Goal: Task Accomplishment & Management: Use online tool/utility

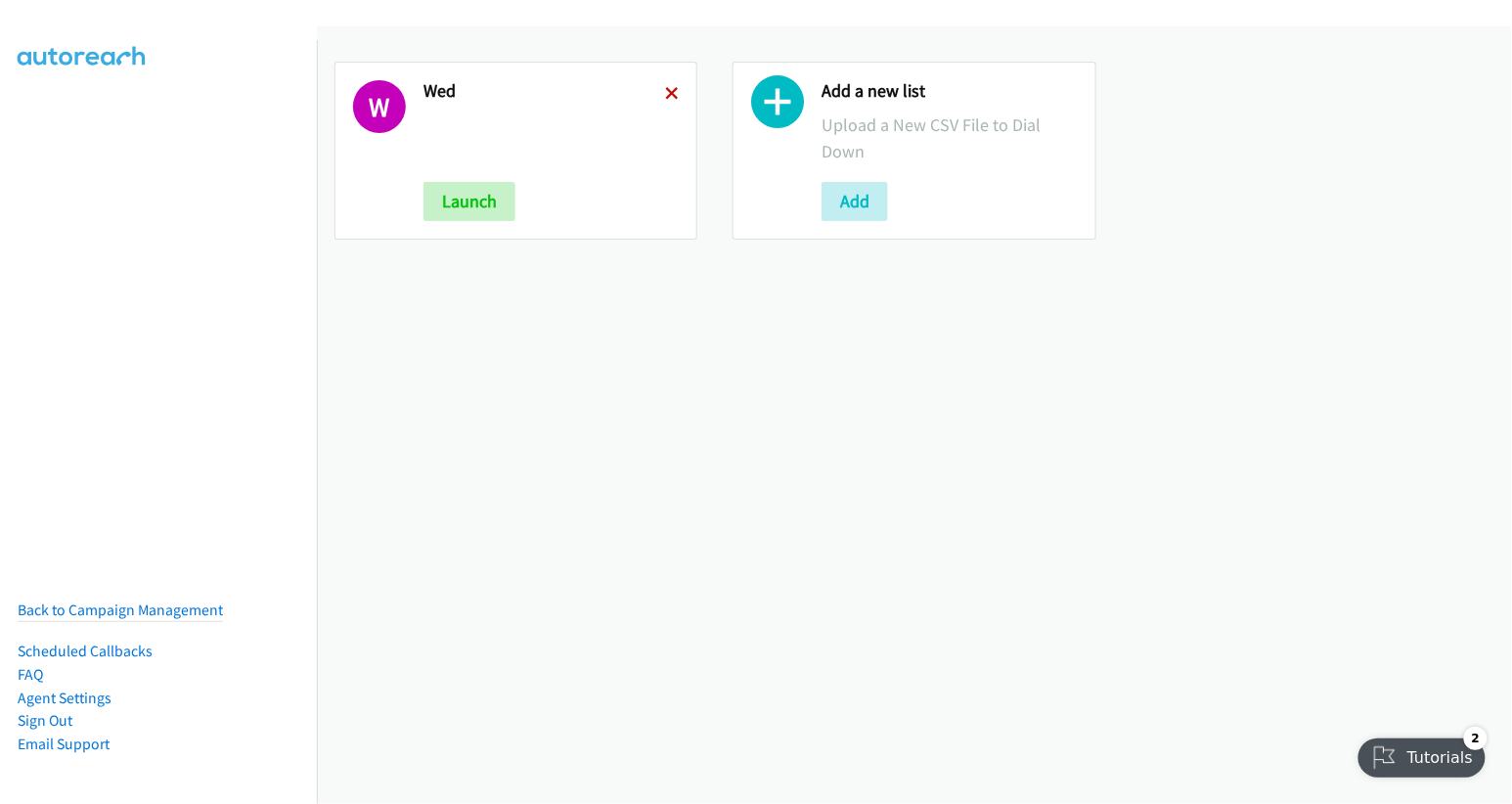
click at [665, 91] on icon at bounding box center [672, 95] width 14 height 14
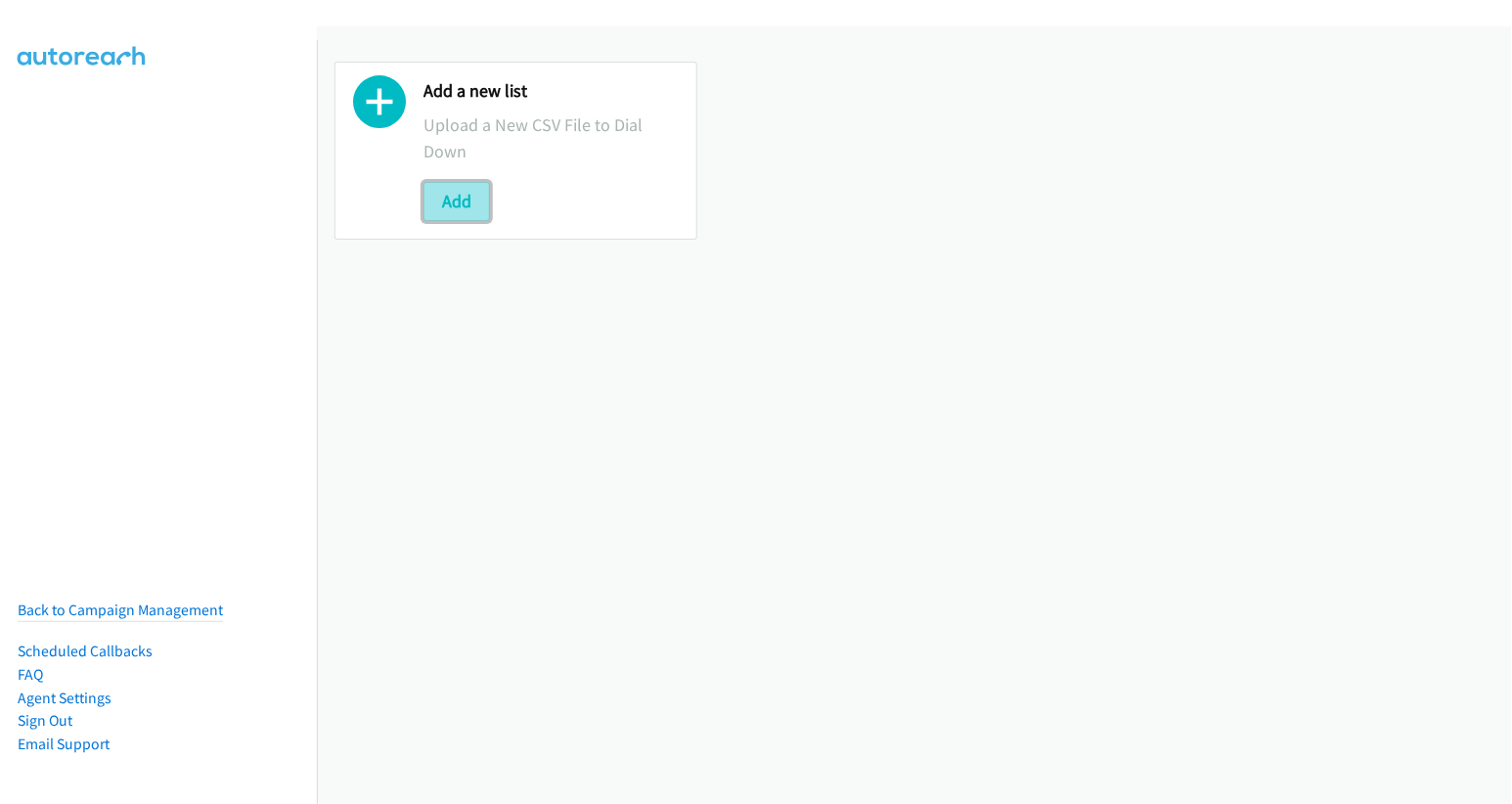
click at [464, 201] on button "Add" at bounding box center [456, 201] width 67 height 39
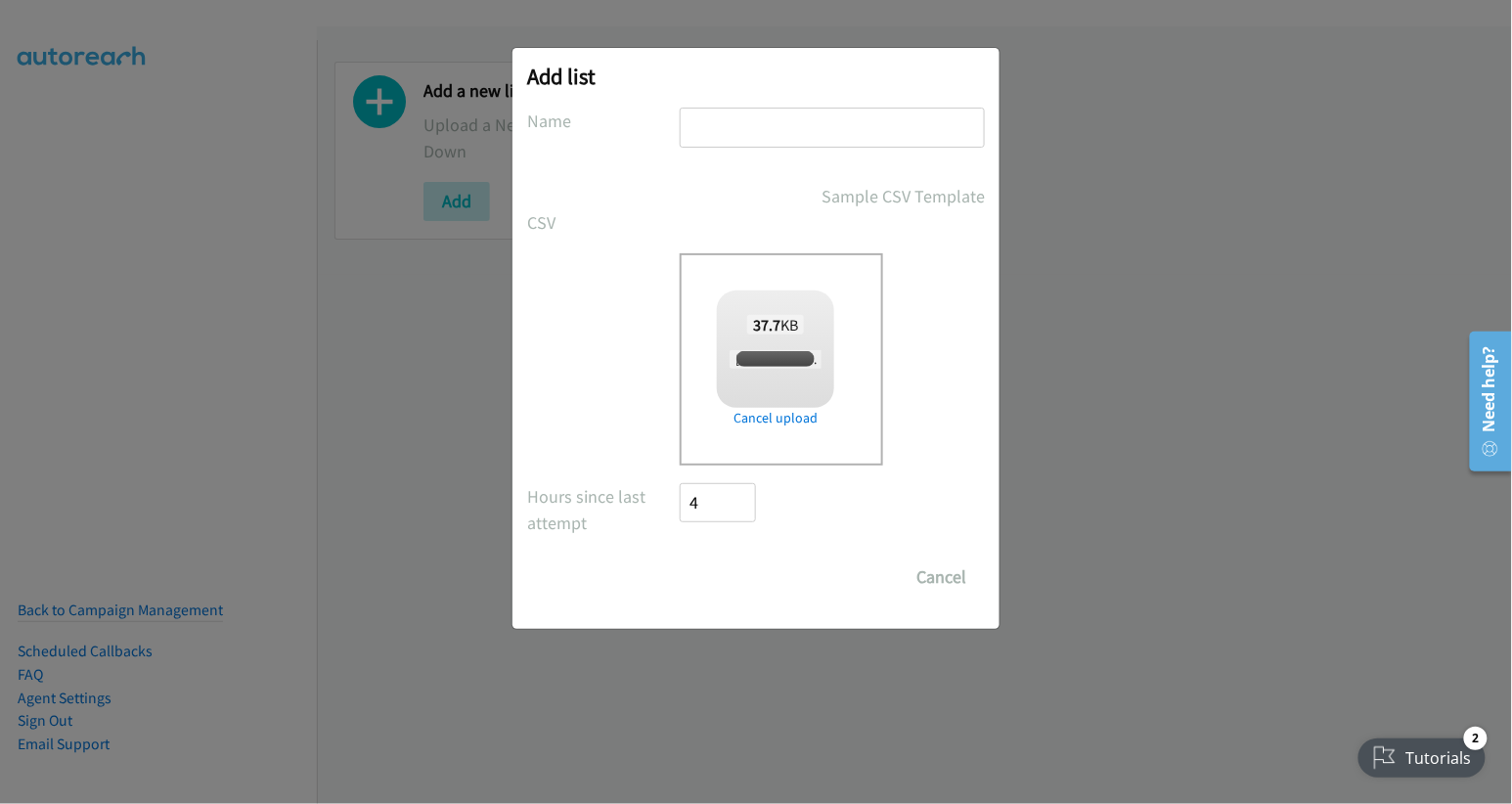
checkbox input "true"
click at [774, 140] on input "text" at bounding box center [832, 128] width 305 height 40
type input "thurs"
click at [716, 574] on input "Save List" at bounding box center [730, 577] width 103 height 39
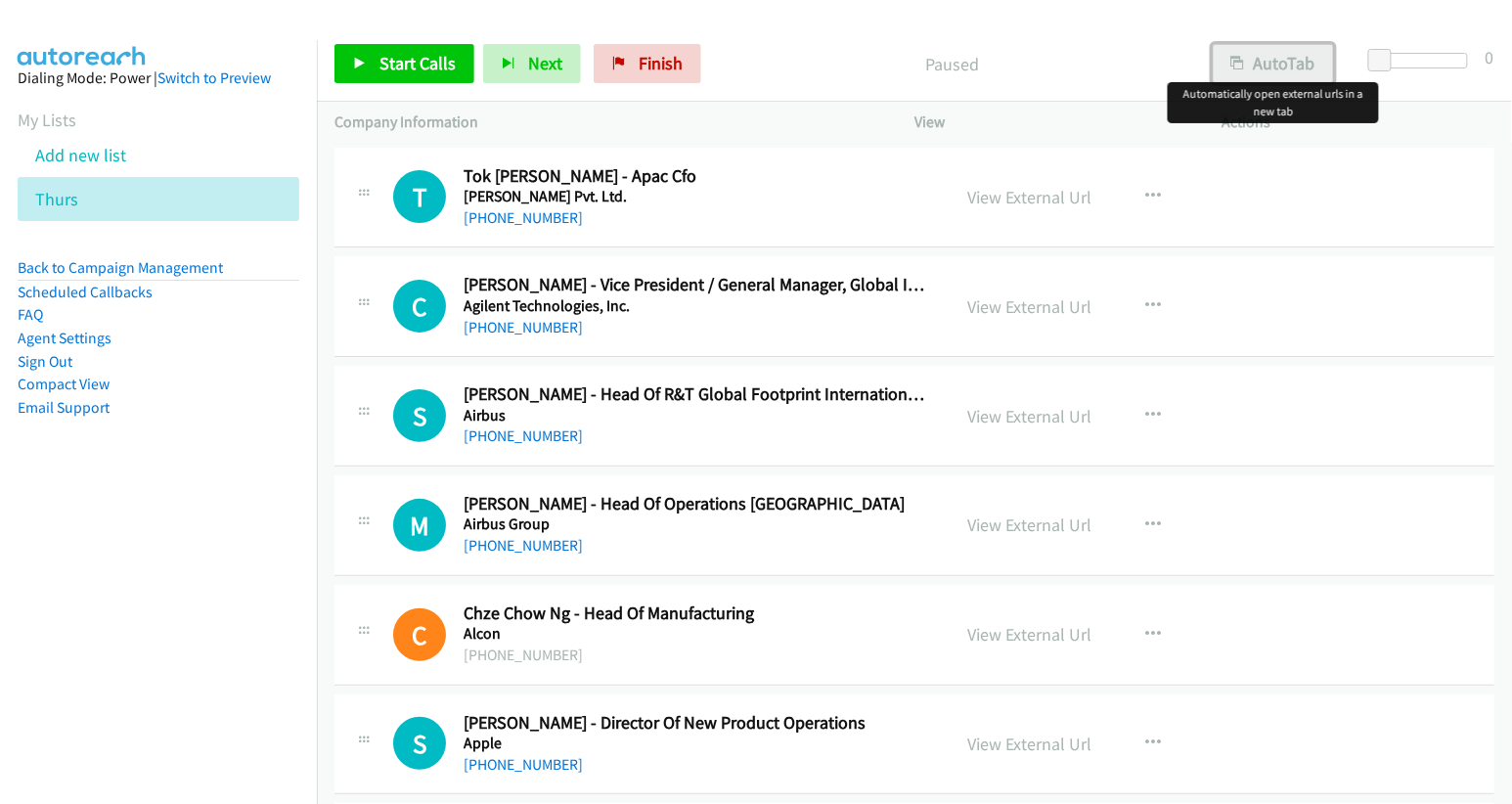
click at [1265, 64] on button "AutoTab" at bounding box center [1273, 63] width 122 height 39
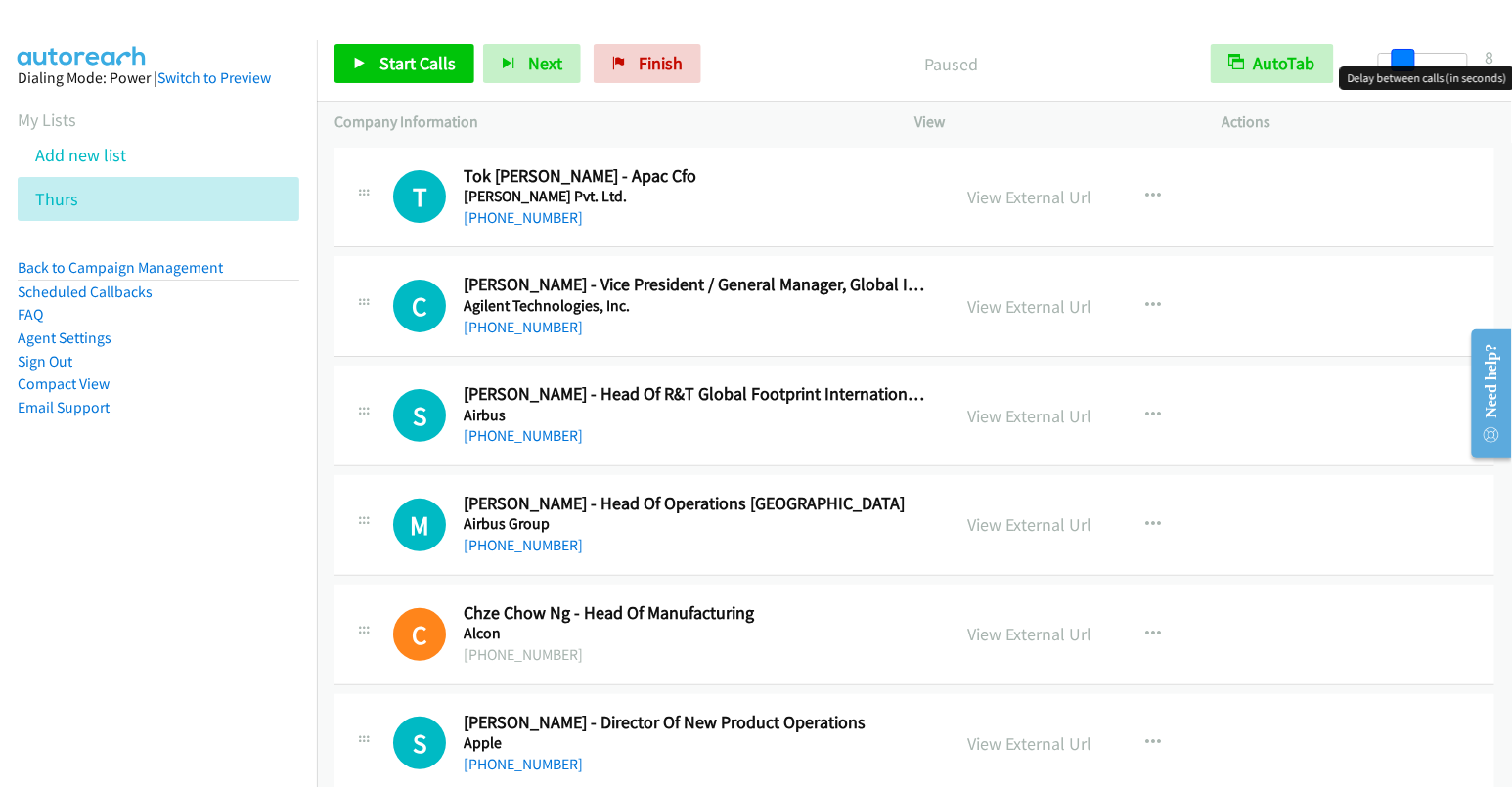
drag, startPoint x: 1374, startPoint y: 59, endPoint x: 1397, endPoint y: 59, distance: 23.0
click at [1397, 59] on span at bounding box center [1403, 61] width 24 height 24
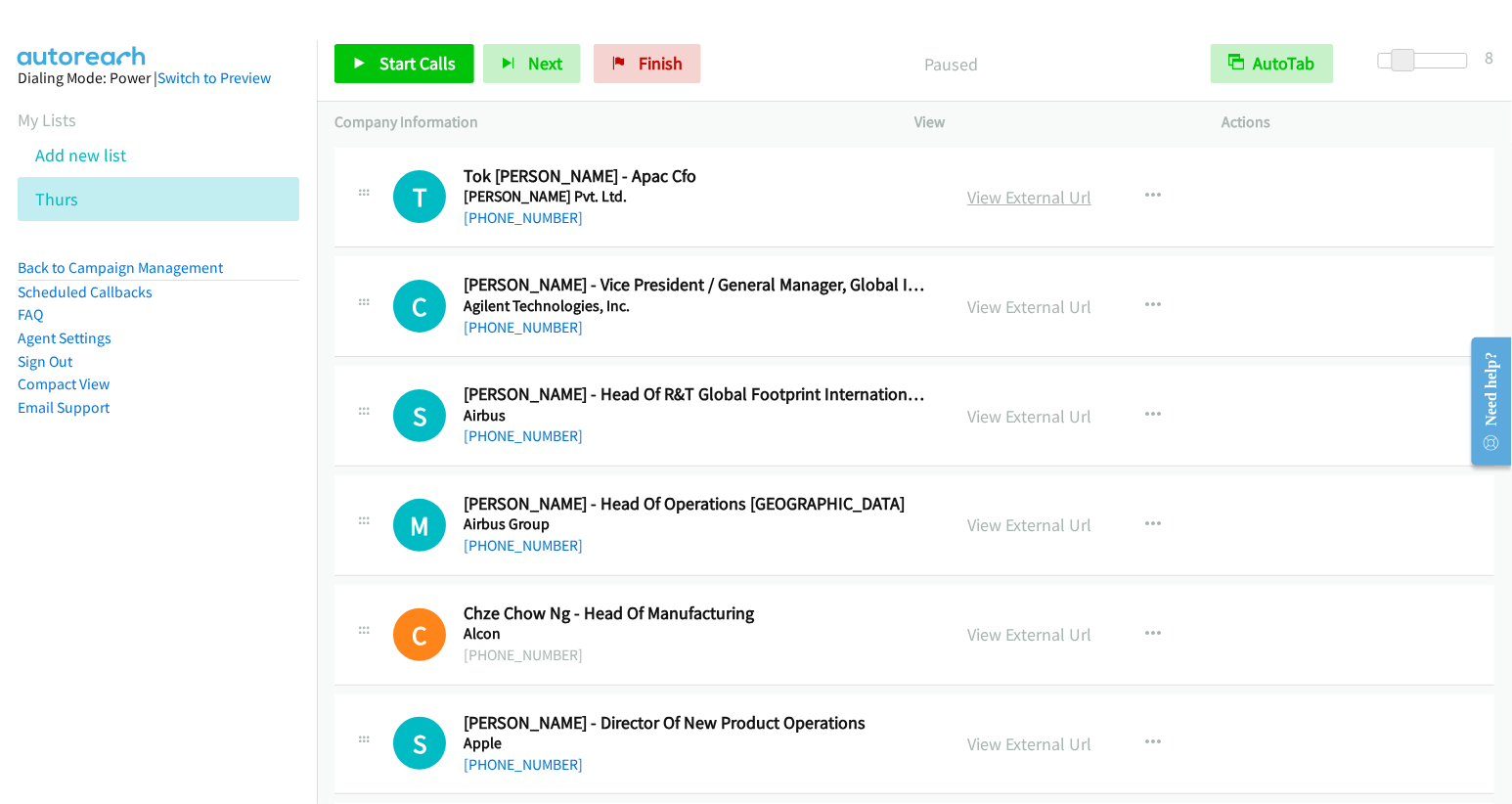
click at [1026, 195] on link "View External Url" at bounding box center [1029, 197] width 125 height 23
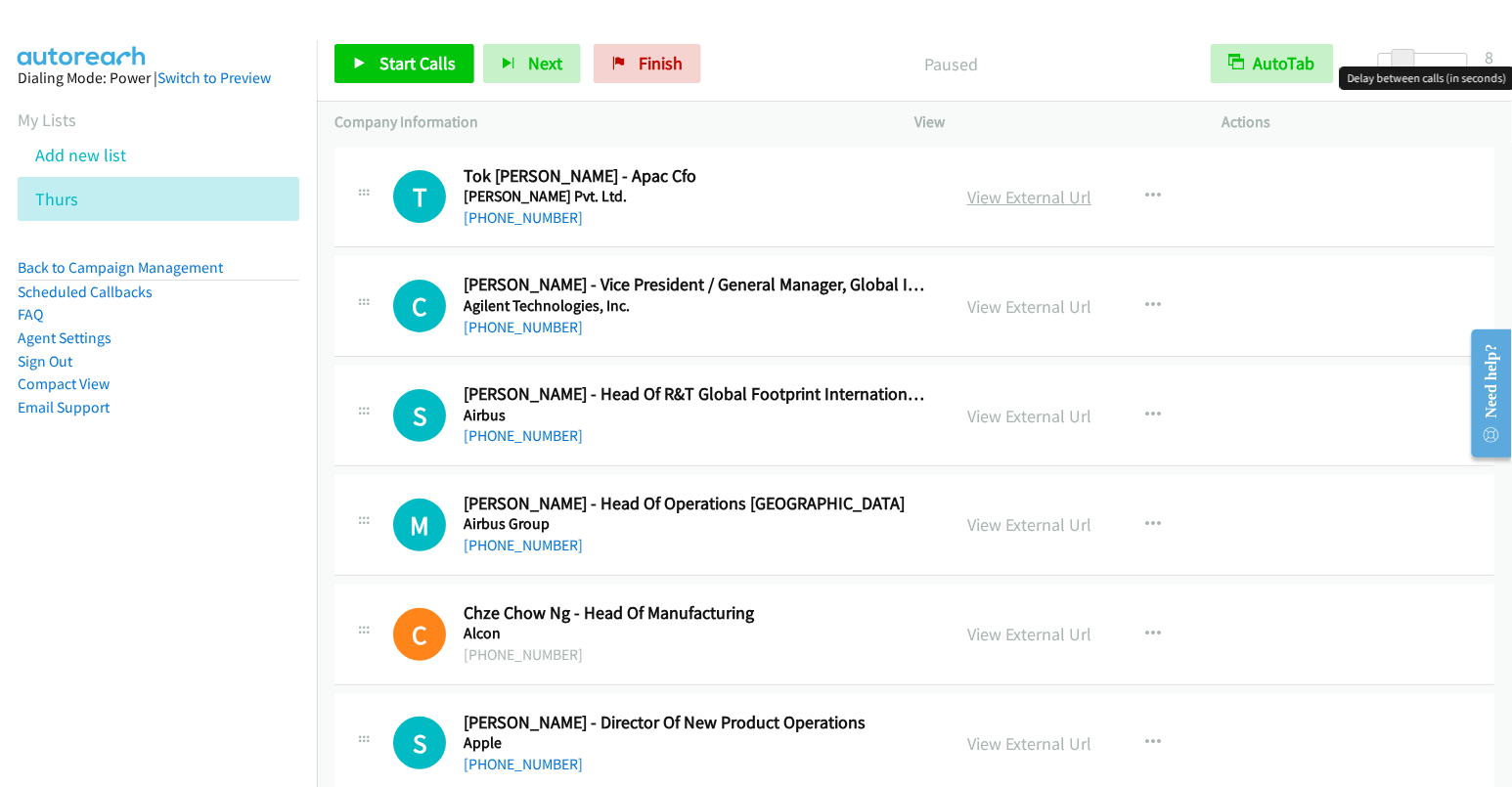
click at [1044, 190] on link "View External Url" at bounding box center [1029, 197] width 125 height 23
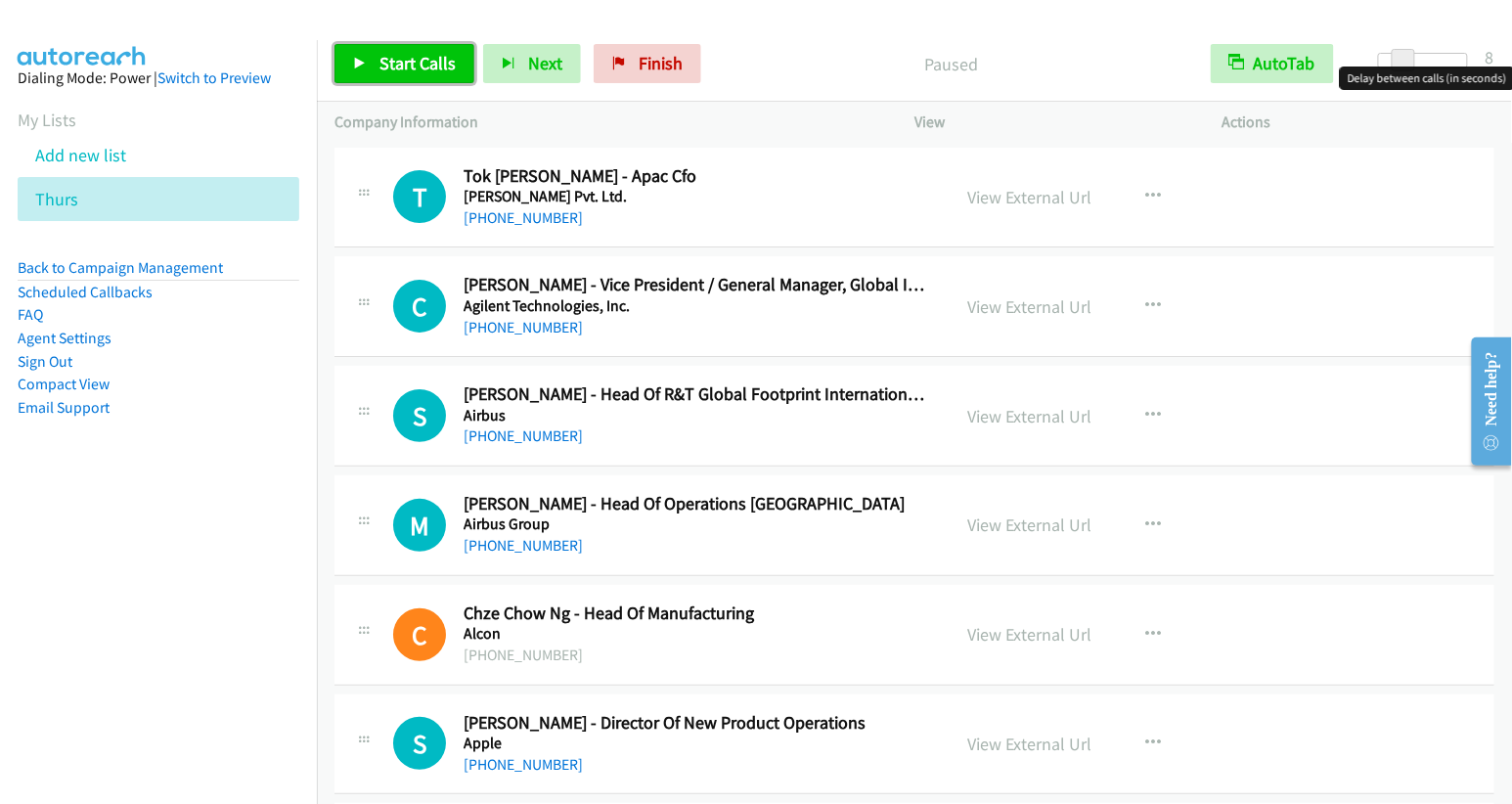
click at [403, 63] on span "Start Calls" at bounding box center [417, 63] width 77 height 23
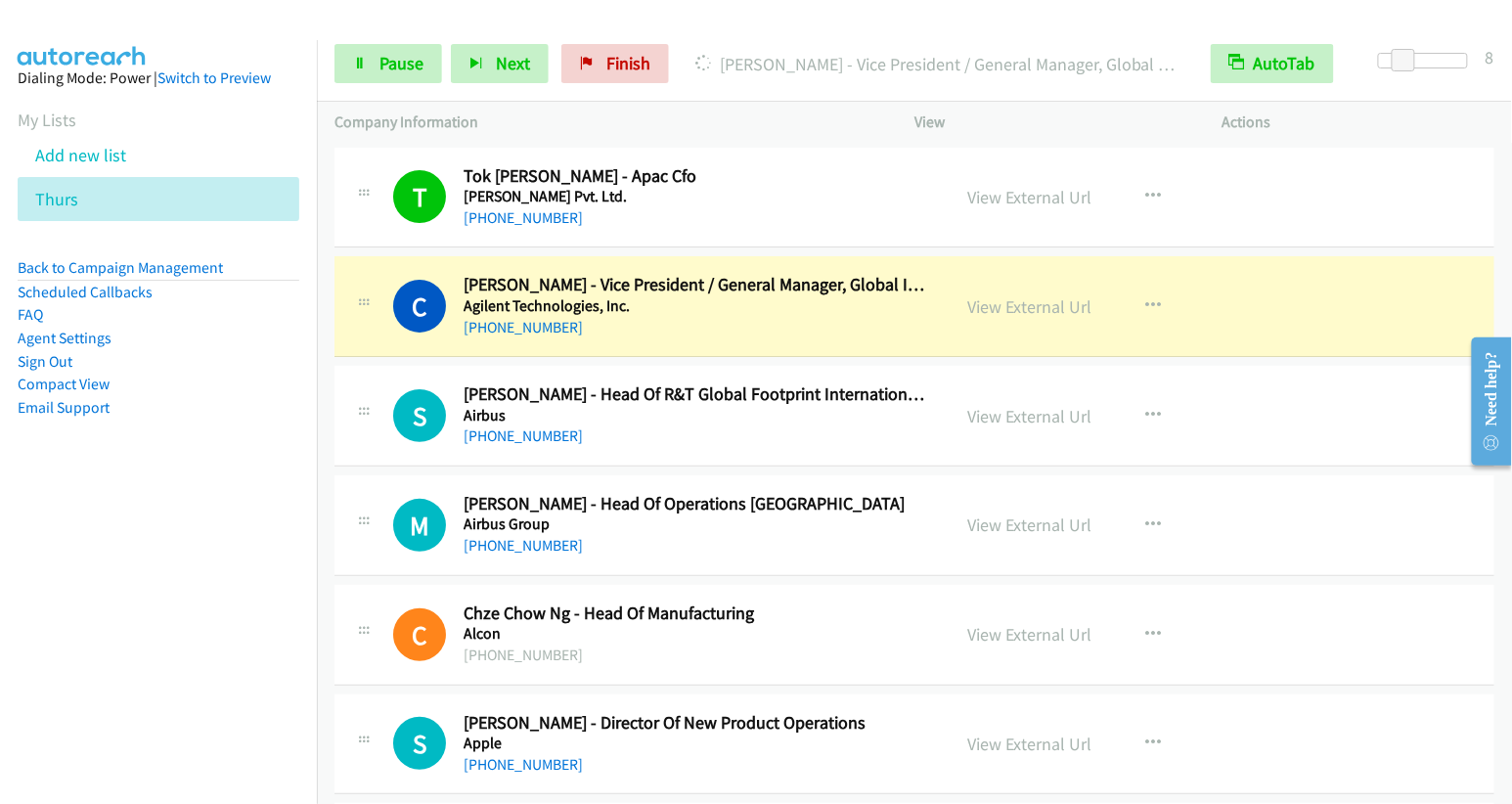
click at [364, 84] on div "Start Calls Pause Next Finish Dialing Chow Woai Sheng - Vice President / Genera…" at bounding box center [914, 65] width 1195 height 76
click at [383, 58] on span "Pause" at bounding box center [401, 63] width 44 height 23
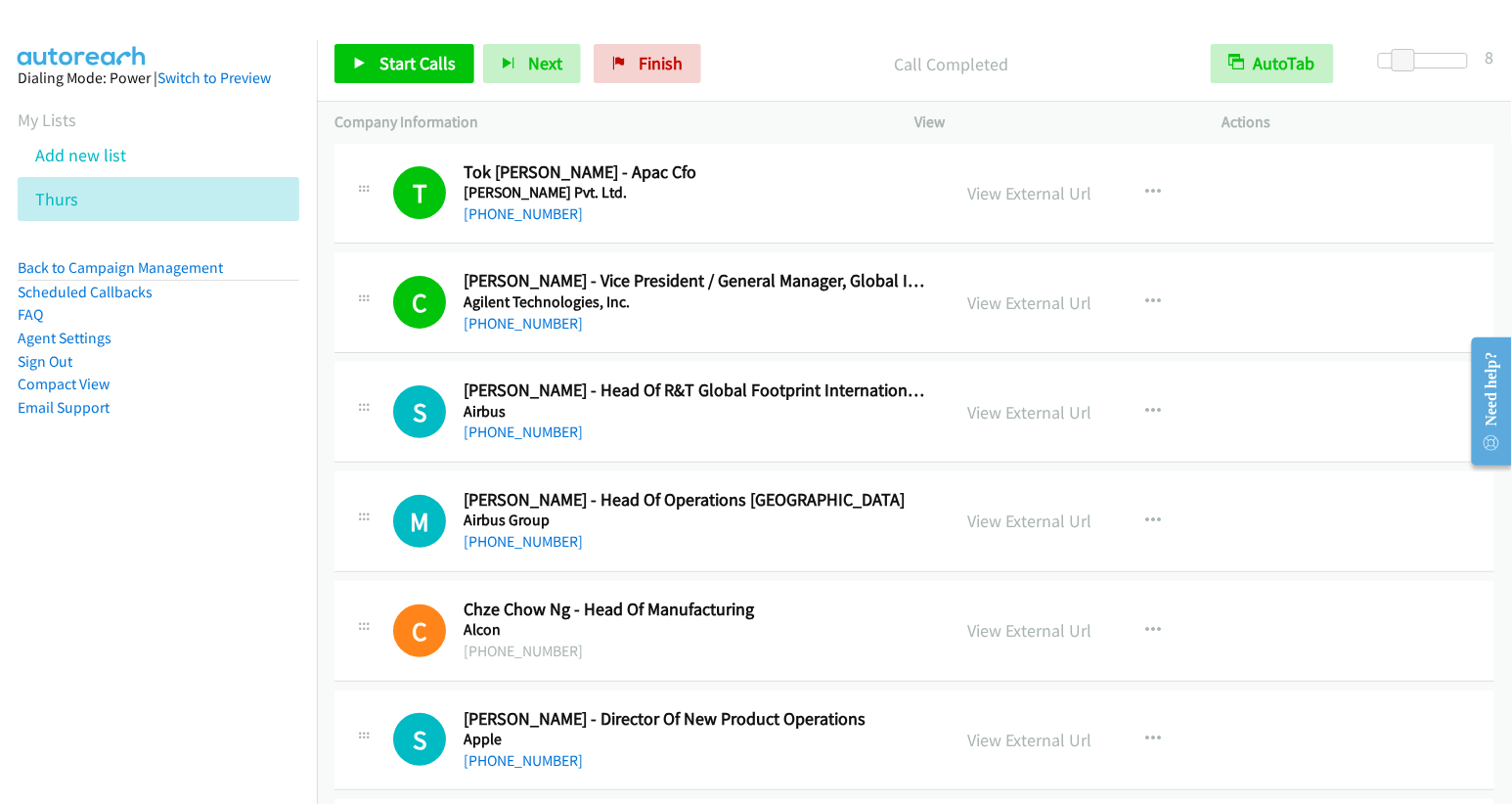
scroll to position [54, 0]
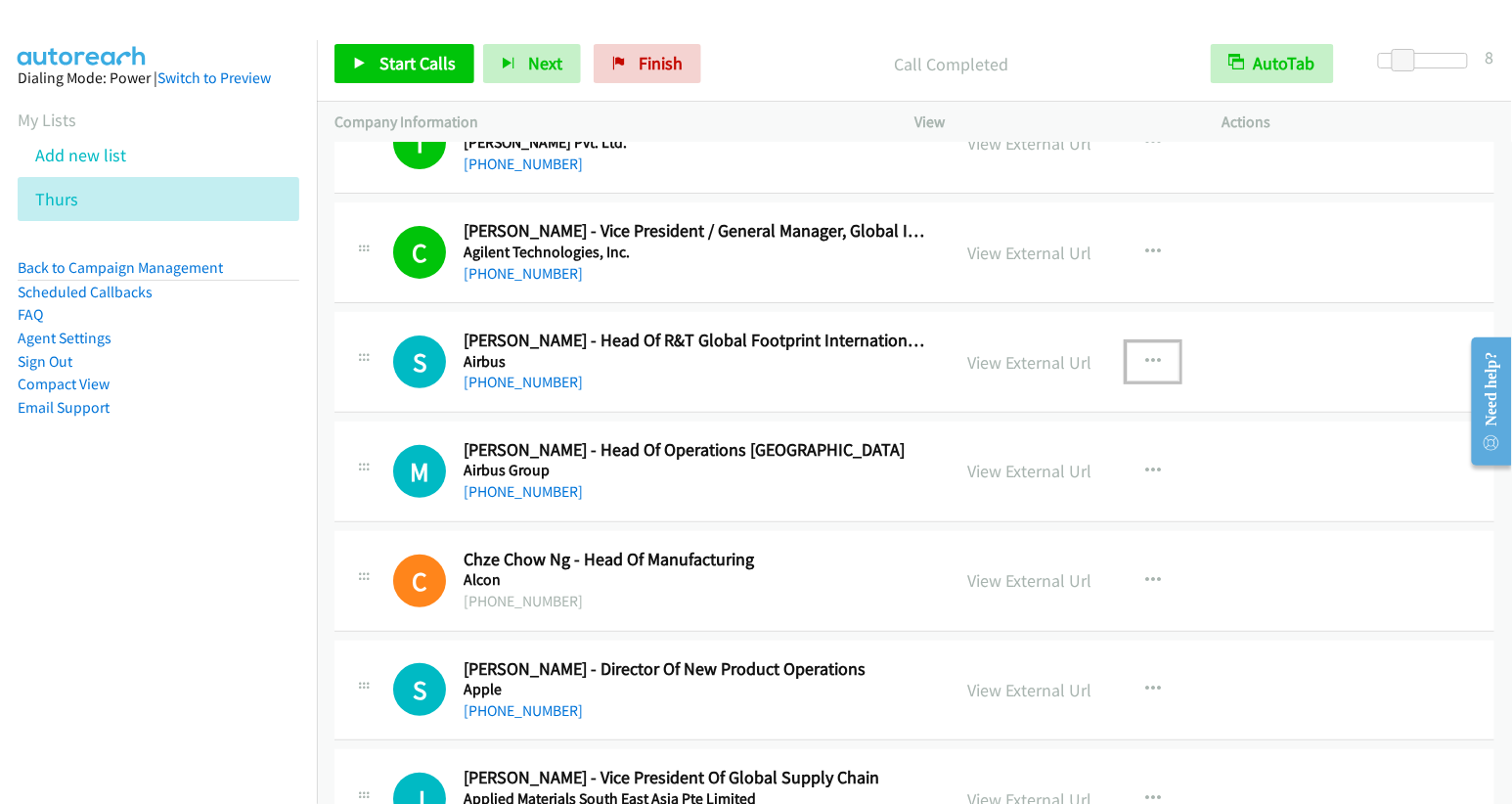
click at [1149, 356] on icon "button" at bounding box center [1153, 362] width 16 height 16
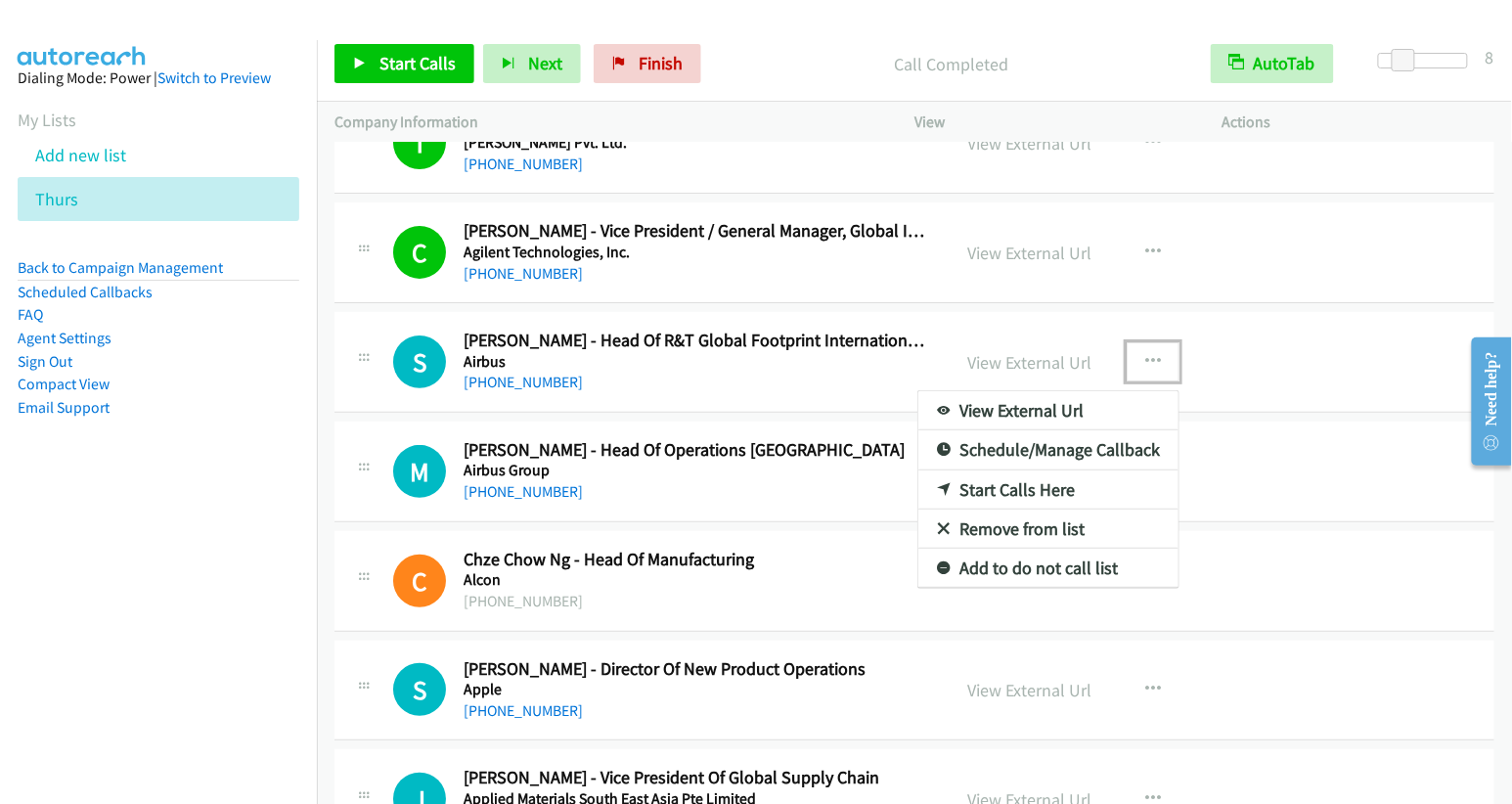
click at [1032, 489] on link "Start Calls Here" at bounding box center [1048, 489] width 260 height 39
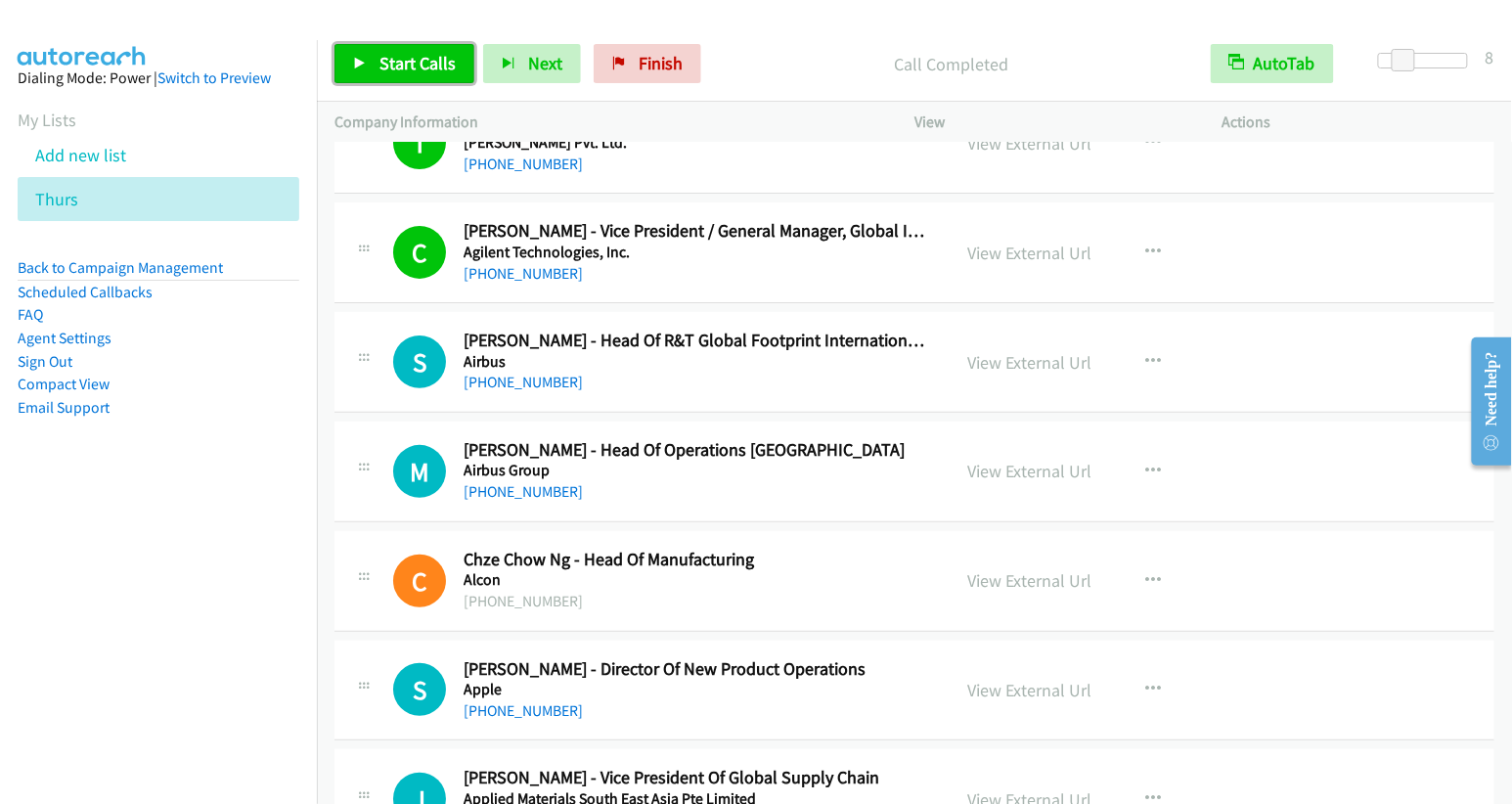
click at [414, 70] on span "Start Calls" at bounding box center [417, 63] width 77 height 23
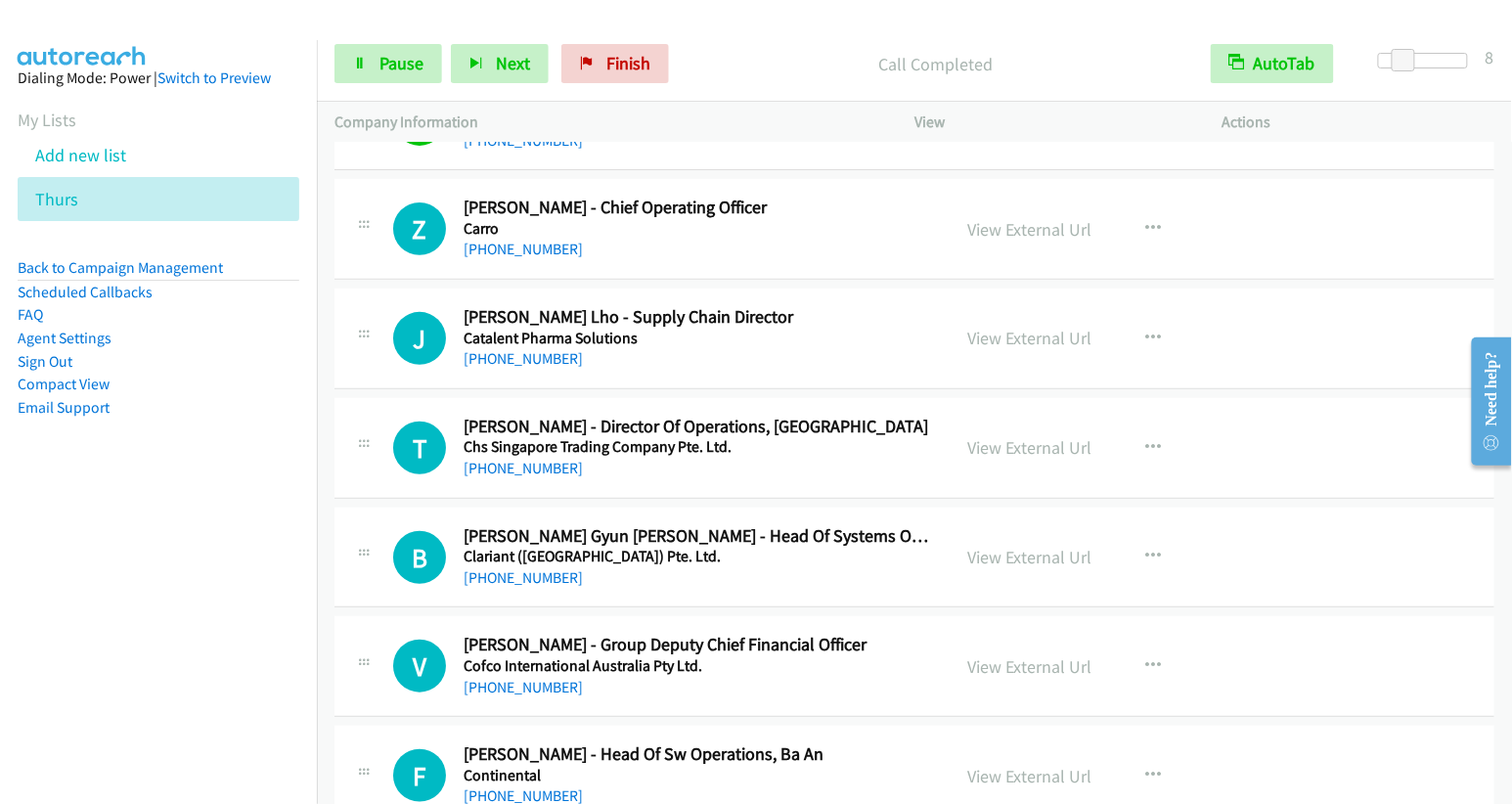
scroll to position [2482, 0]
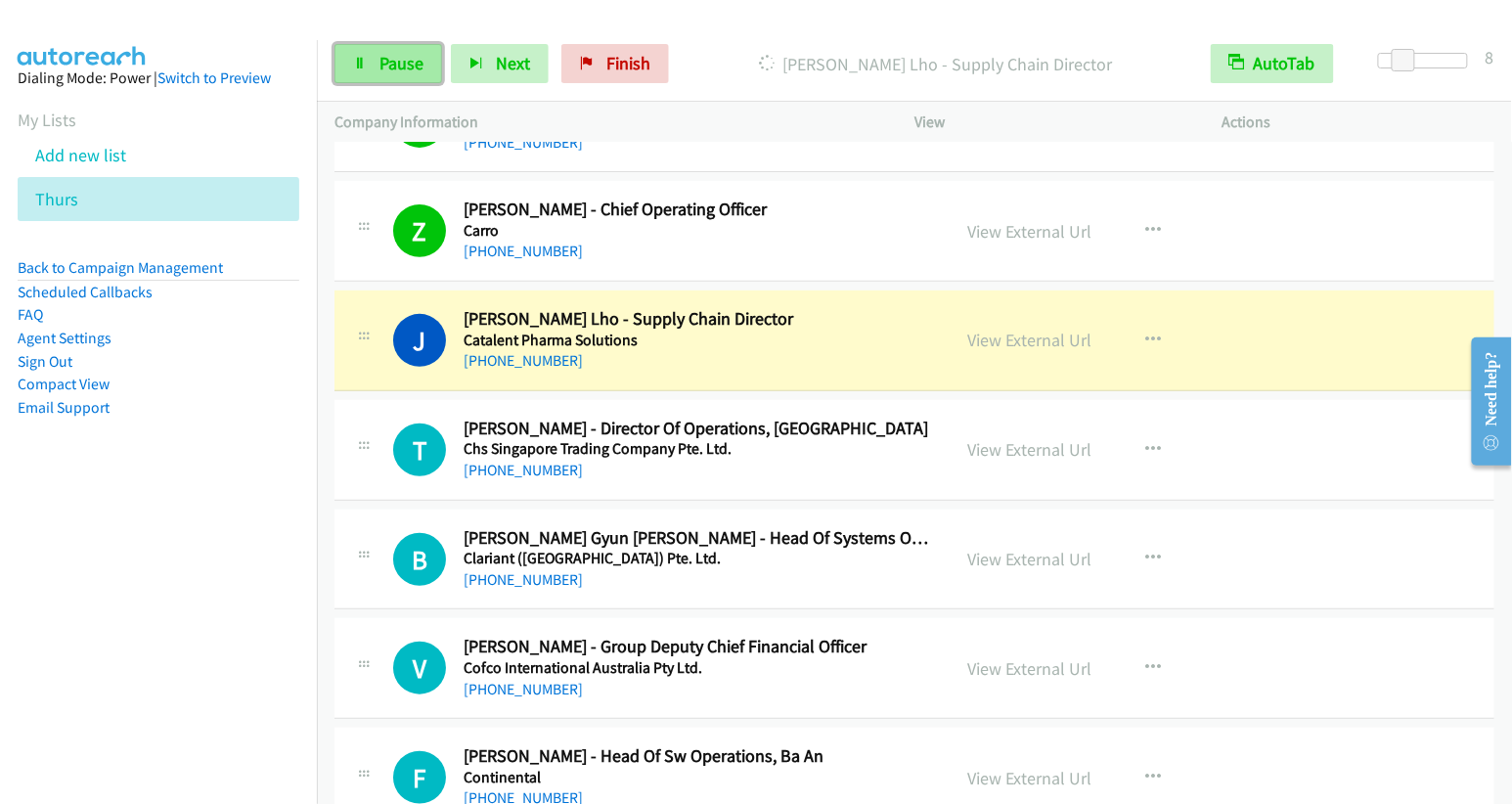
click at [414, 60] on span "Pause" at bounding box center [401, 63] width 44 height 23
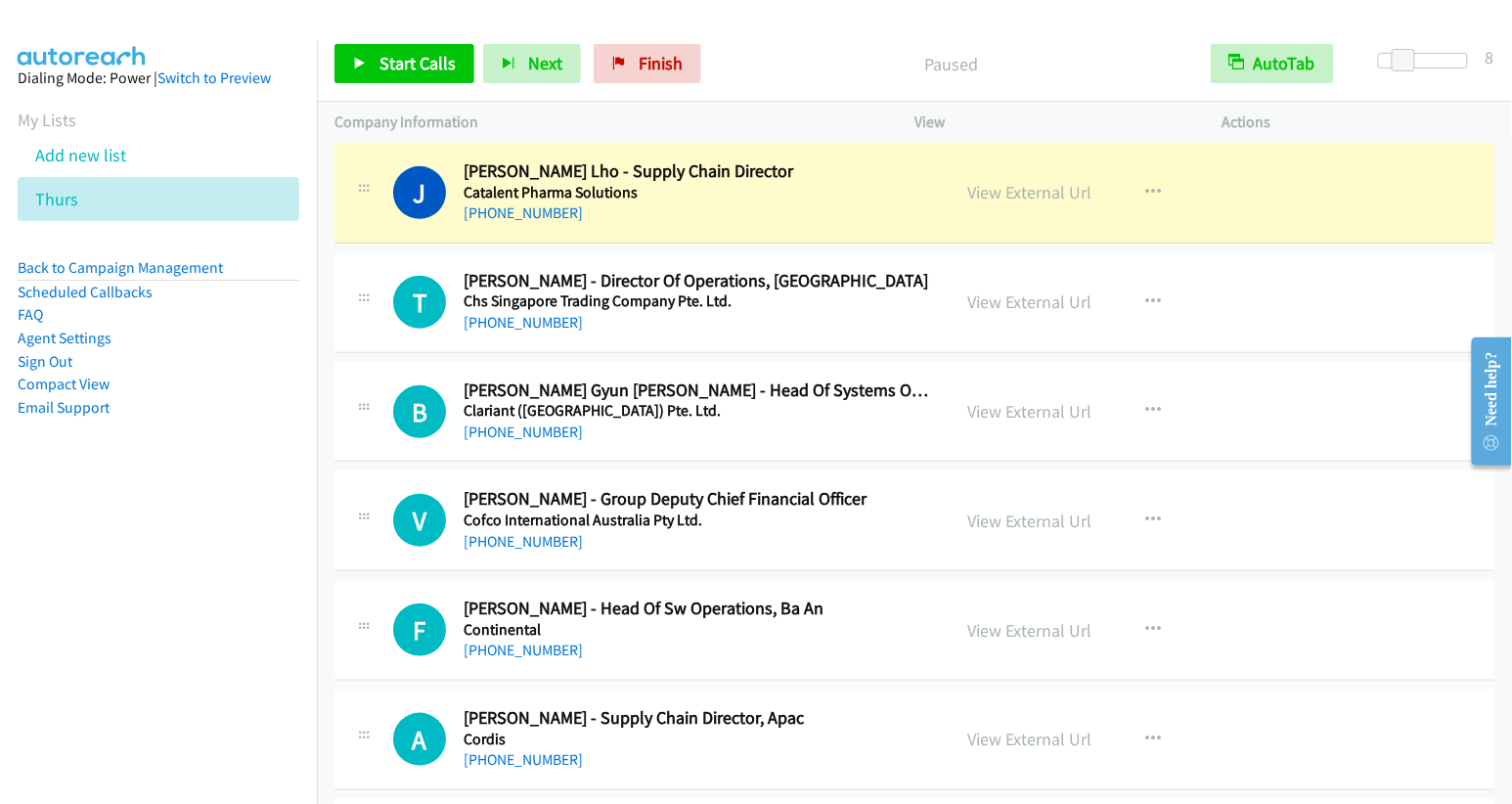
scroll to position [2628, 0]
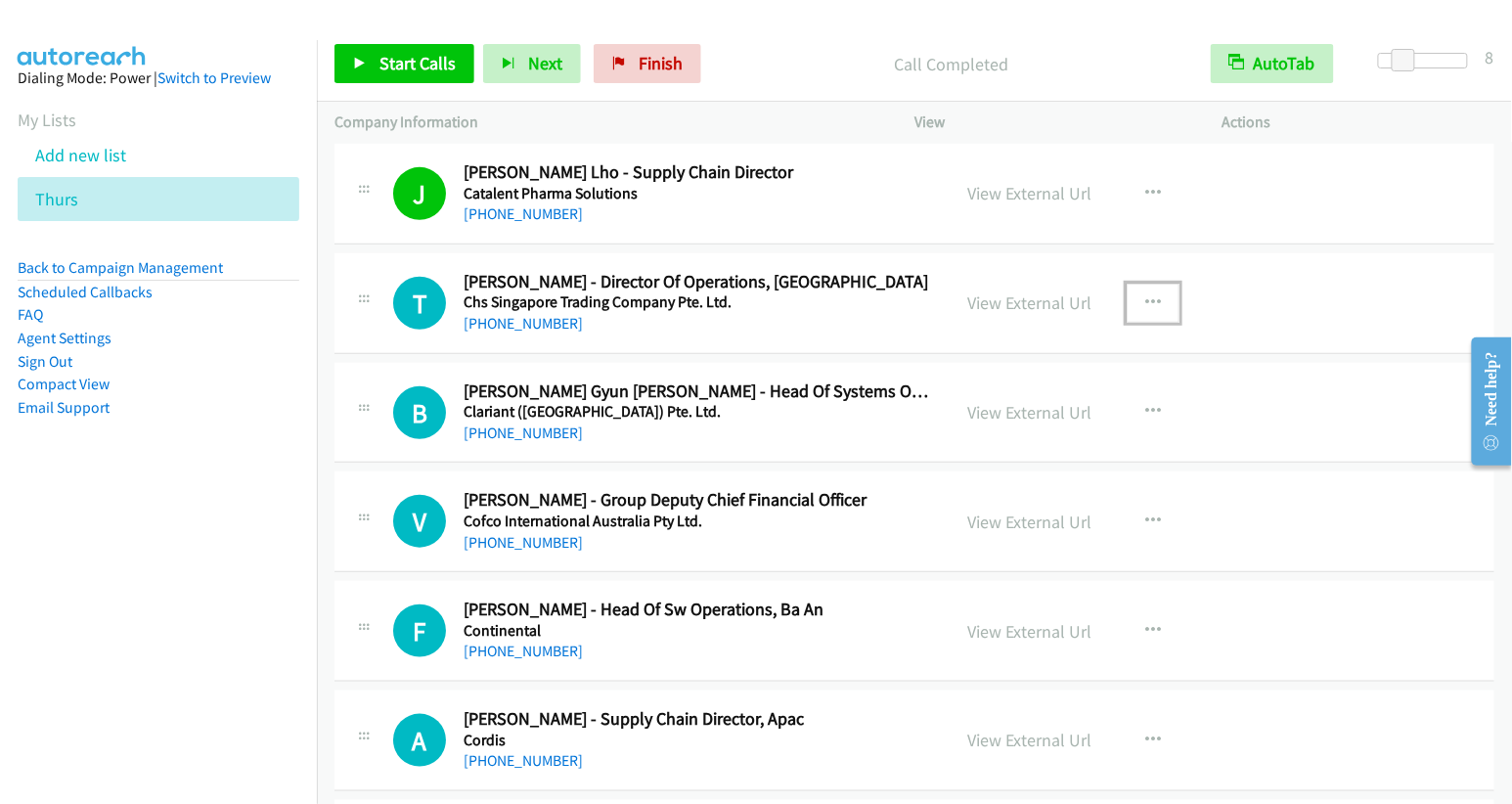
click at [1148, 296] on icon "button" at bounding box center [1153, 304] width 16 height 16
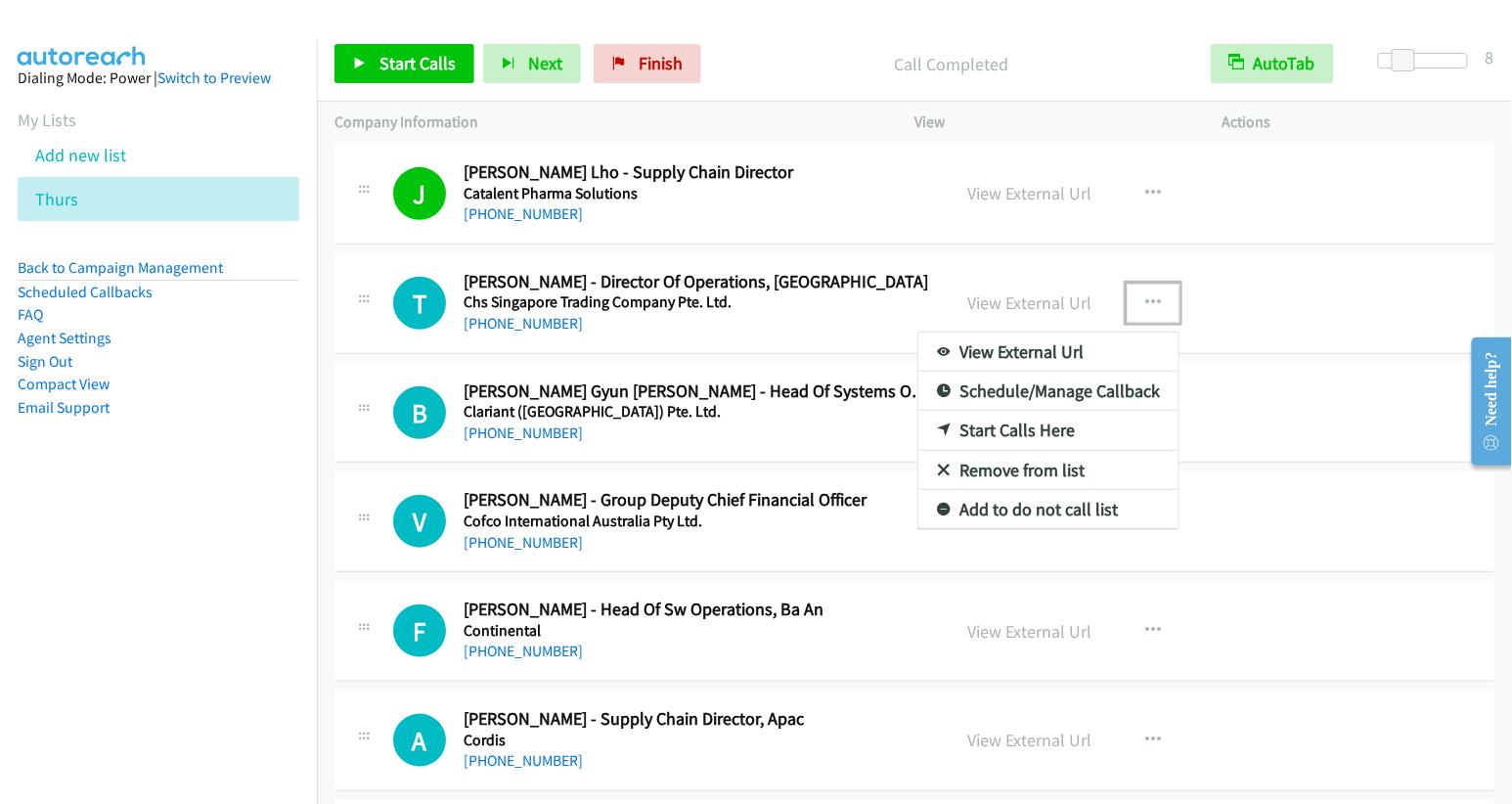
click at [1058, 416] on link "Start Calls Here" at bounding box center [1048, 429] width 260 height 39
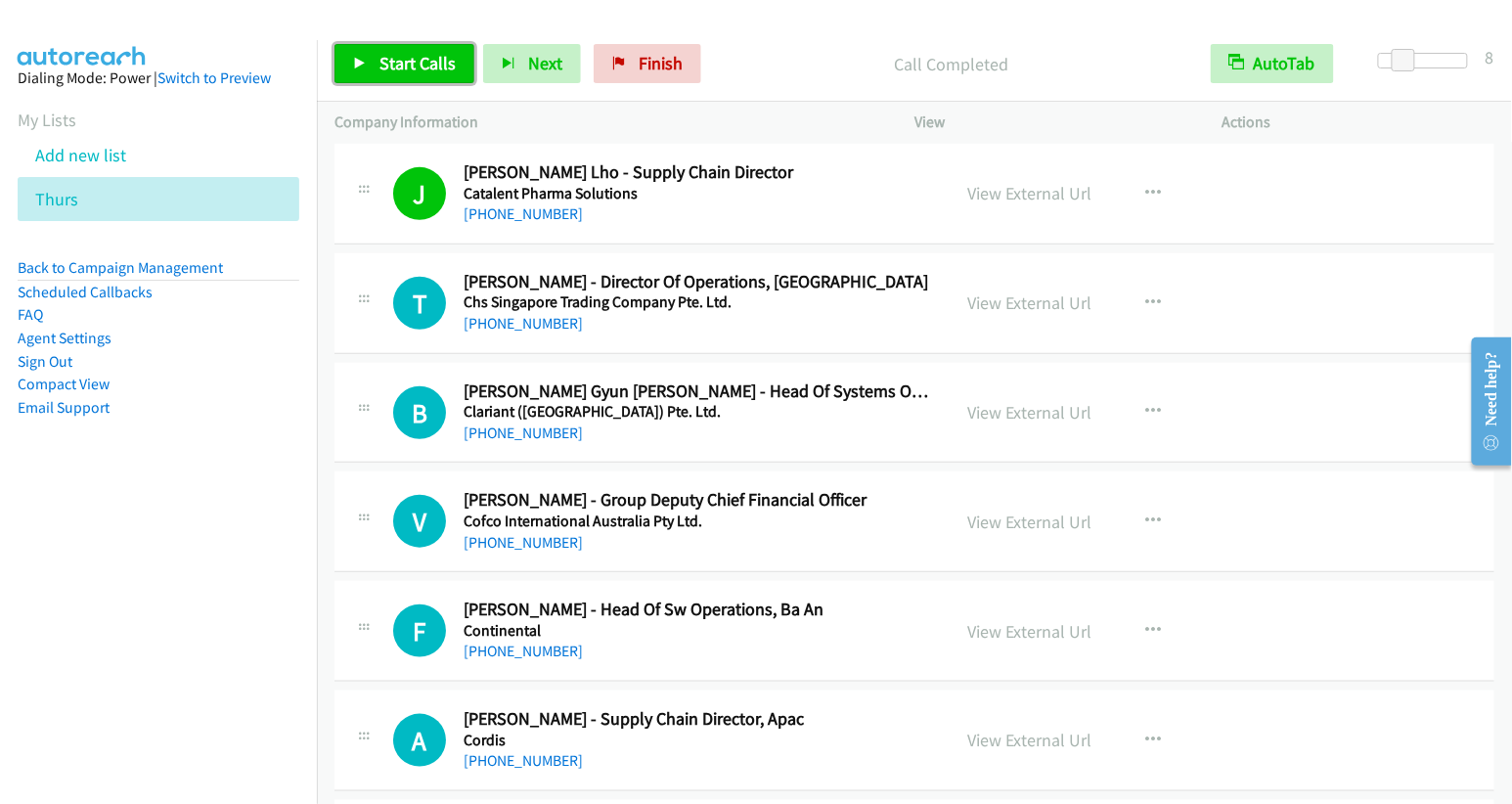
click at [373, 56] on link "Start Calls" at bounding box center [404, 63] width 139 height 39
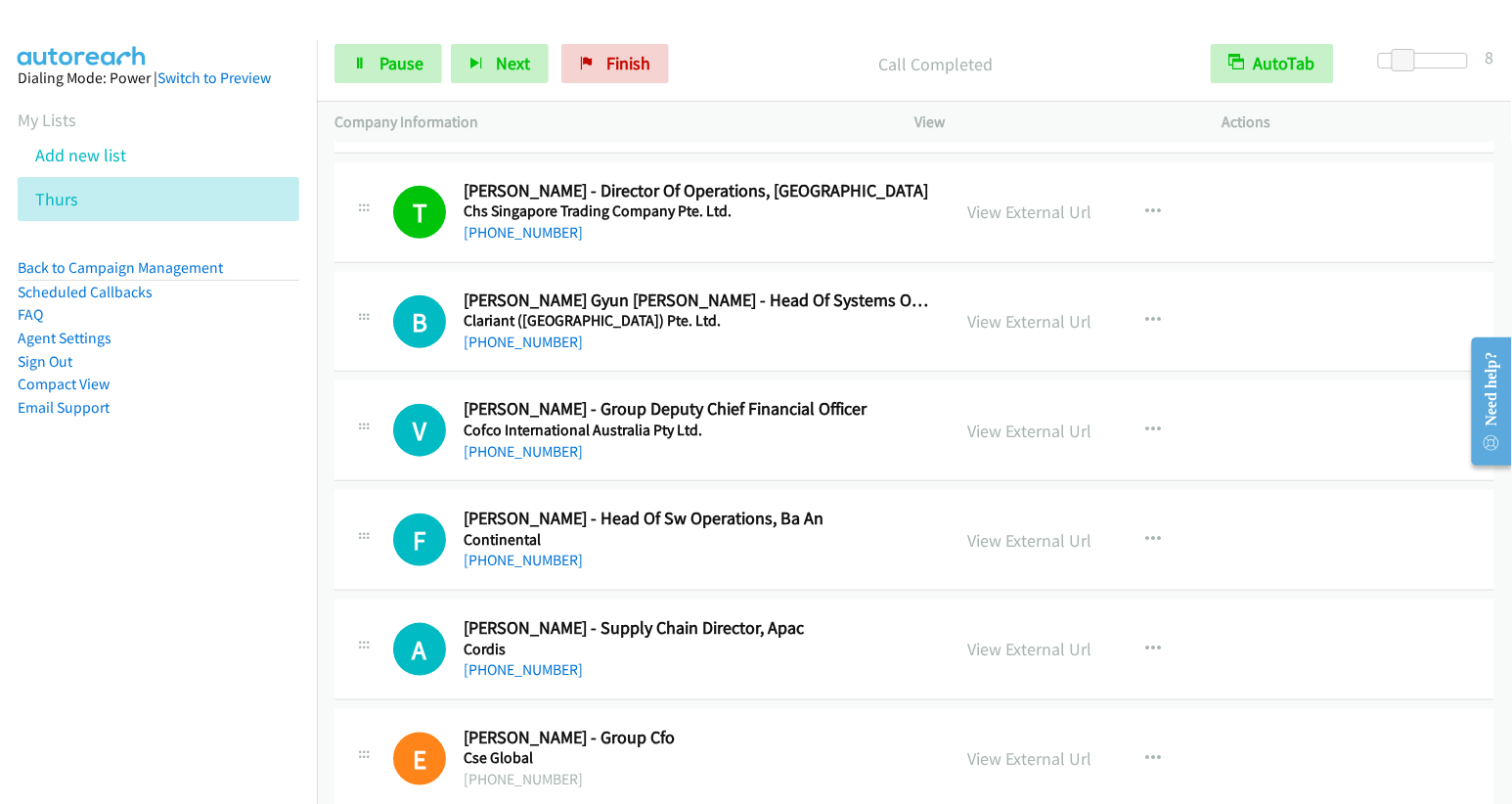
scroll to position [2760, 0]
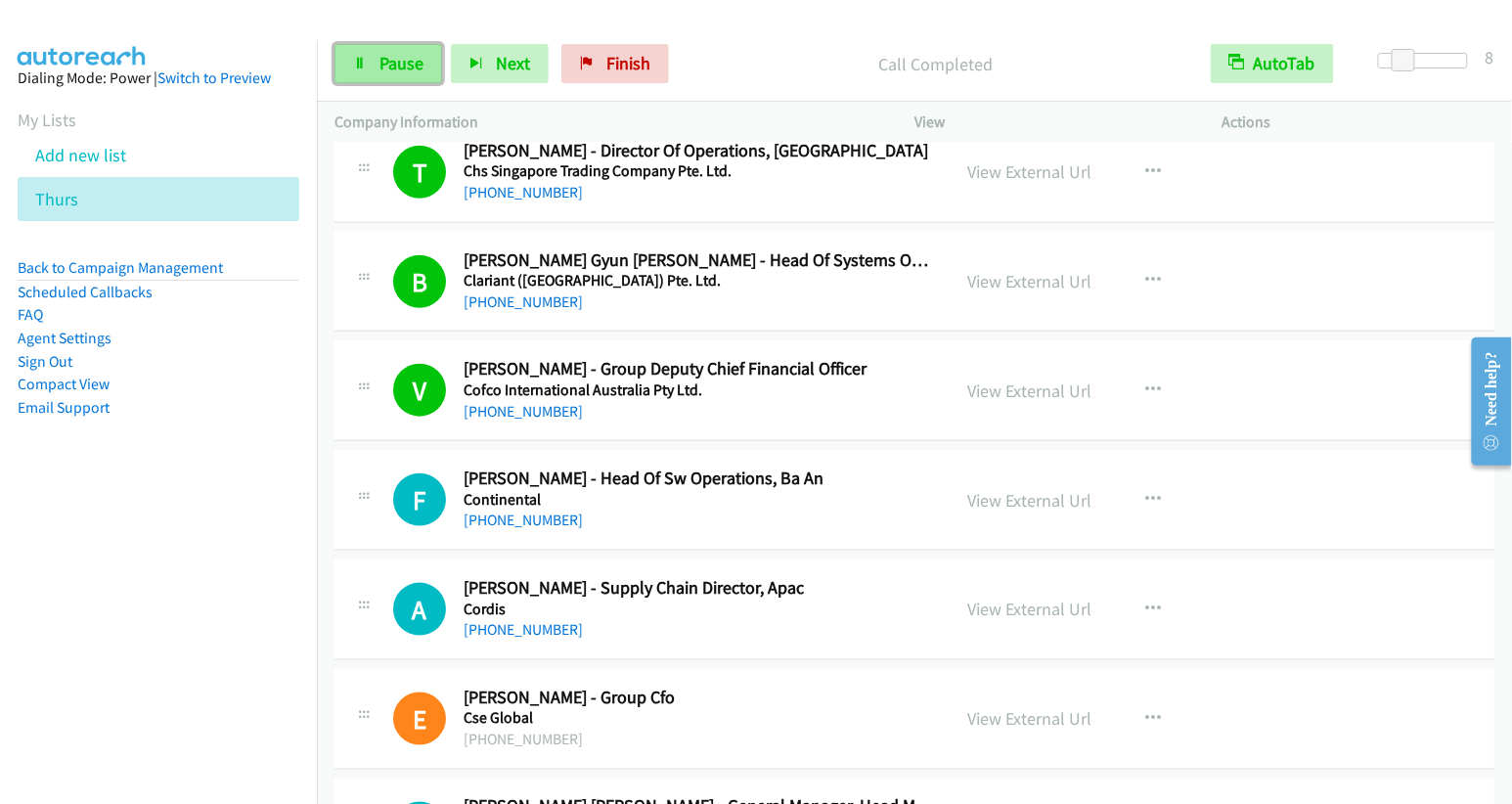
click at [376, 56] on link "Pause" at bounding box center [388, 63] width 108 height 39
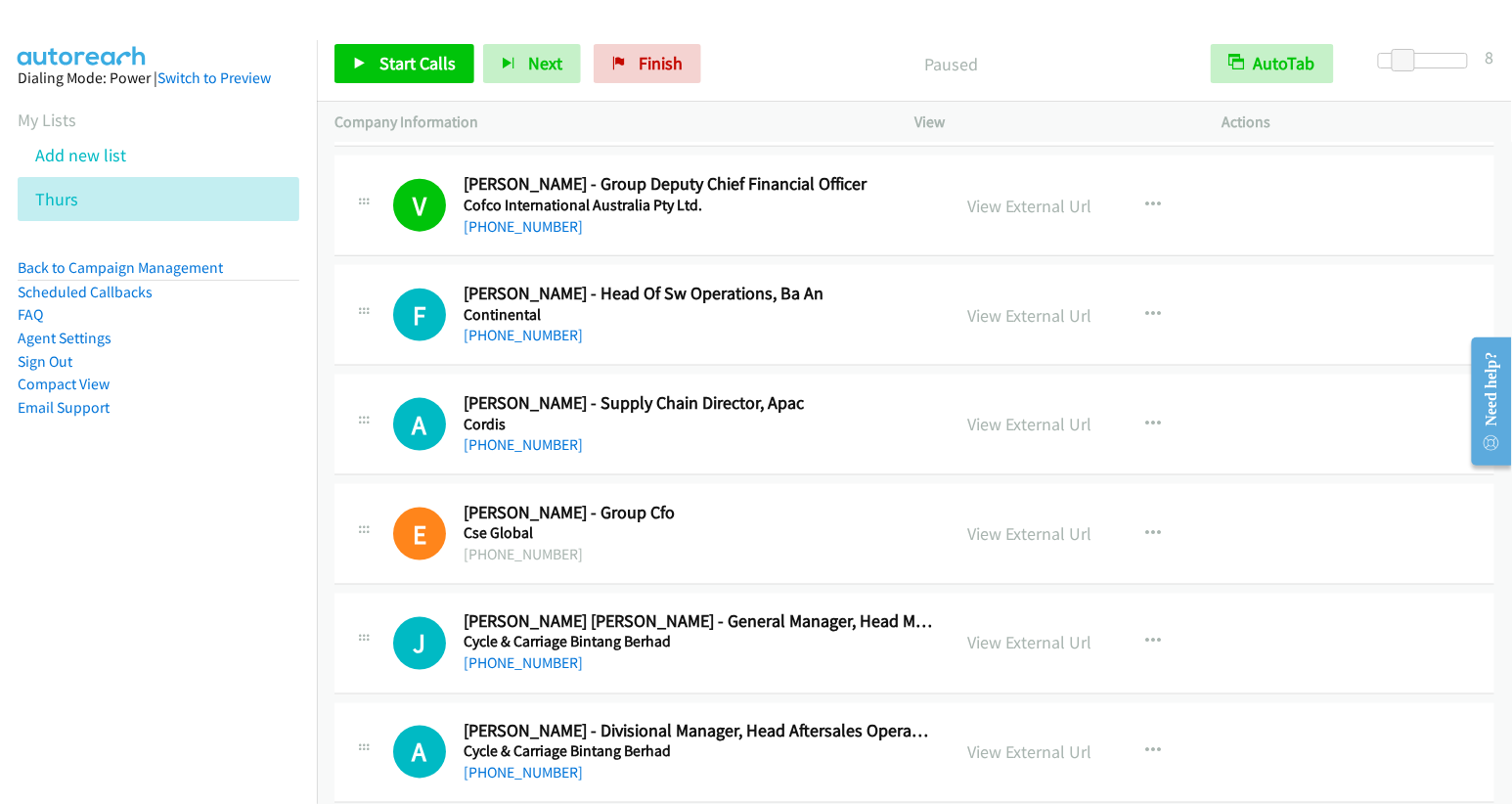
scroll to position [2998, 0]
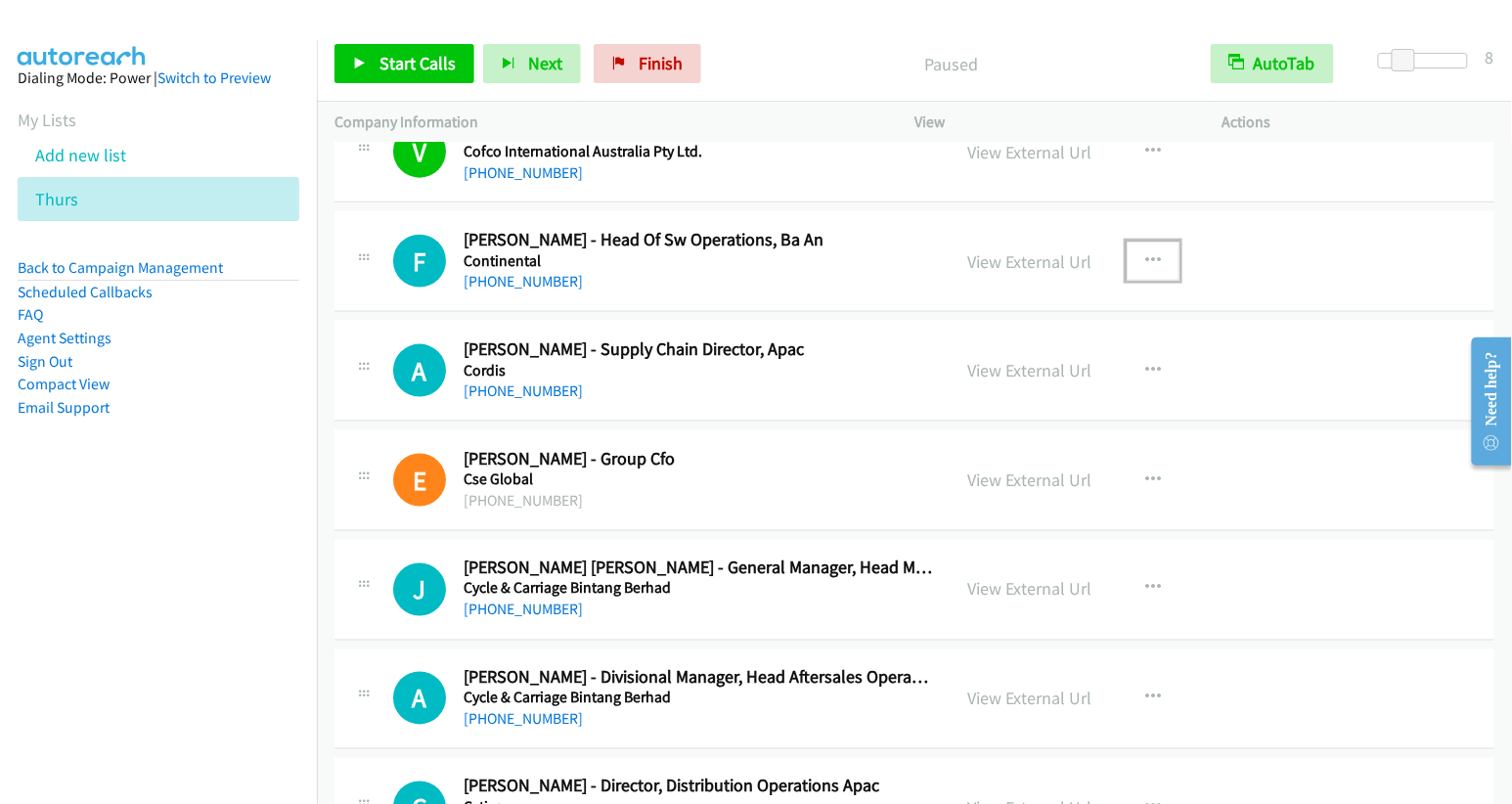
click at [1146, 253] on icon "button" at bounding box center [1153, 261] width 16 height 16
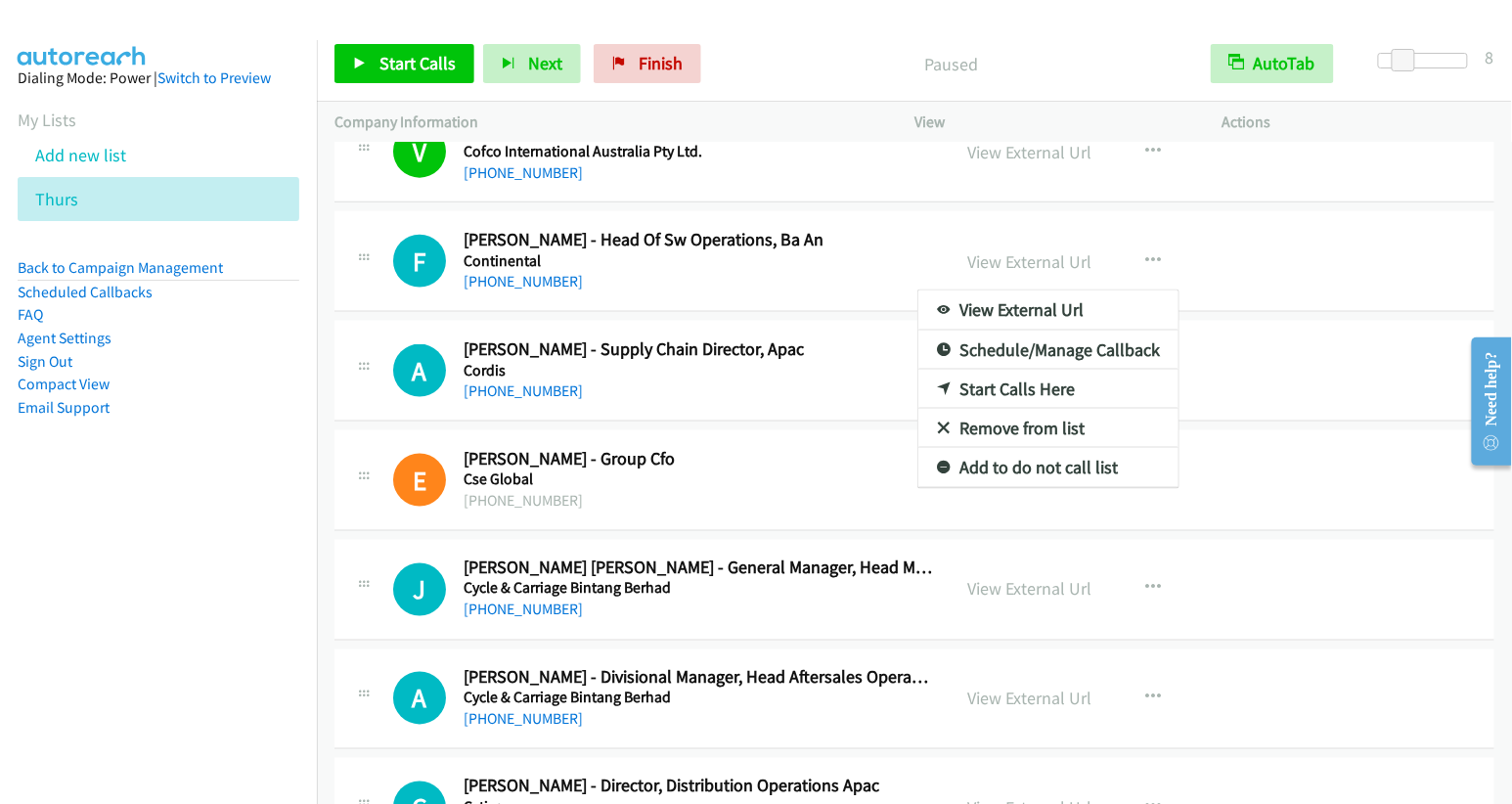
click at [1143, 244] on div at bounding box center [756, 402] width 1512 height 804
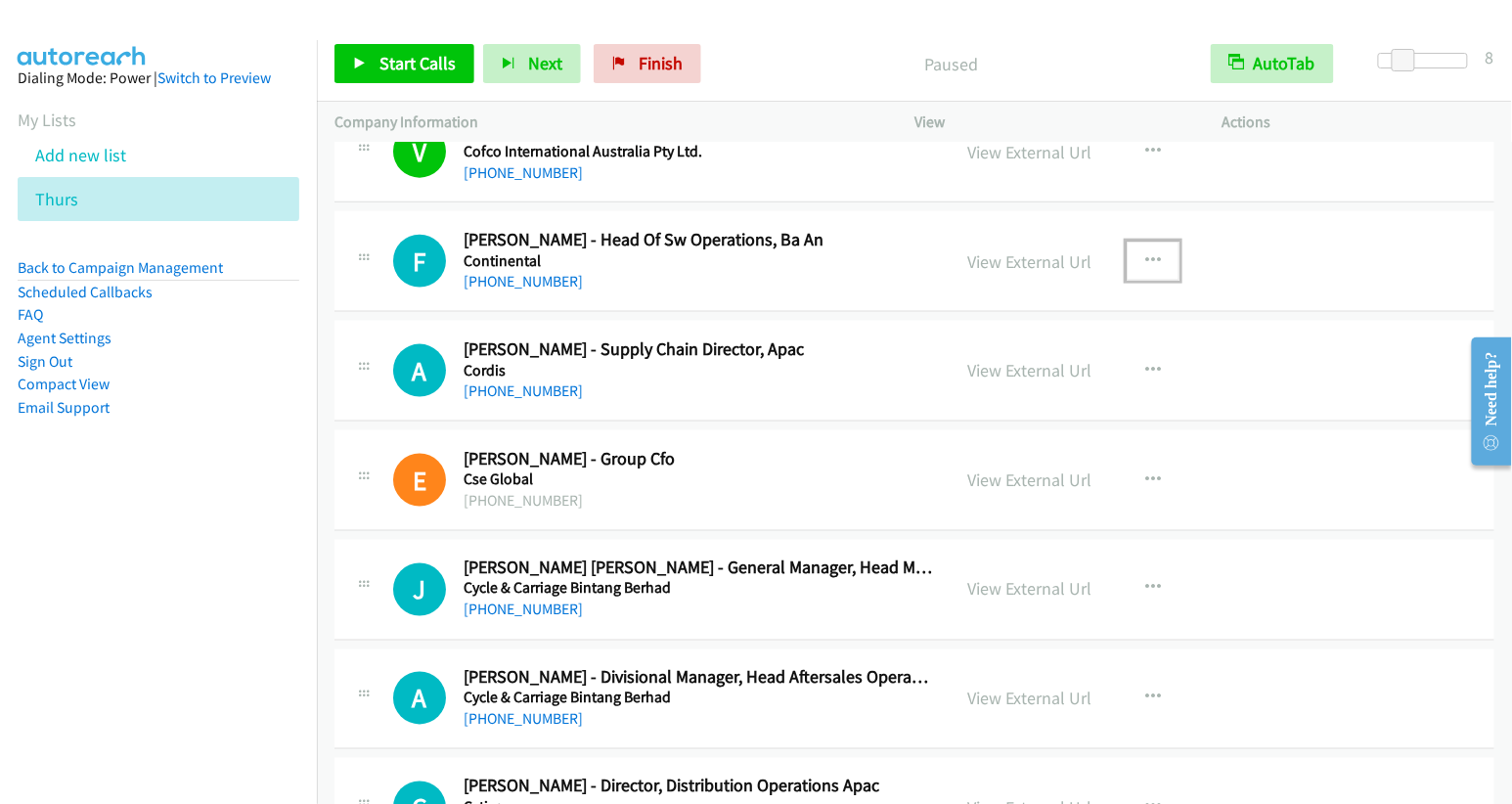
click at [1145, 253] on icon "button" at bounding box center [1153, 261] width 16 height 16
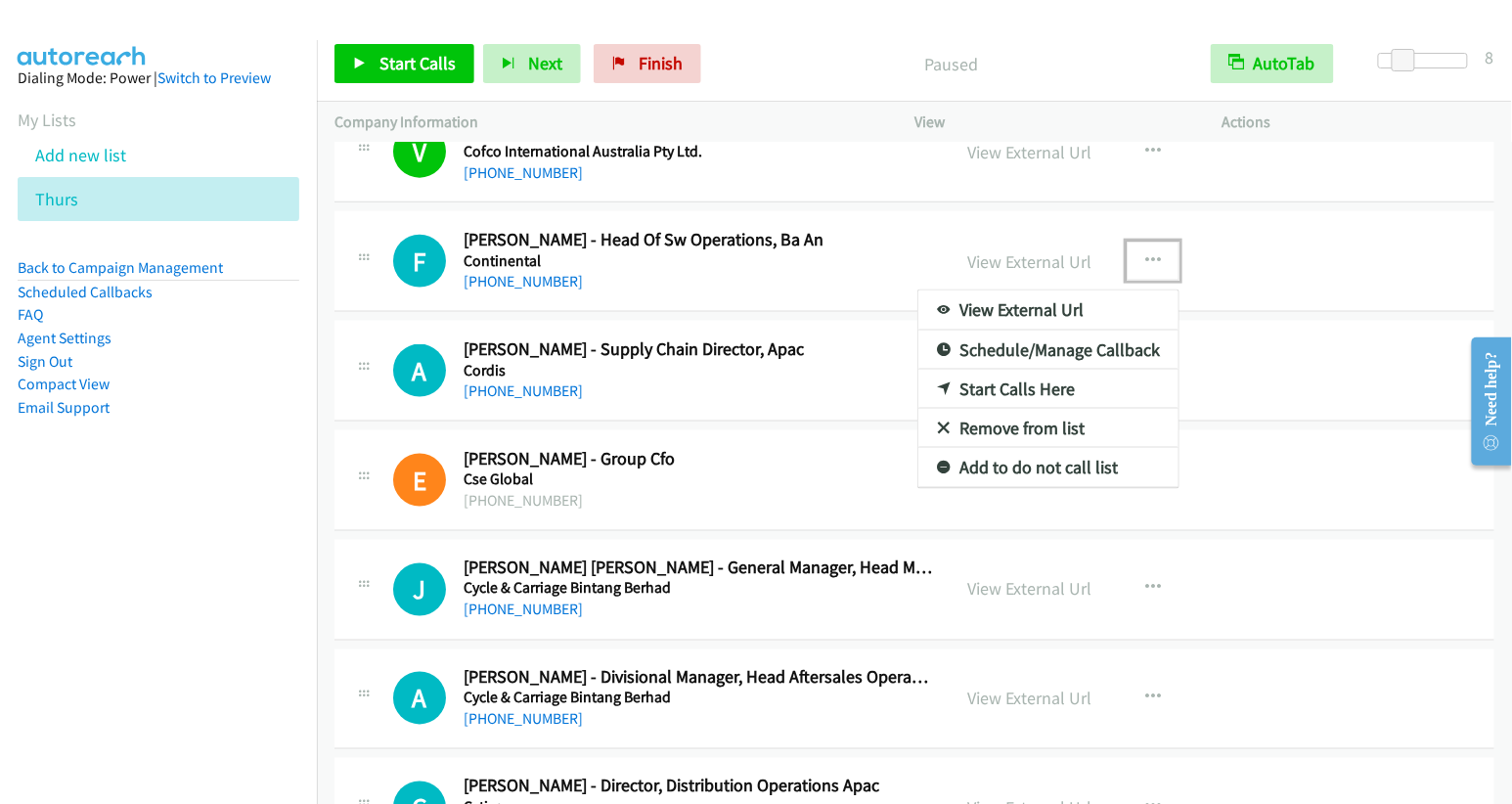
click at [1040, 372] on link "Start Calls Here" at bounding box center [1048, 389] width 260 height 39
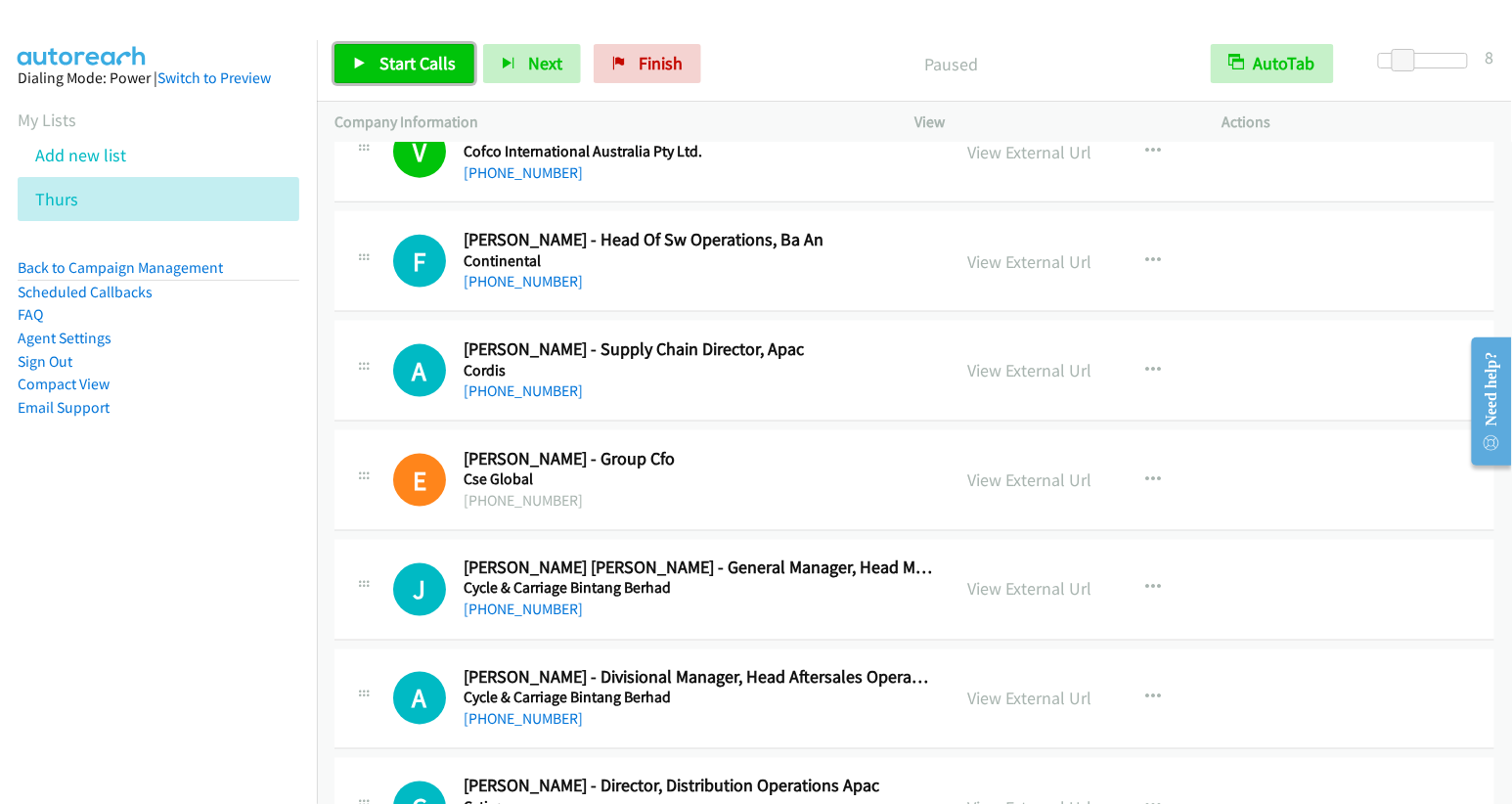
drag, startPoint x: 410, startPoint y: 64, endPoint x: 440, endPoint y: 89, distance: 39.1
click at [410, 64] on span "Start Calls" at bounding box center [417, 63] width 77 height 23
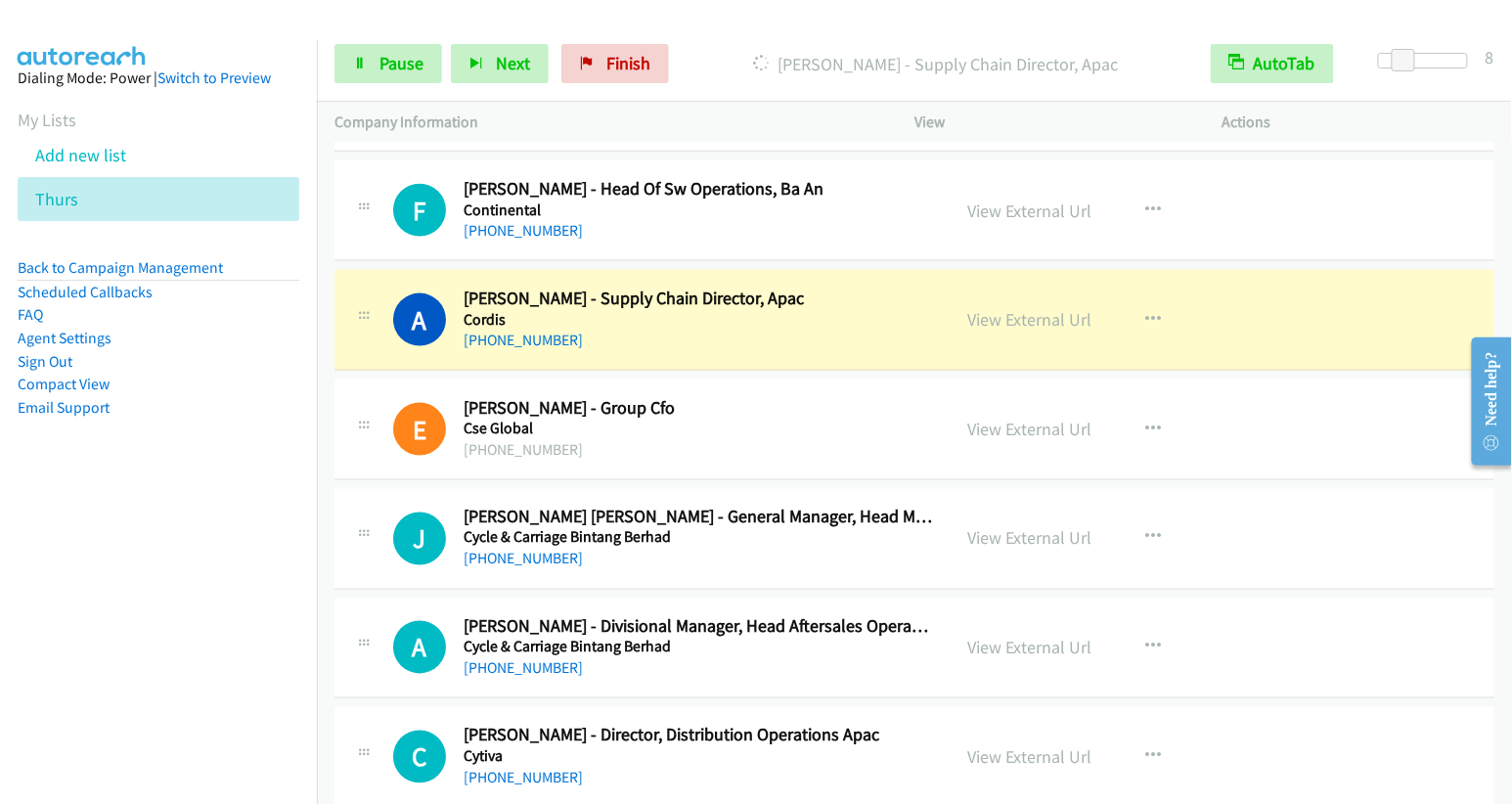
scroll to position [3084, 0]
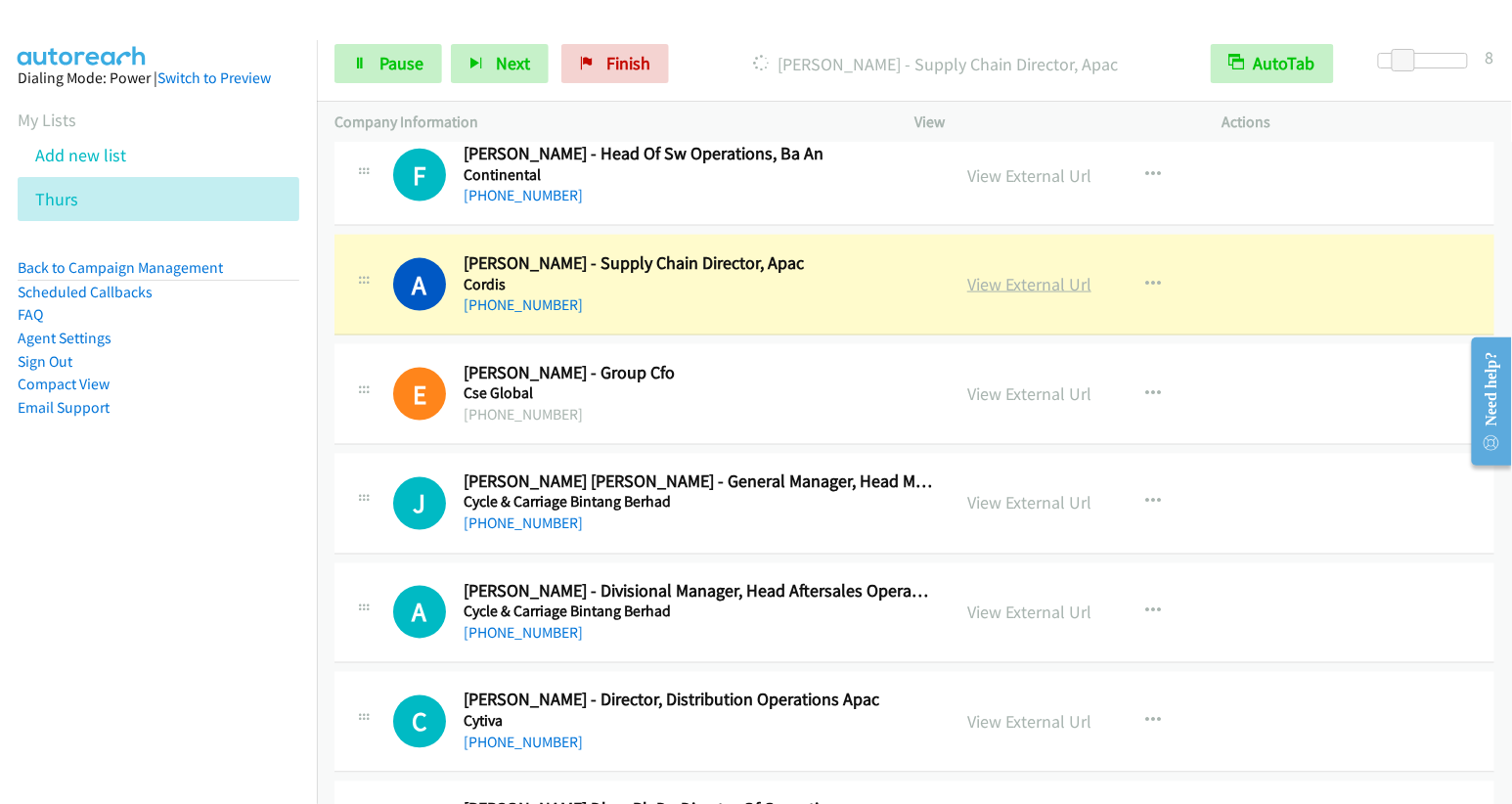
click at [1055, 273] on link "View External Url" at bounding box center [1029, 284] width 125 height 23
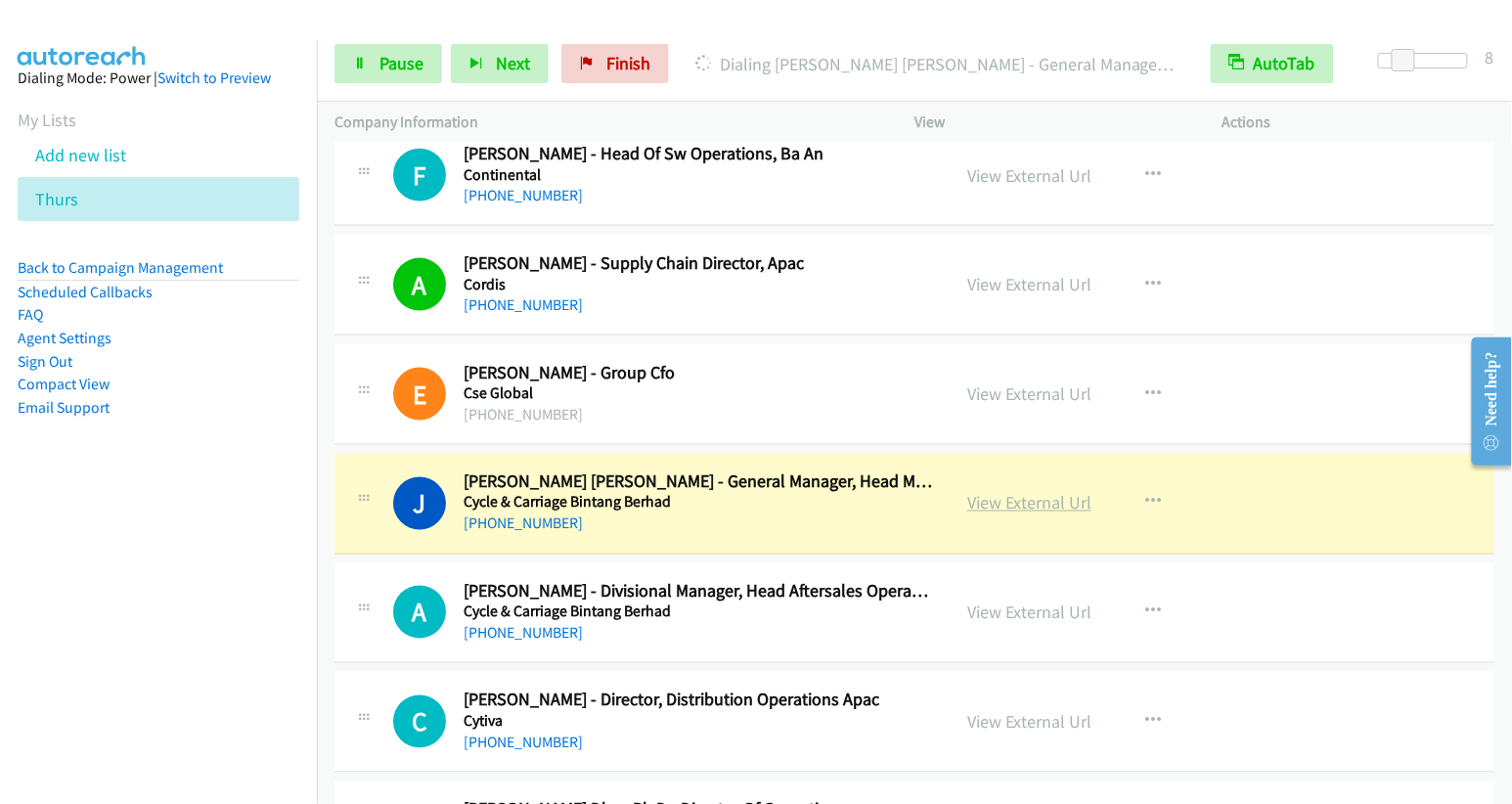
click at [1036, 495] on link "View External Url" at bounding box center [1029, 503] width 125 height 23
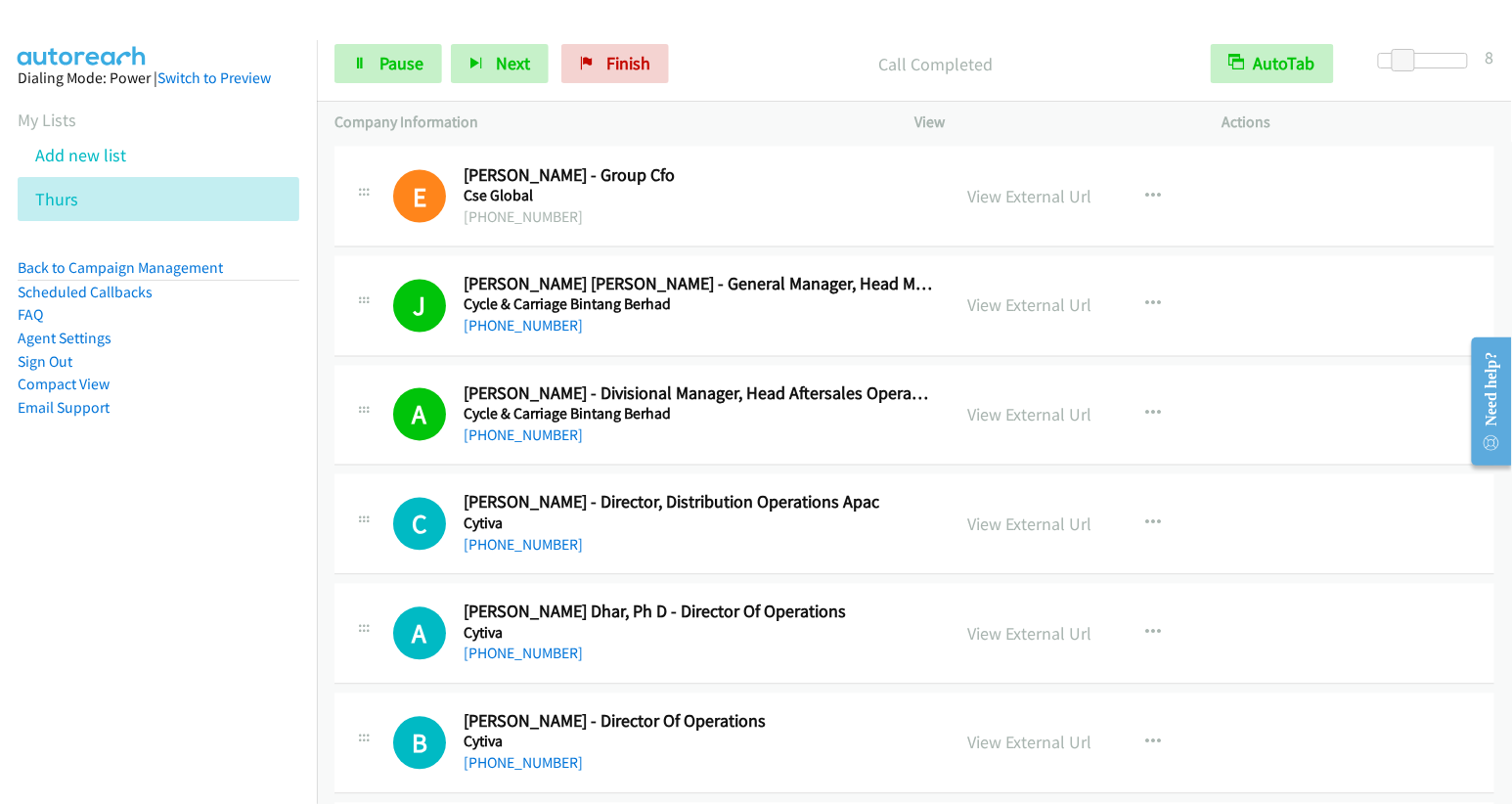
scroll to position [3313, 0]
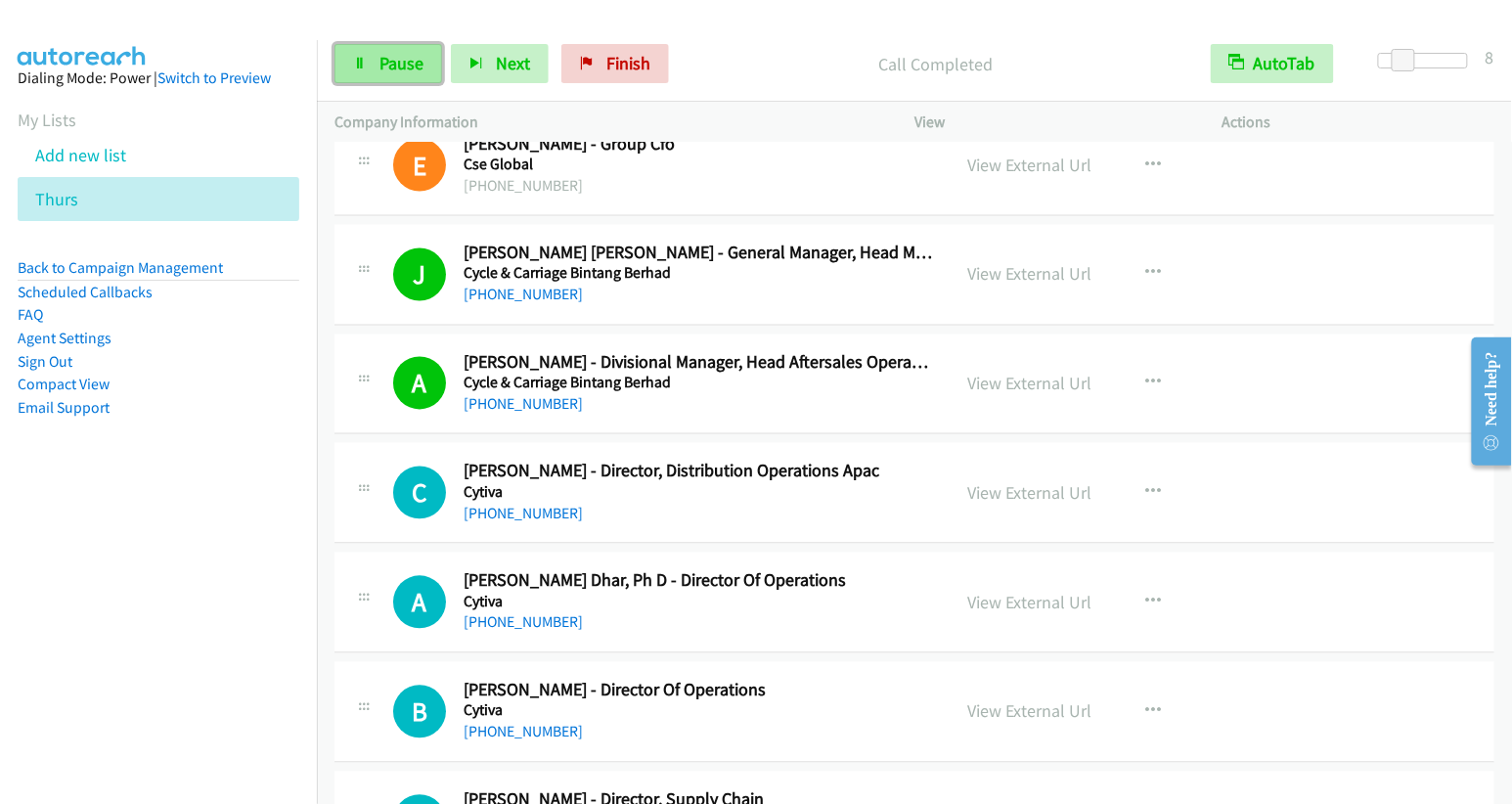
click at [388, 67] on span "Pause" at bounding box center [401, 63] width 44 height 23
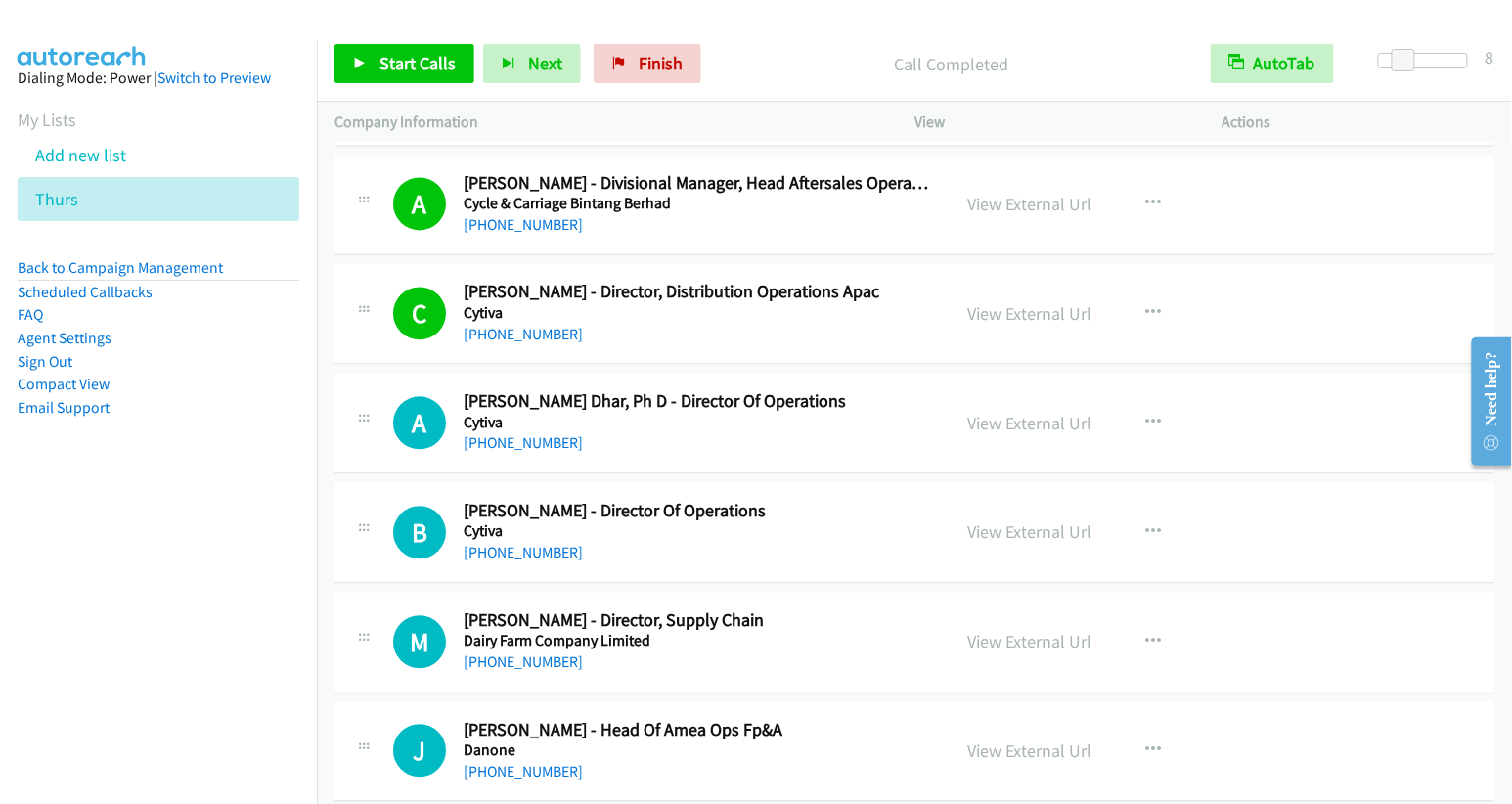
scroll to position [3497, 0]
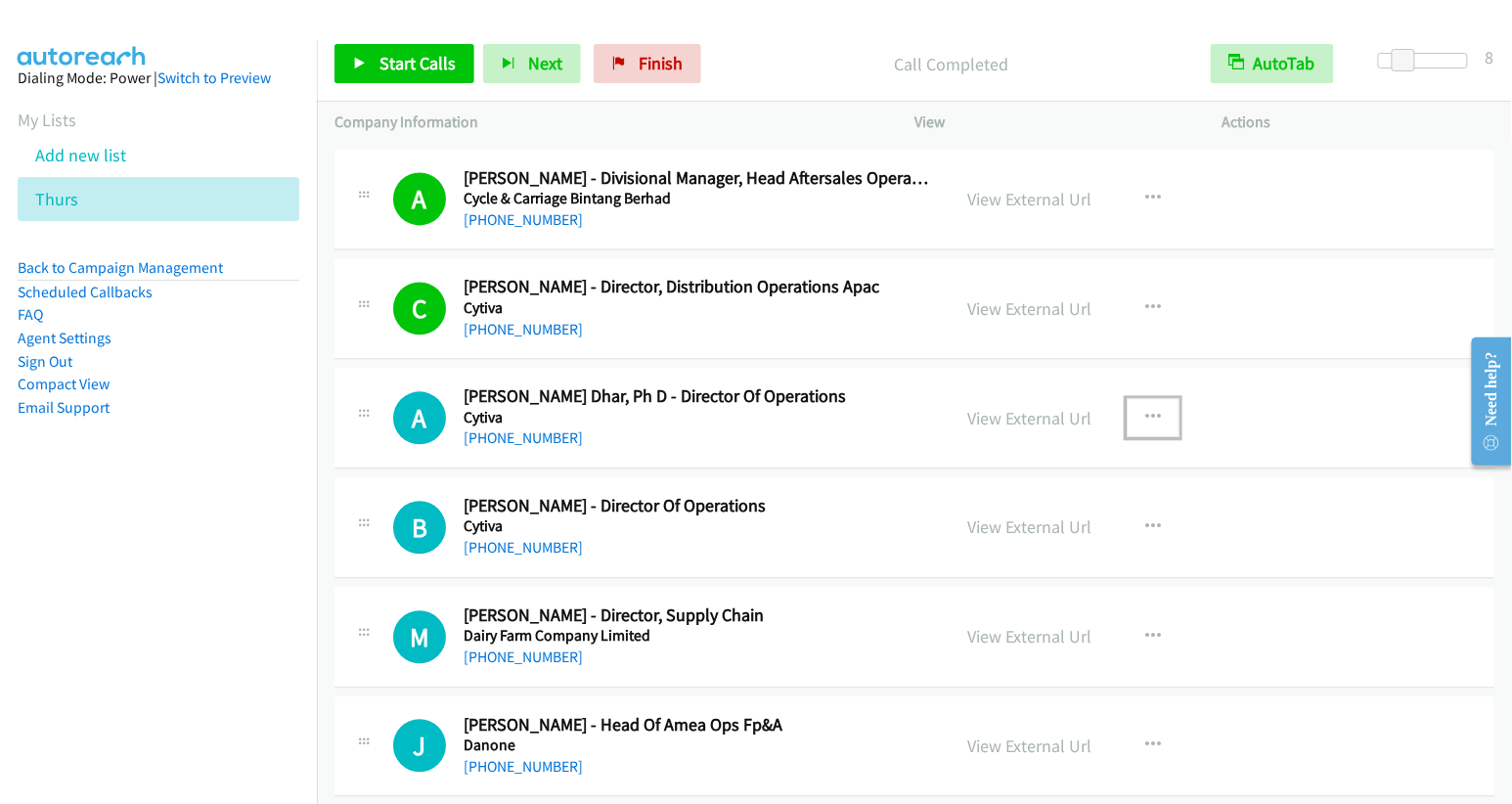
click at [1144, 400] on button "button" at bounding box center [1152, 418] width 53 height 39
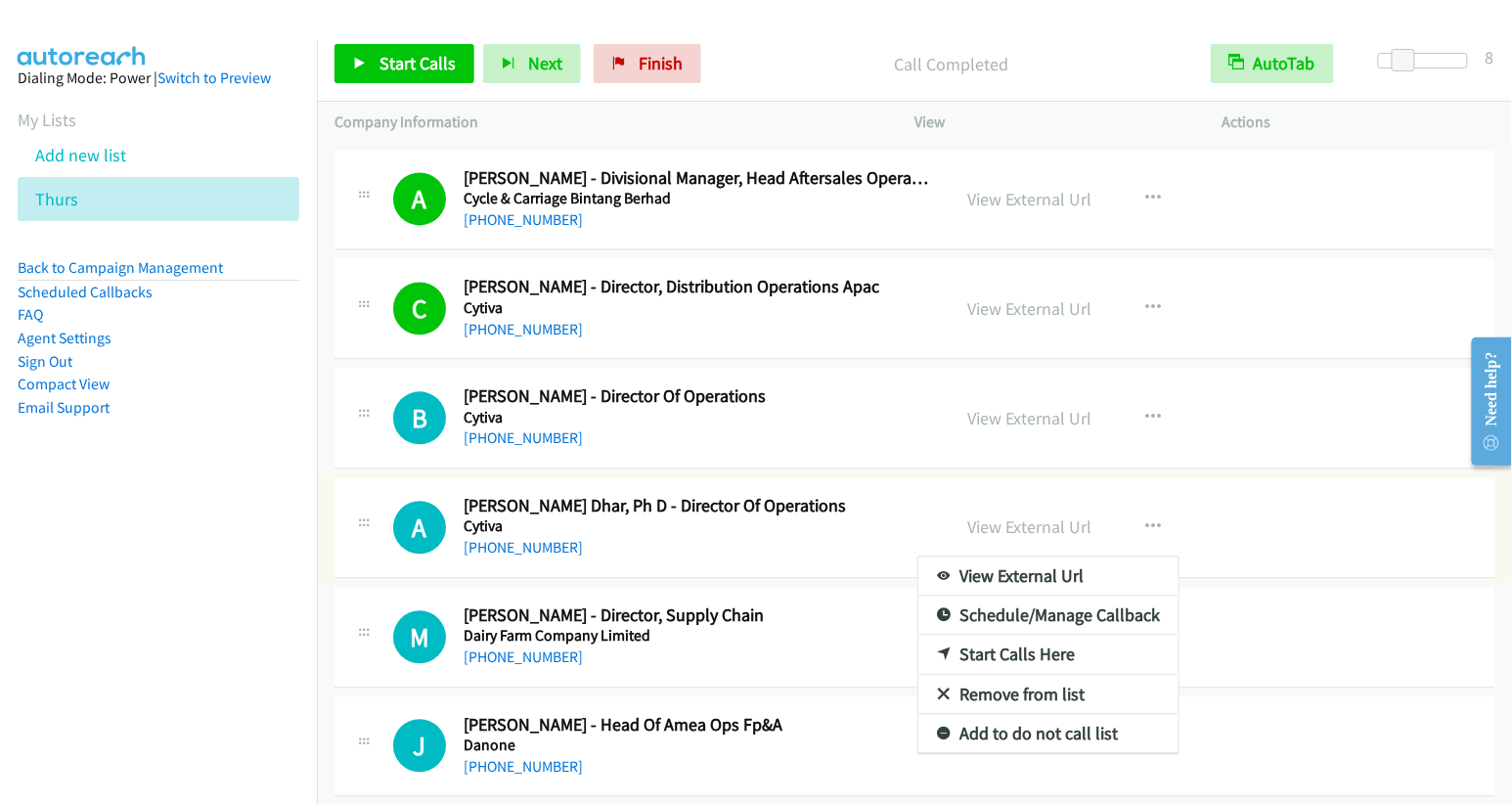
click at [420, 76] on div at bounding box center [756, 402] width 1512 height 804
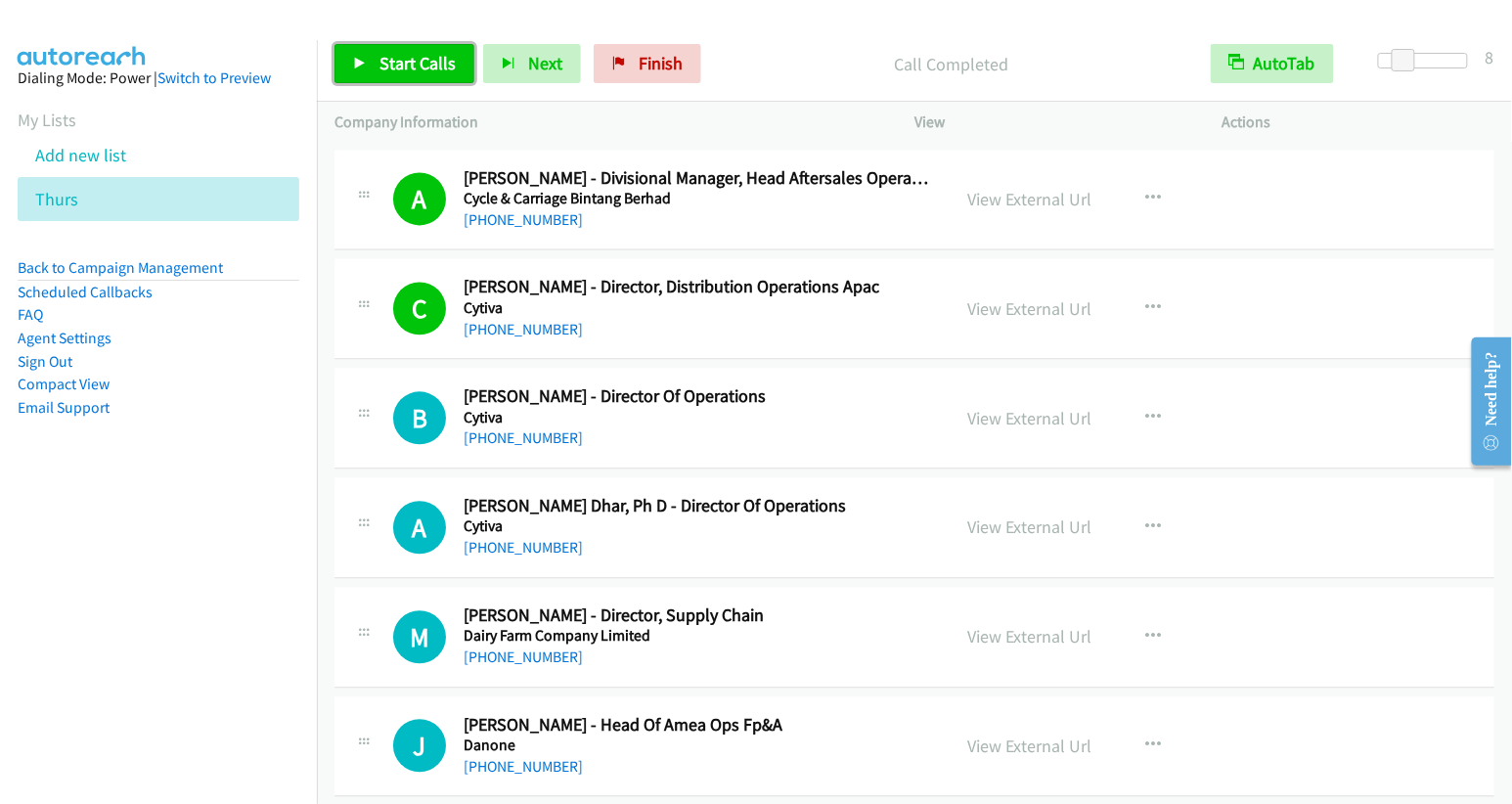
click at [420, 75] on link "Start Calls" at bounding box center [404, 63] width 139 height 39
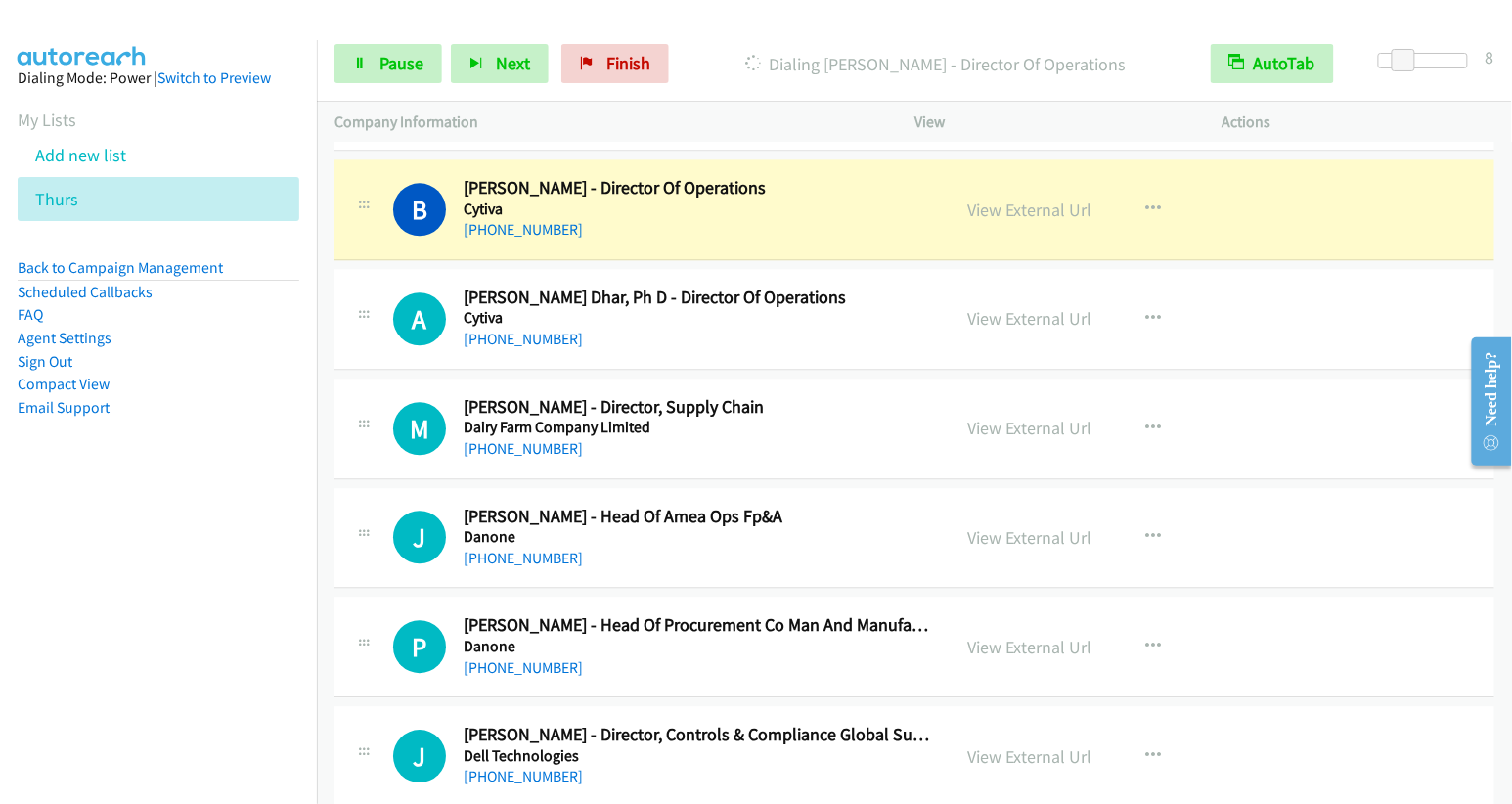
scroll to position [3705, 0]
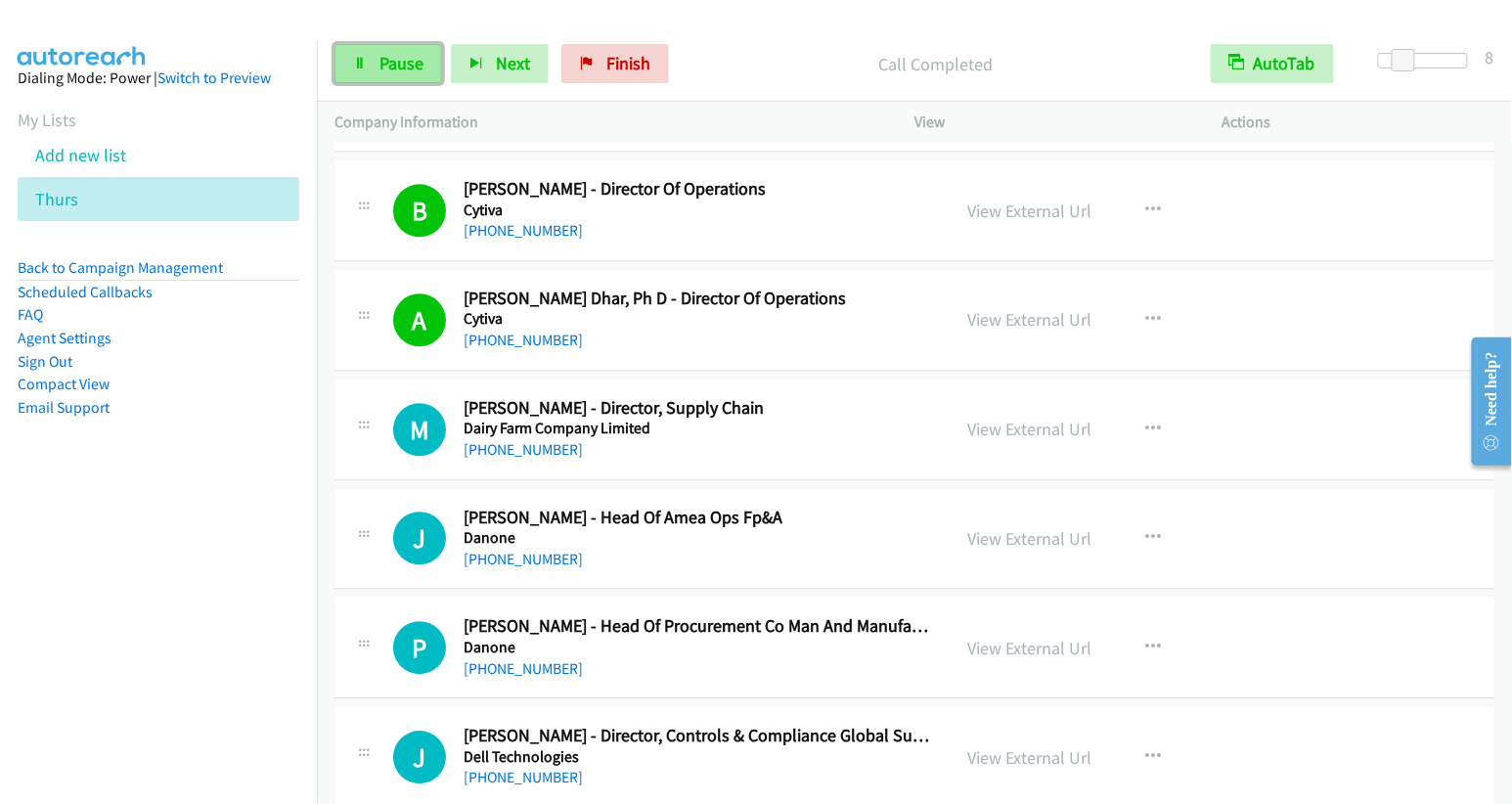
click at [386, 71] on span "Pause" at bounding box center [401, 63] width 44 height 23
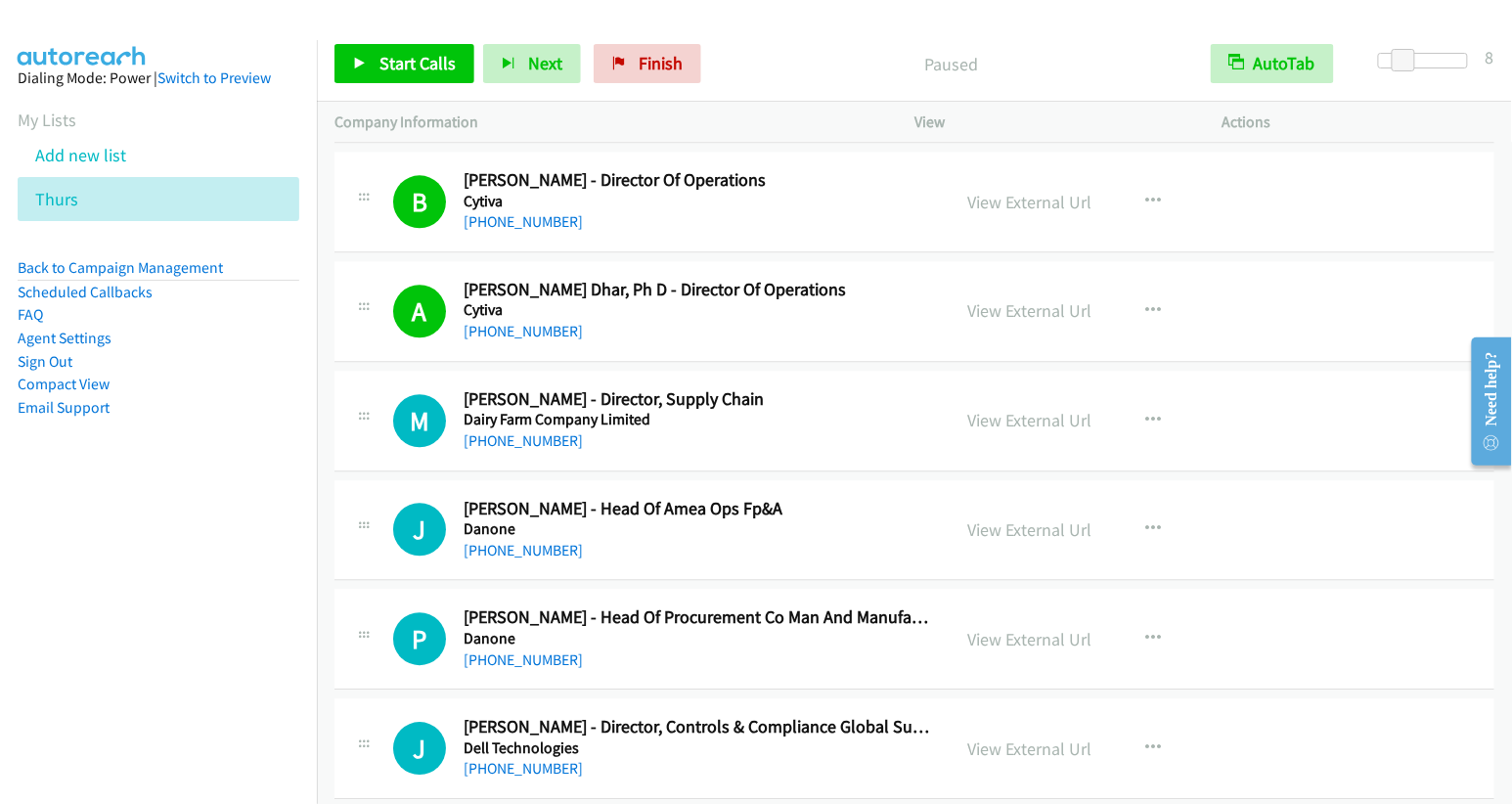
scroll to position [3719, 0]
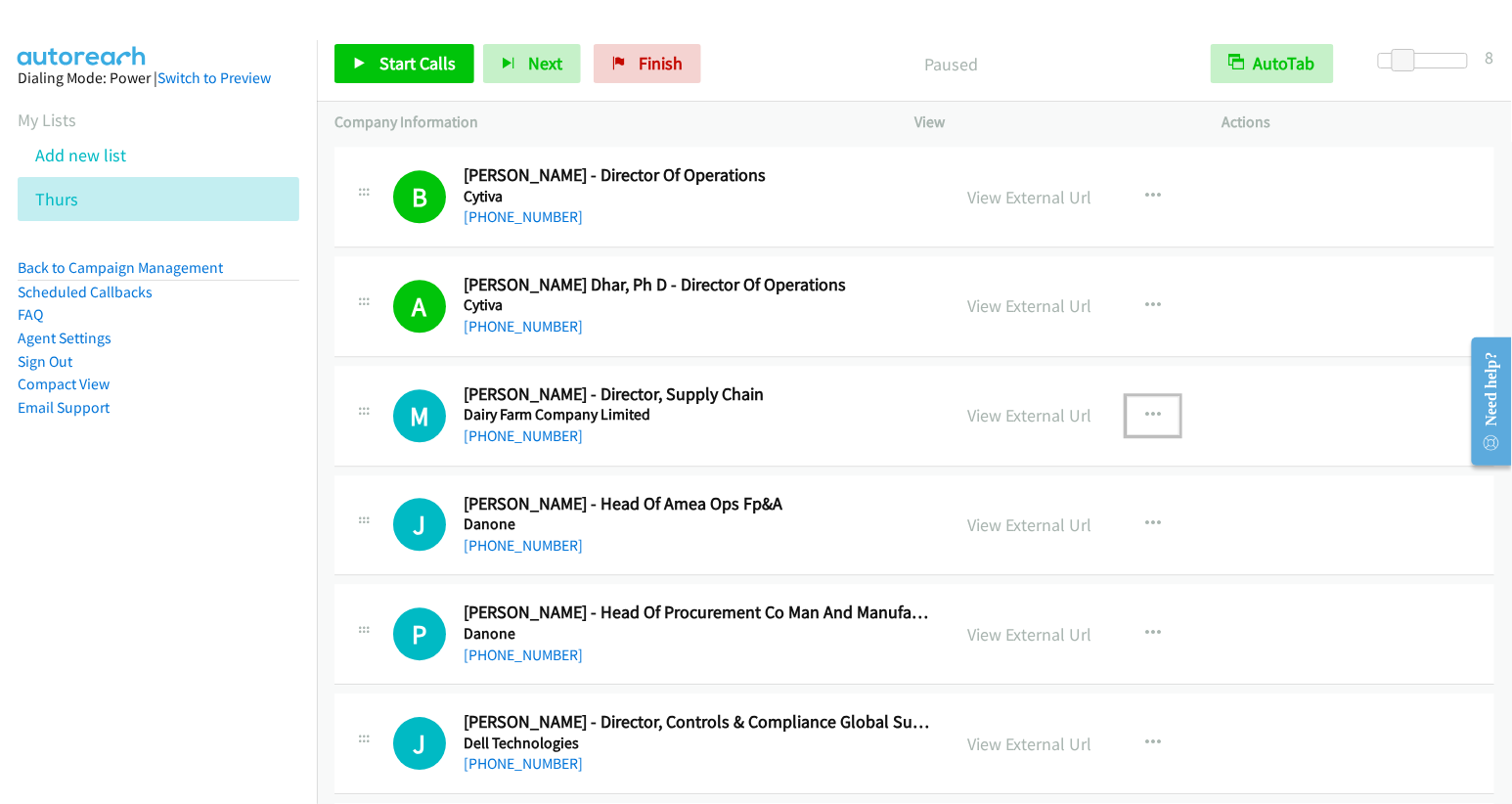
click at [1148, 407] on icon "button" at bounding box center [1153, 415] width 16 height 16
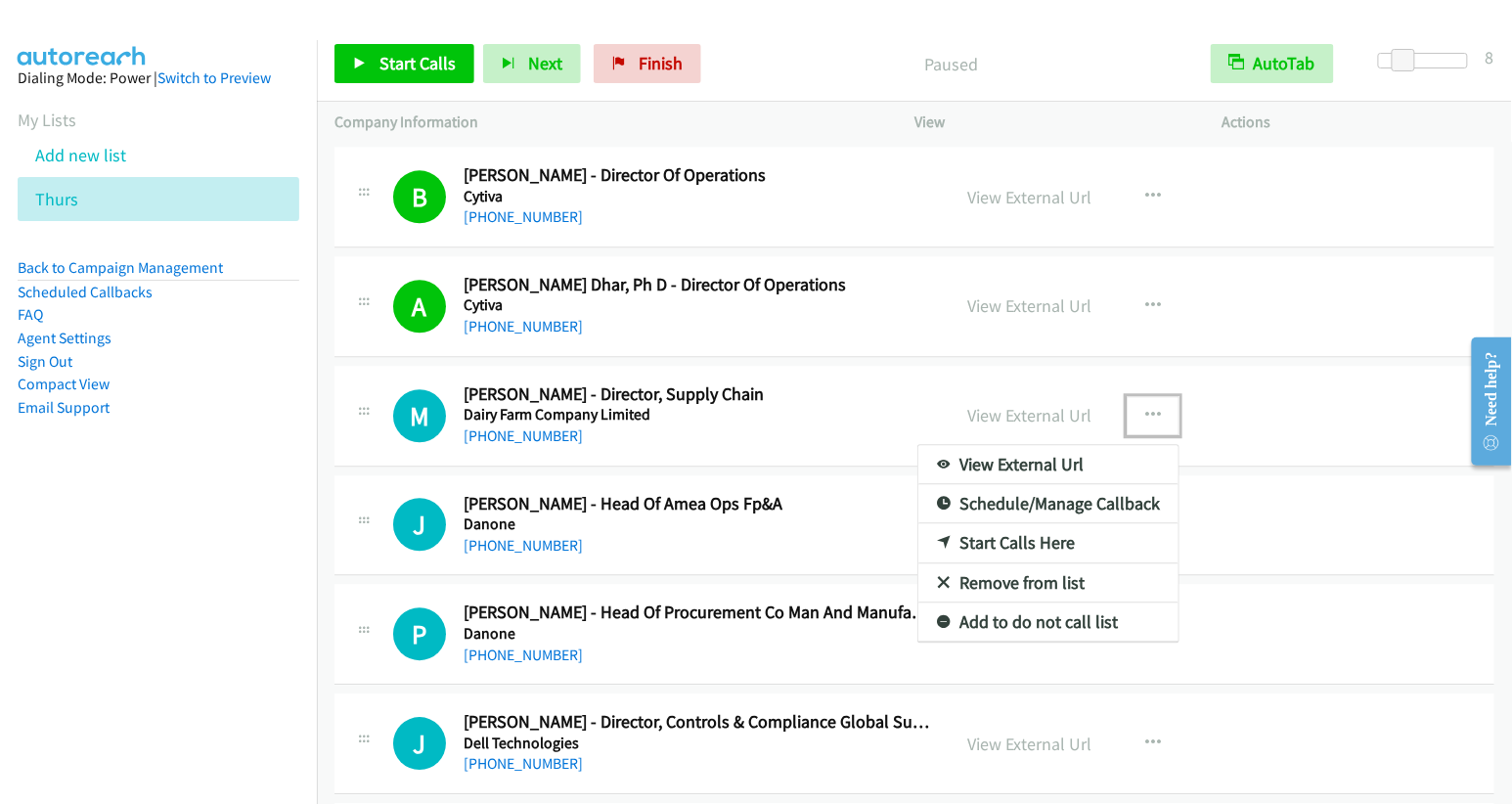
click at [1073, 523] on link "Start Calls Here" at bounding box center [1048, 542] width 260 height 39
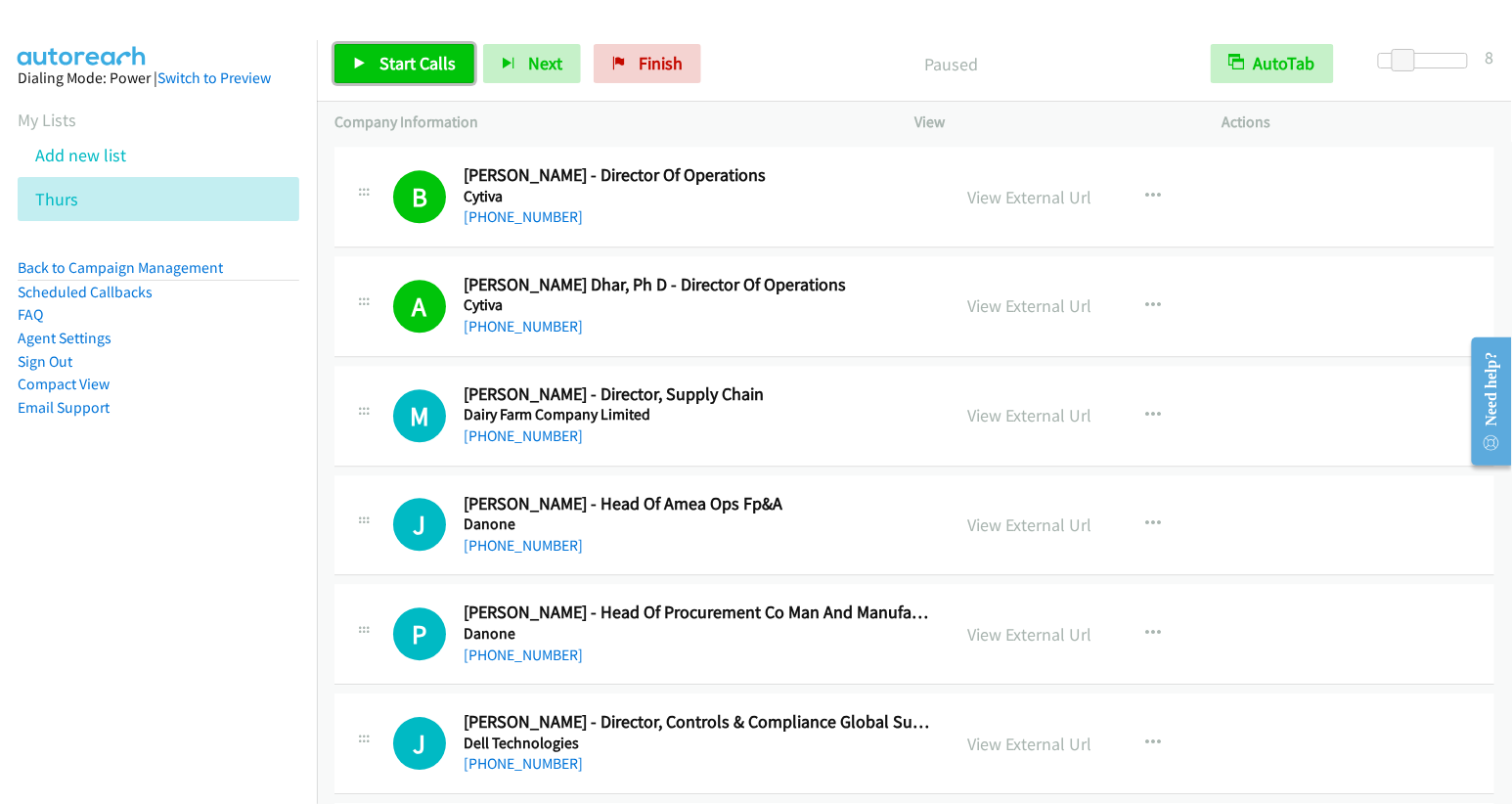
click at [403, 71] on span "Start Calls" at bounding box center [417, 63] width 77 height 23
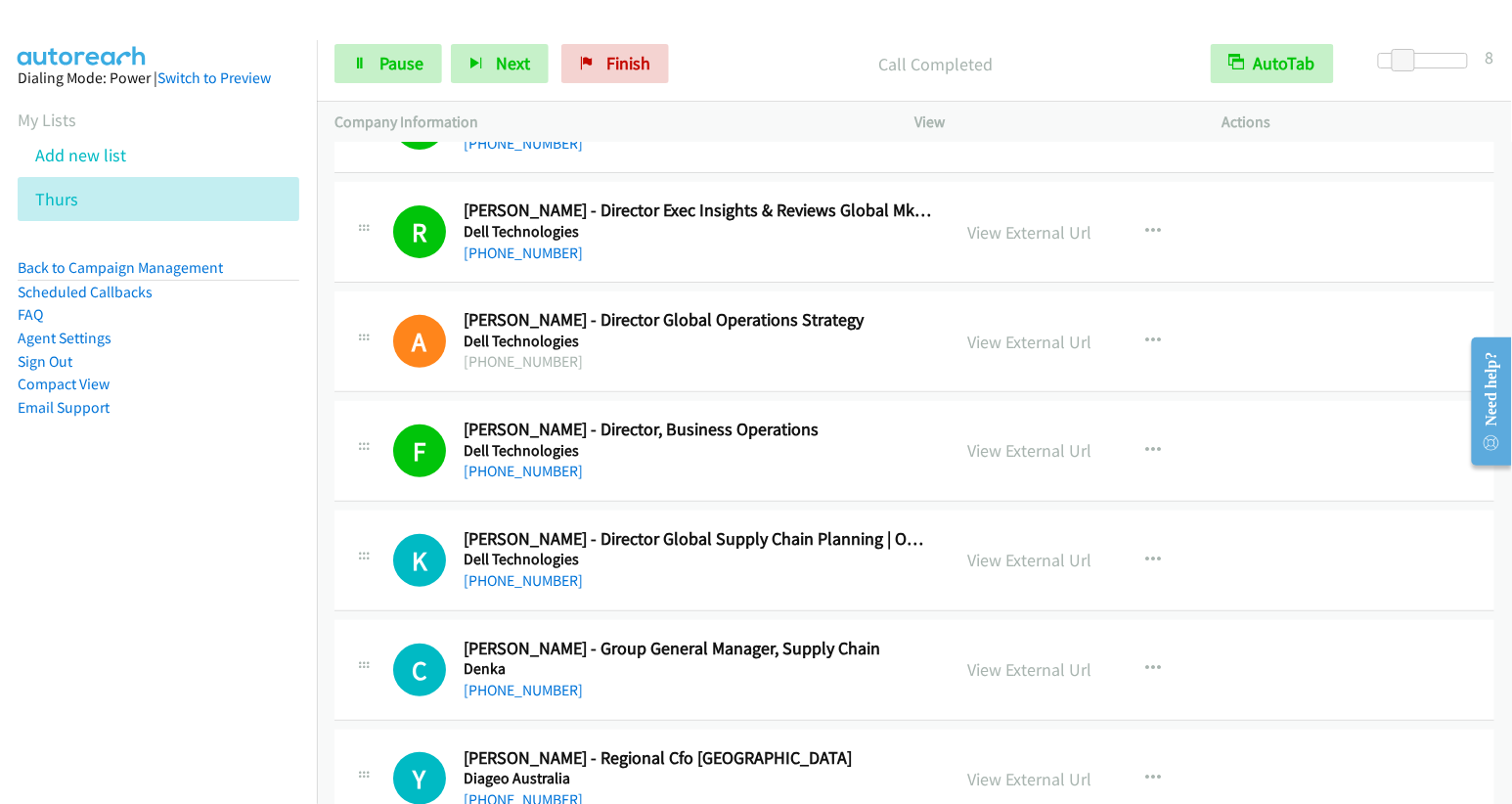
scroll to position [4688, 0]
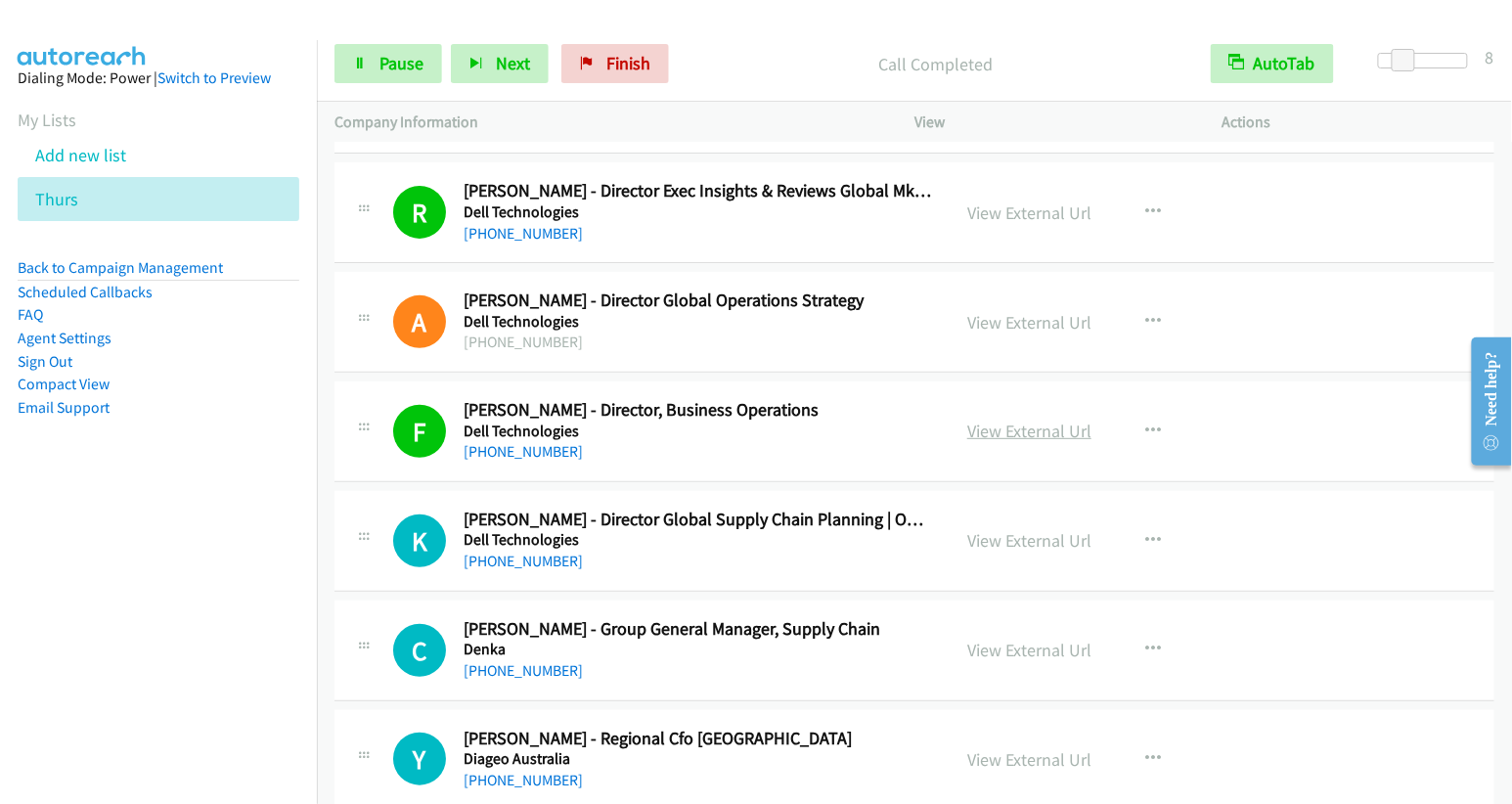
click at [1033, 419] on link "View External Url" at bounding box center [1029, 430] width 125 height 23
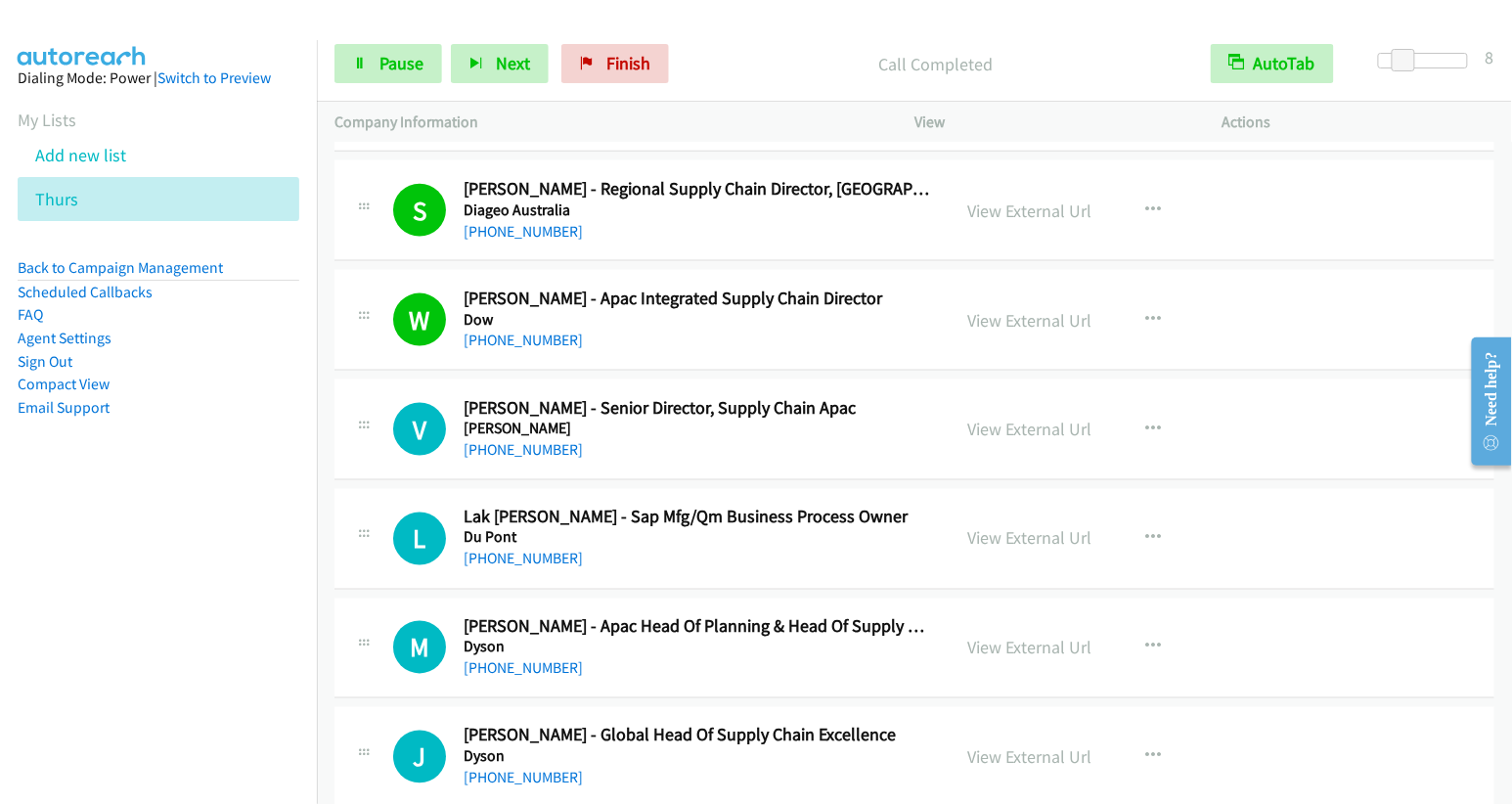
scroll to position [5377, 0]
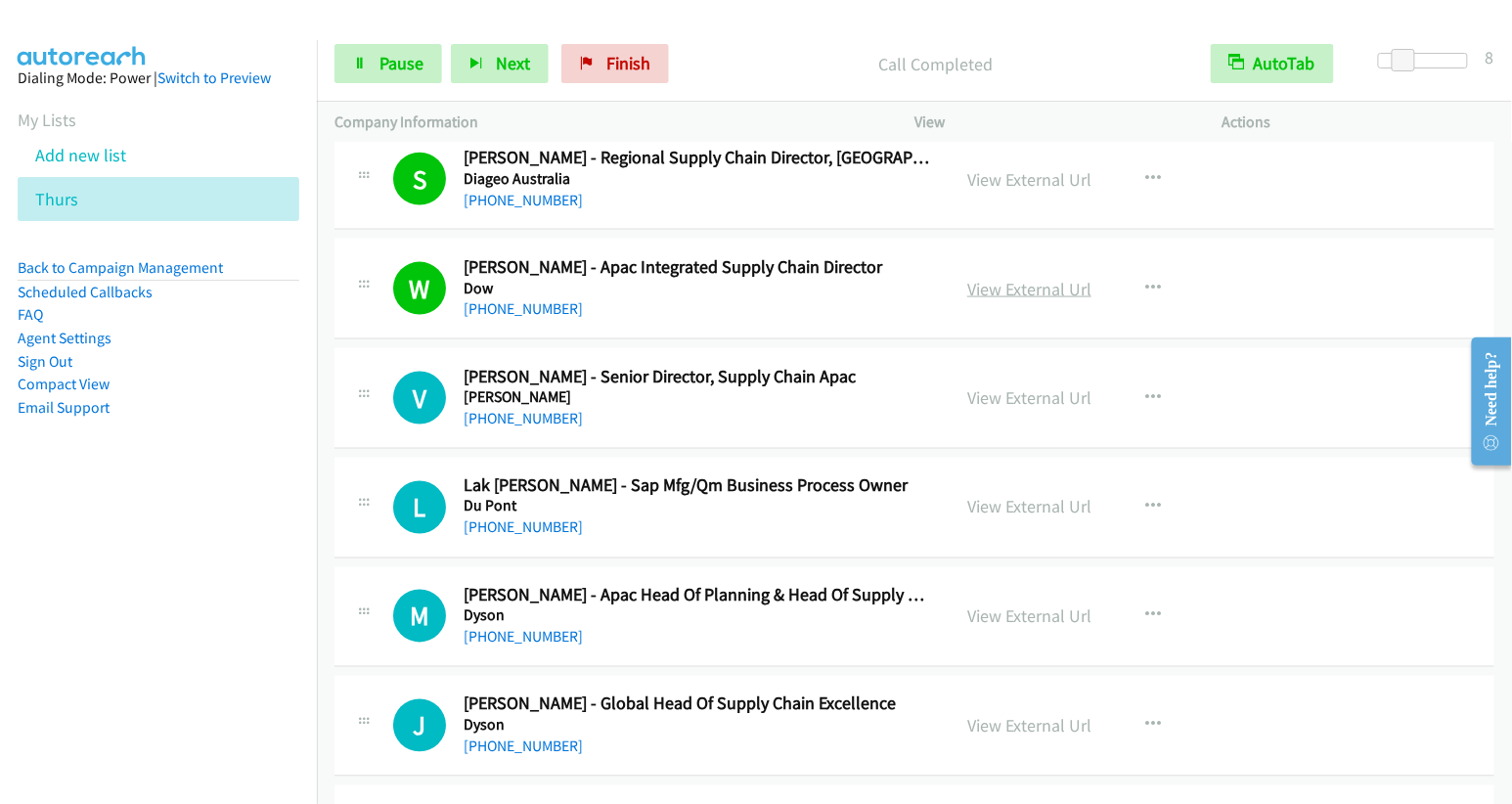
click at [1044, 278] on link "View External Url" at bounding box center [1029, 289] width 125 height 23
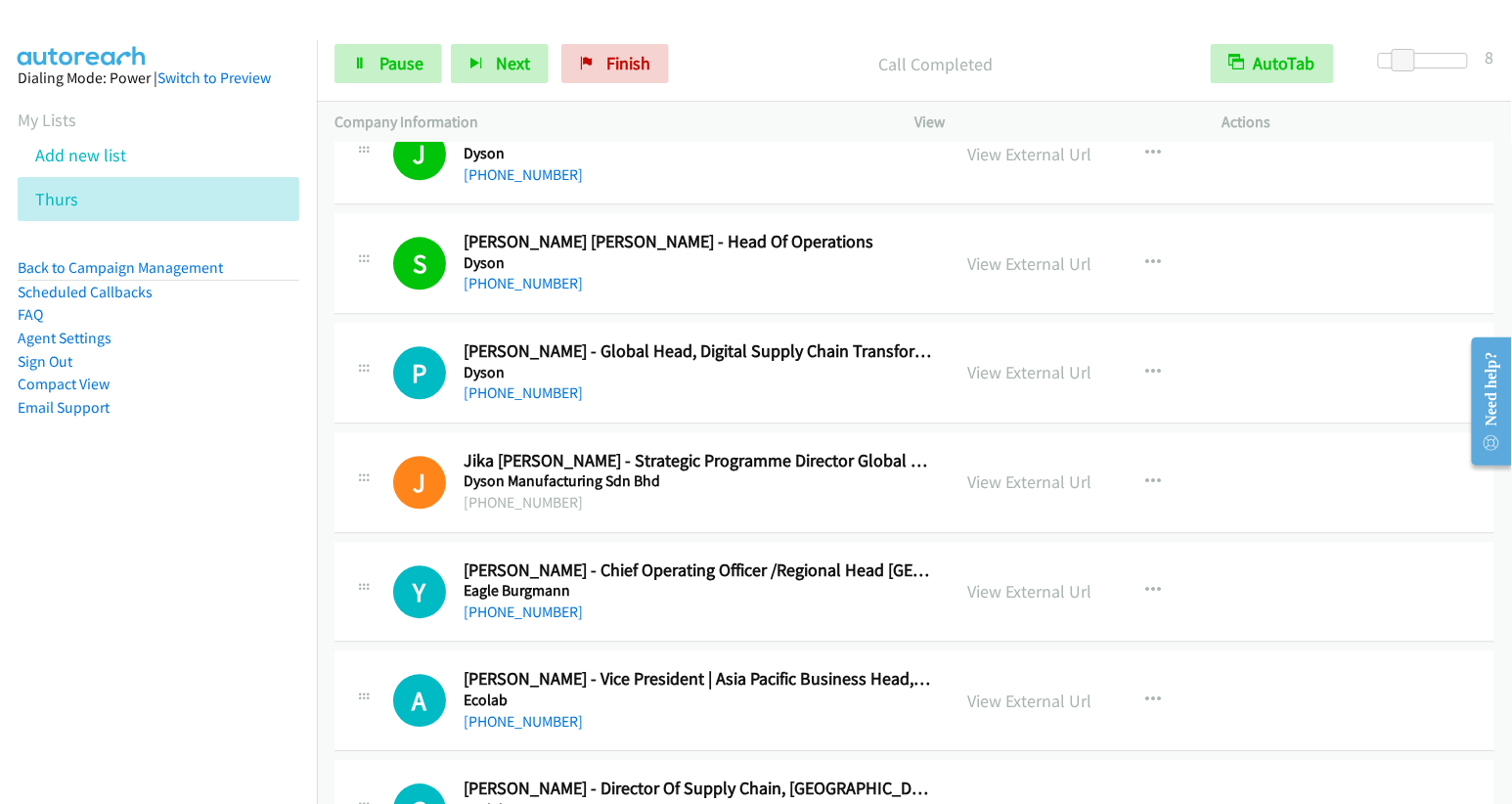
scroll to position [5954, 0]
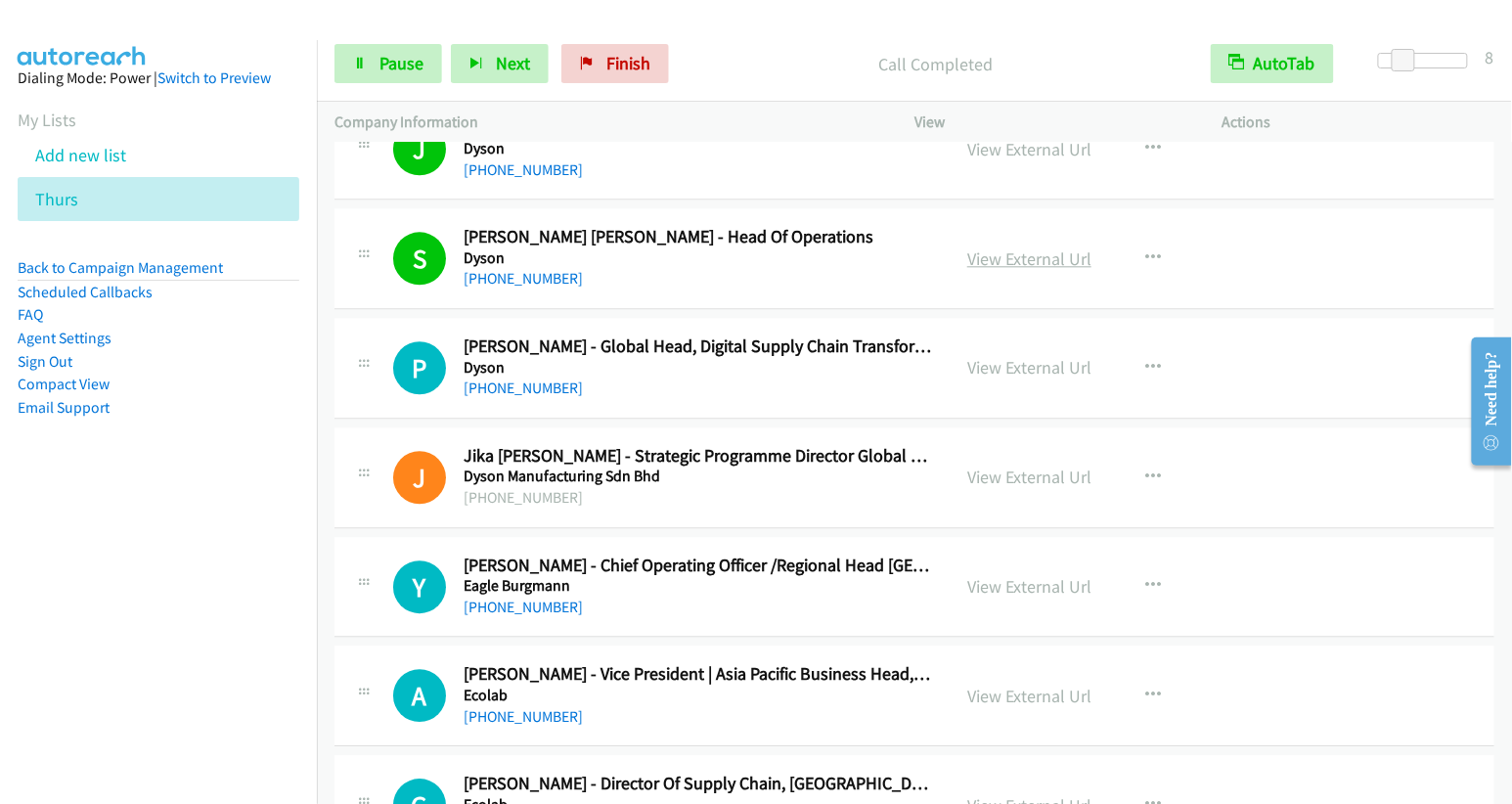
click at [1042, 247] on link "View External Url" at bounding box center [1029, 258] width 125 height 23
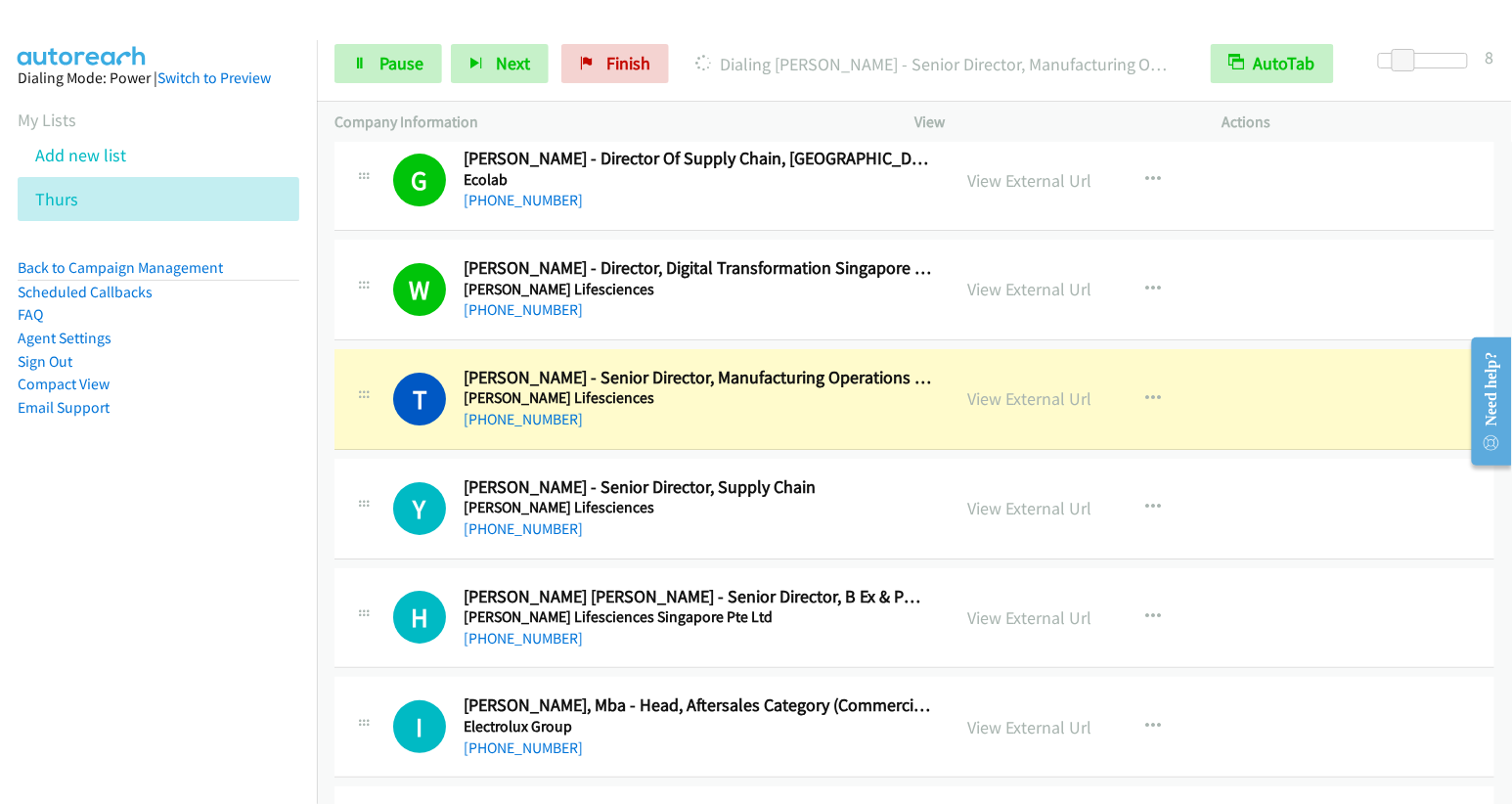
scroll to position [6589, 0]
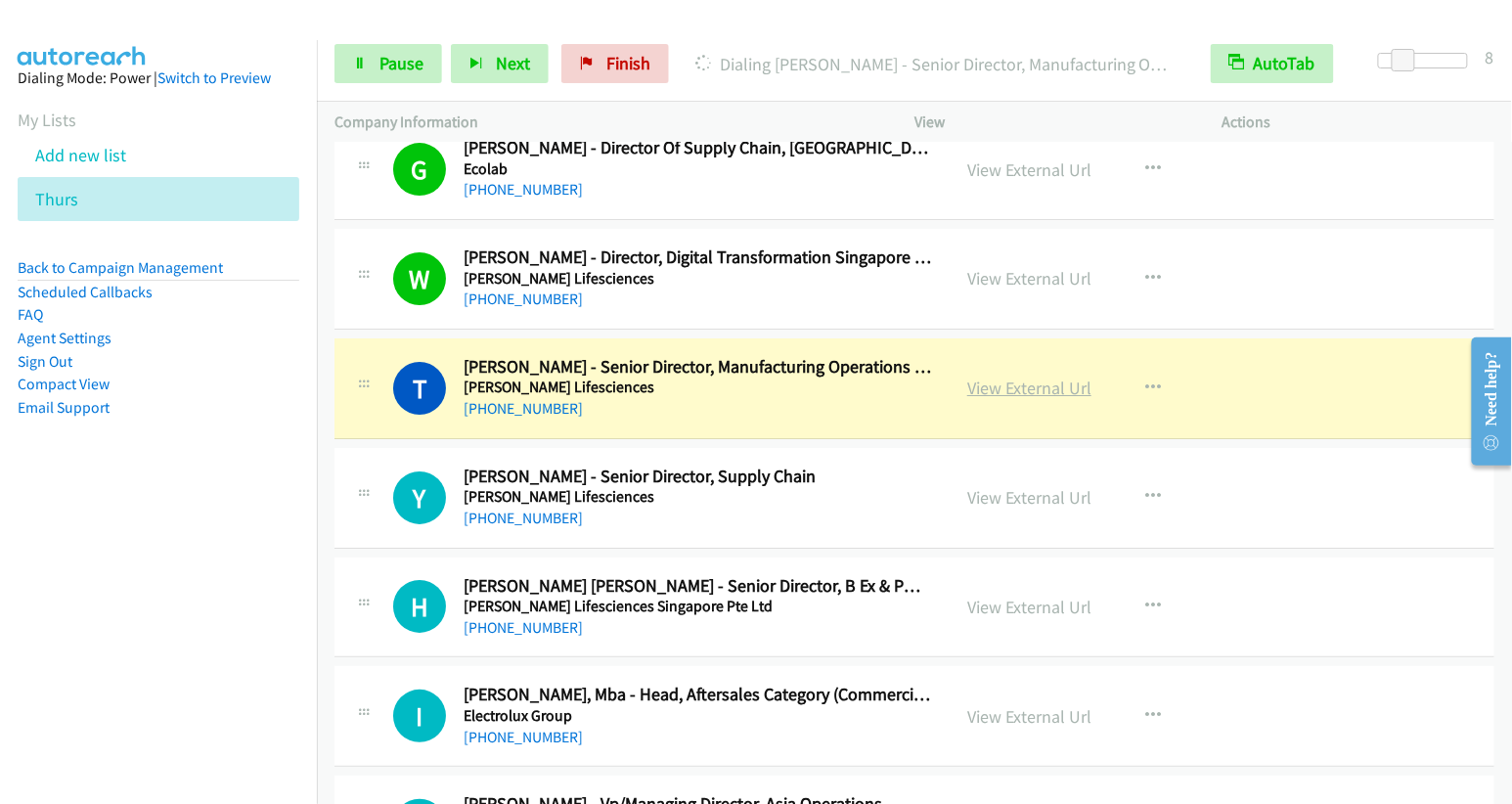
click at [1016, 377] on link "View External Url" at bounding box center [1029, 388] width 125 height 23
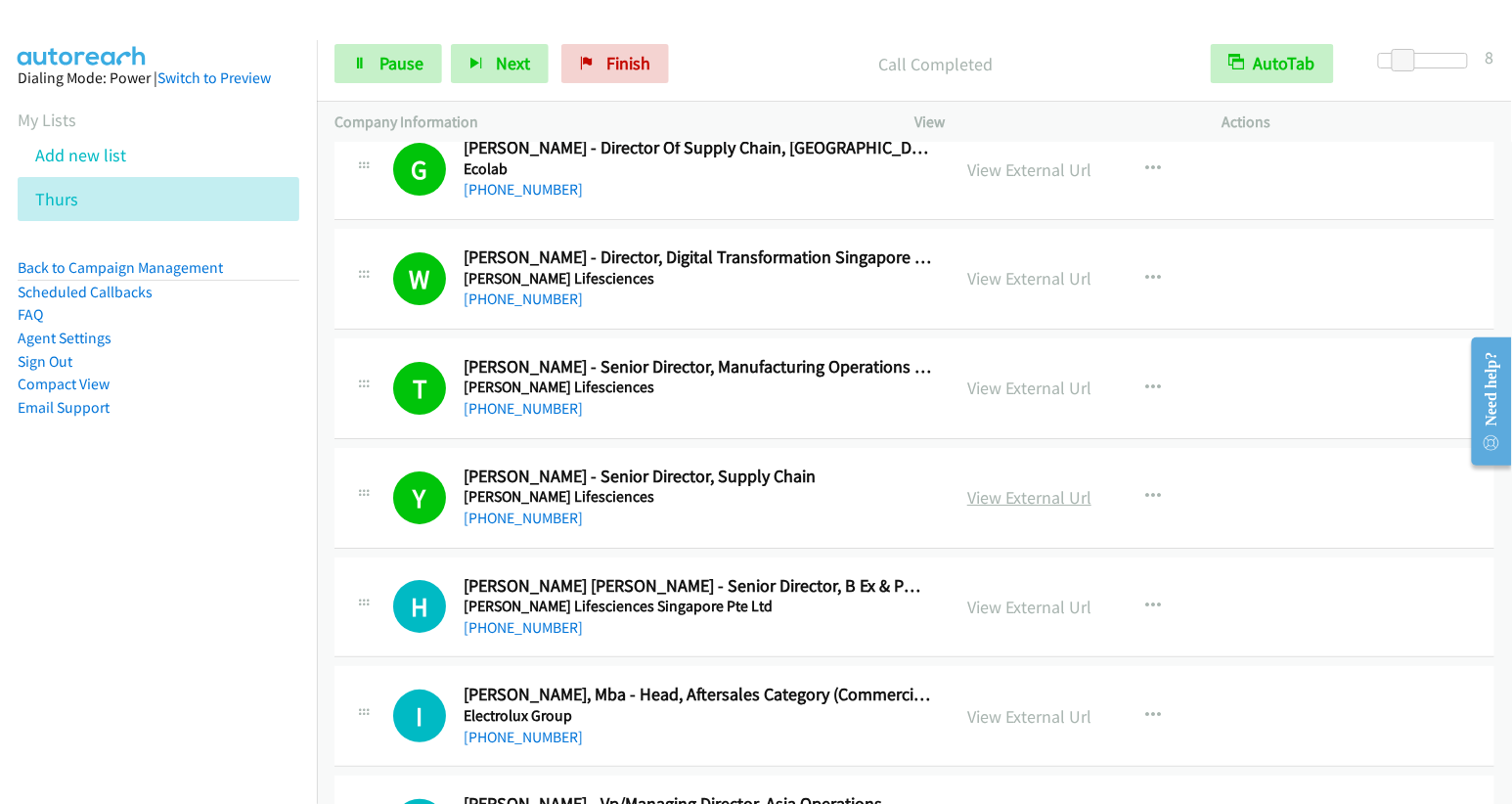
click at [1055, 486] on link "View External Url" at bounding box center [1029, 497] width 125 height 23
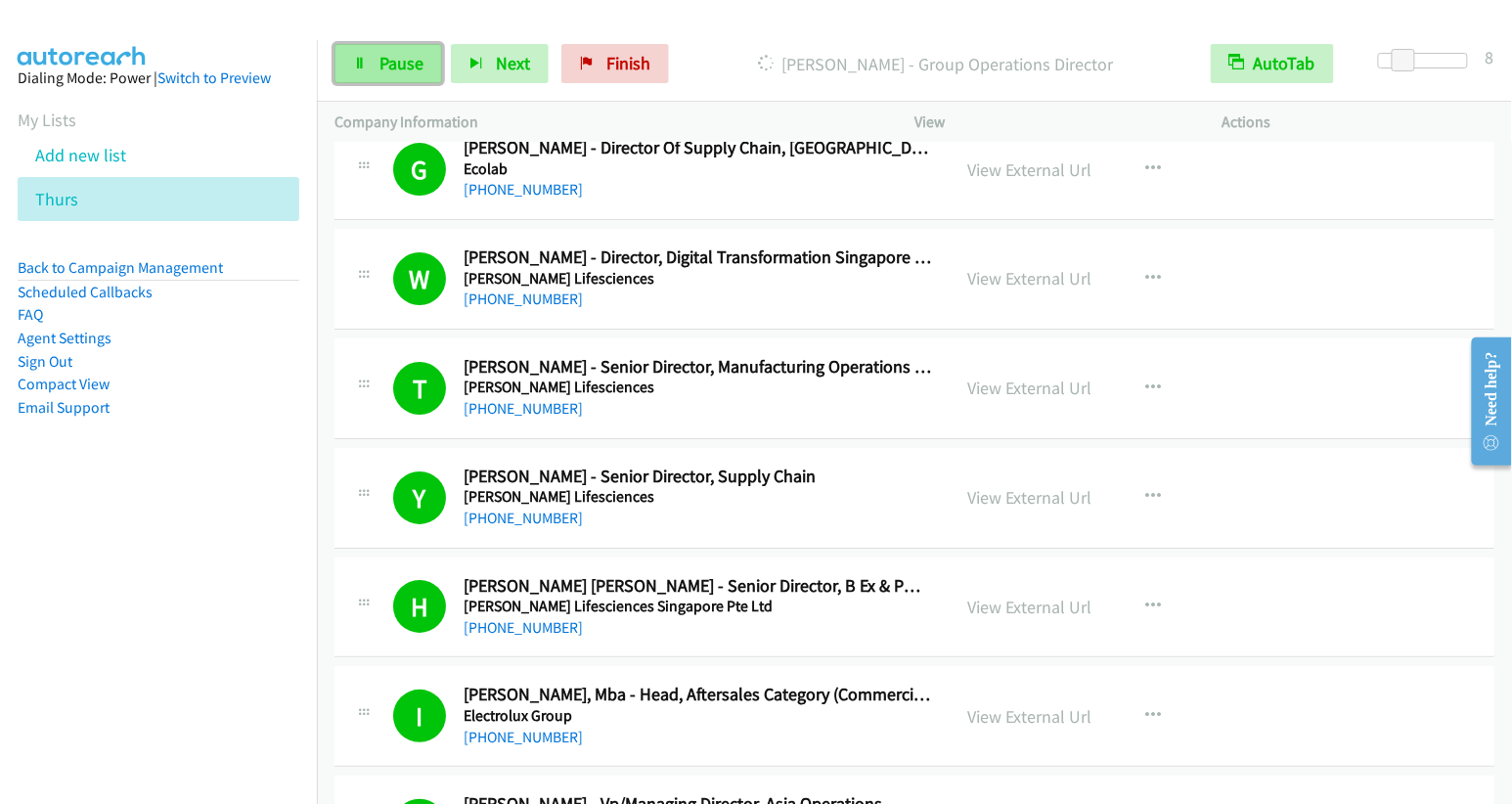
click at [392, 58] on span "Pause" at bounding box center [401, 63] width 44 height 23
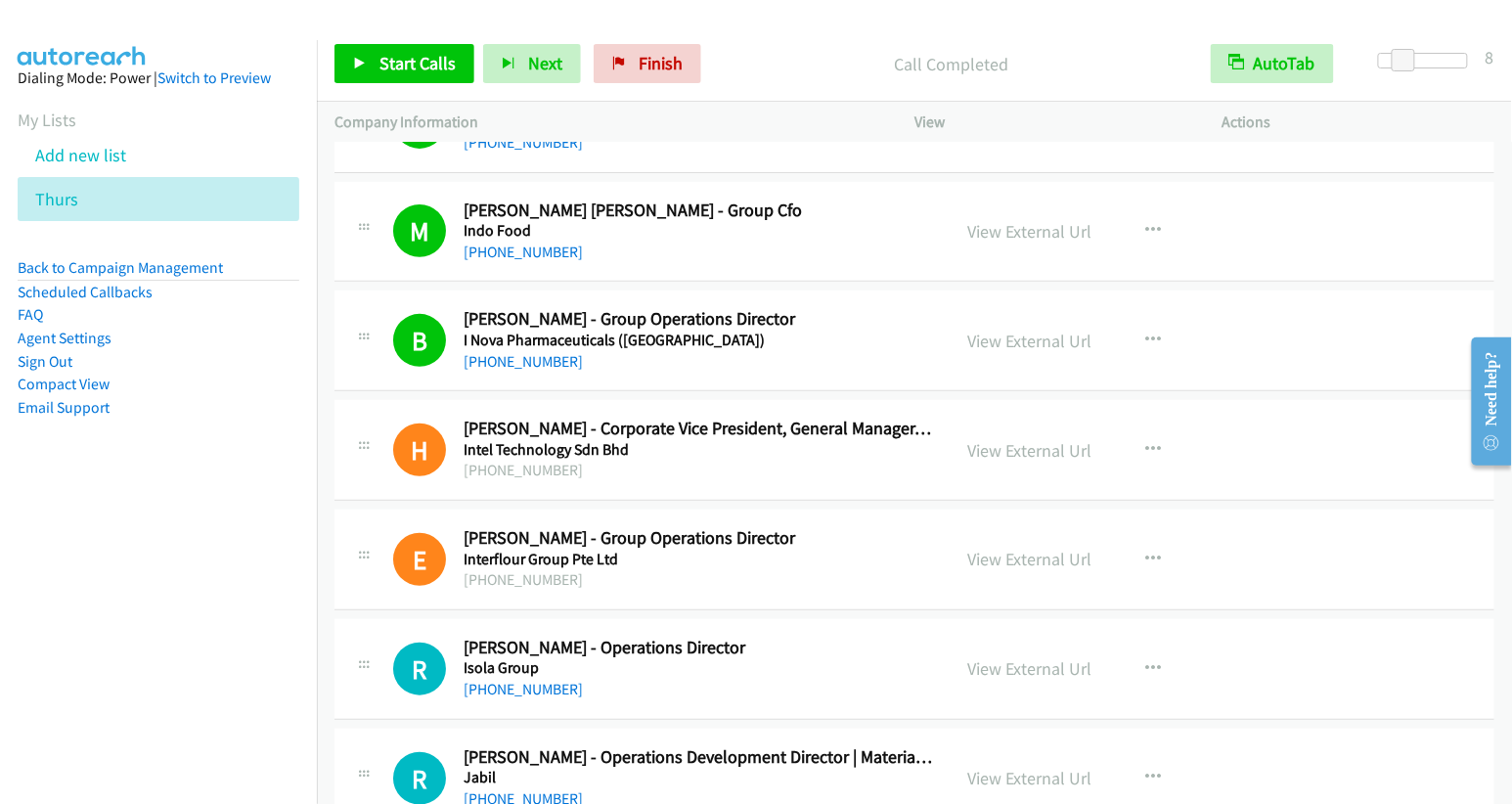
scroll to position [9589, 0]
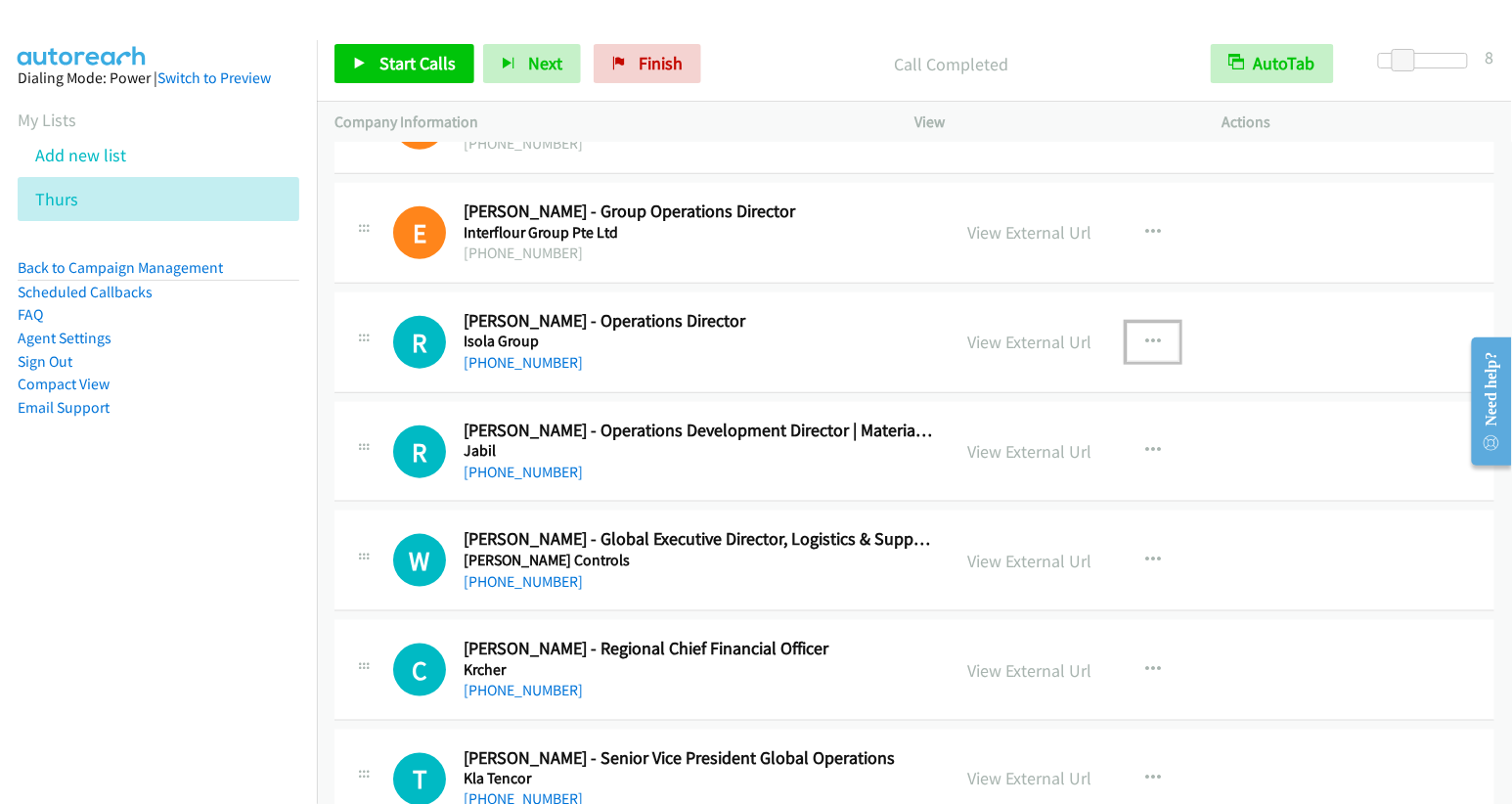
click at [1145, 335] on icon "button" at bounding box center [1153, 343] width 16 height 16
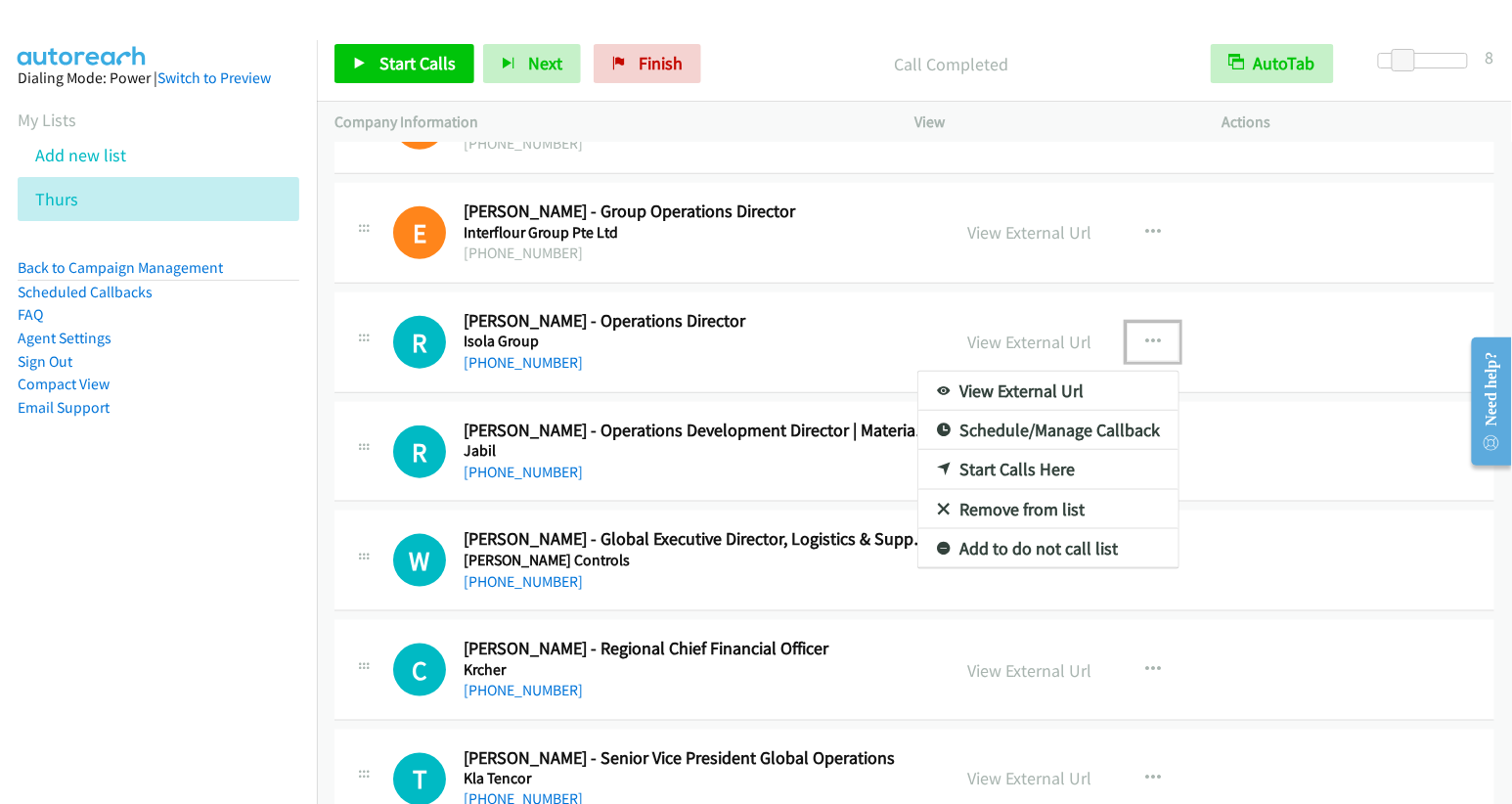
click at [1013, 450] on link "Start Calls Here" at bounding box center [1048, 469] width 260 height 39
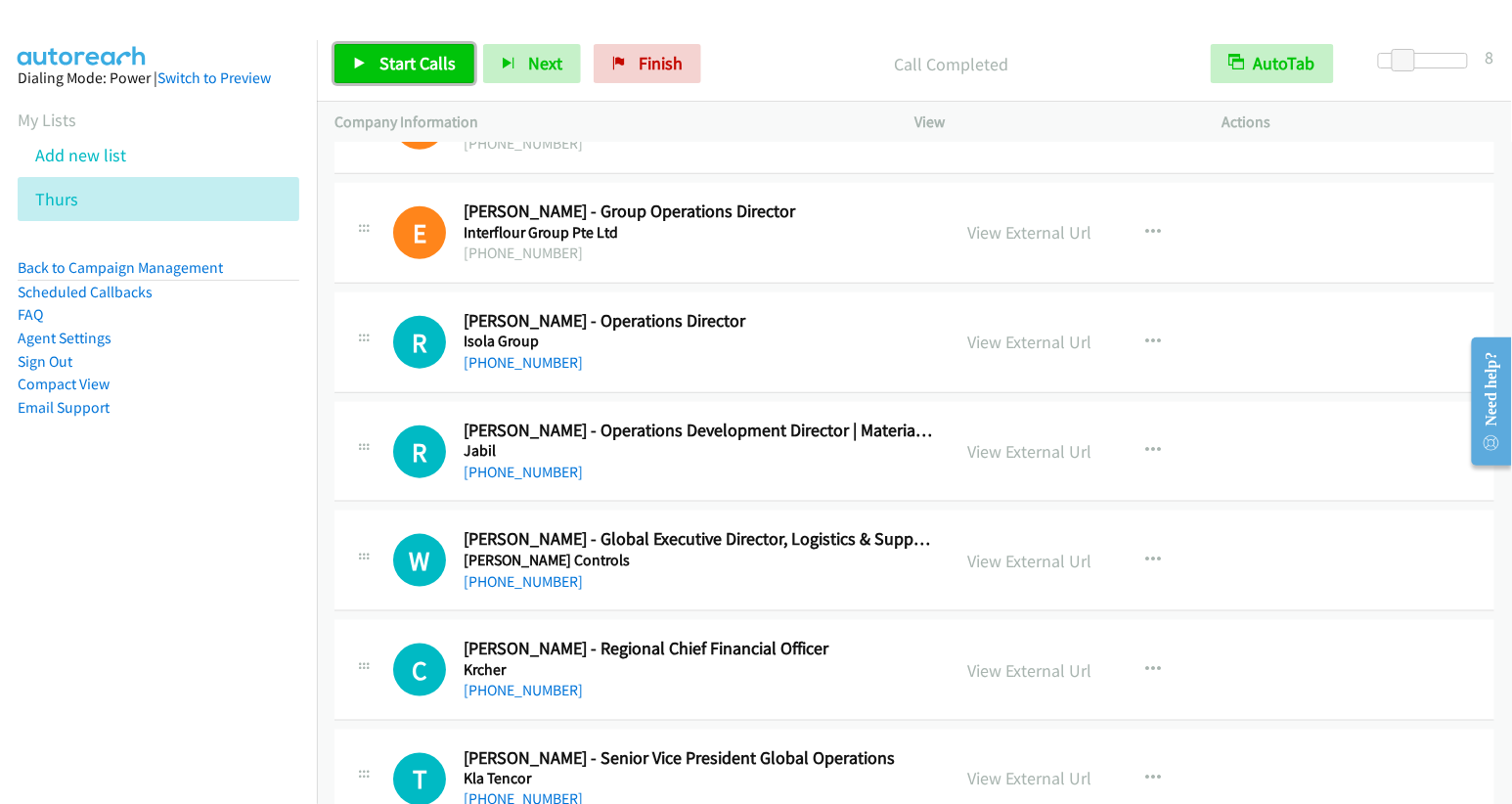
click at [419, 79] on link "Start Calls" at bounding box center [404, 63] width 139 height 39
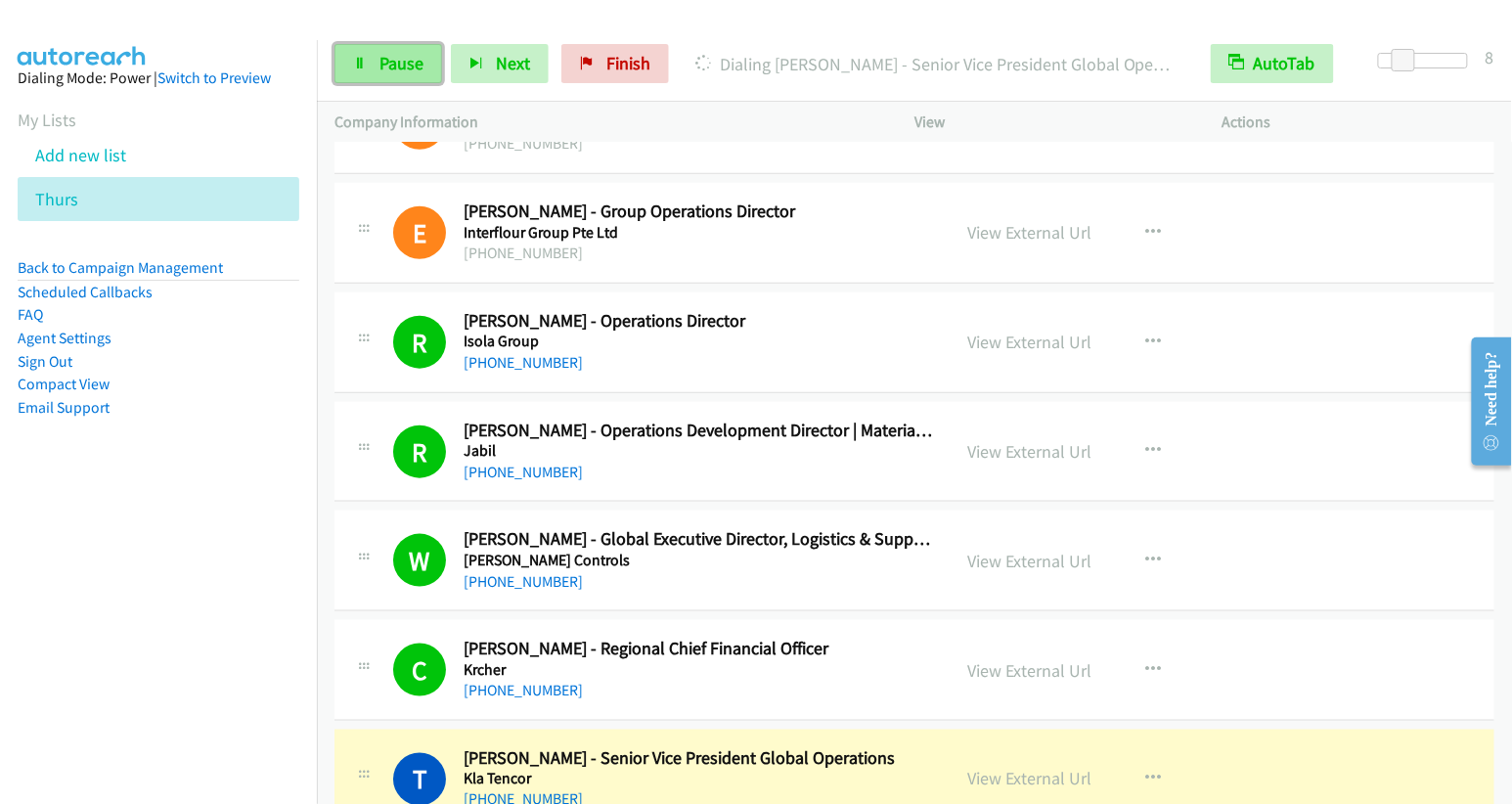
click at [386, 66] on span "Pause" at bounding box center [401, 63] width 44 height 23
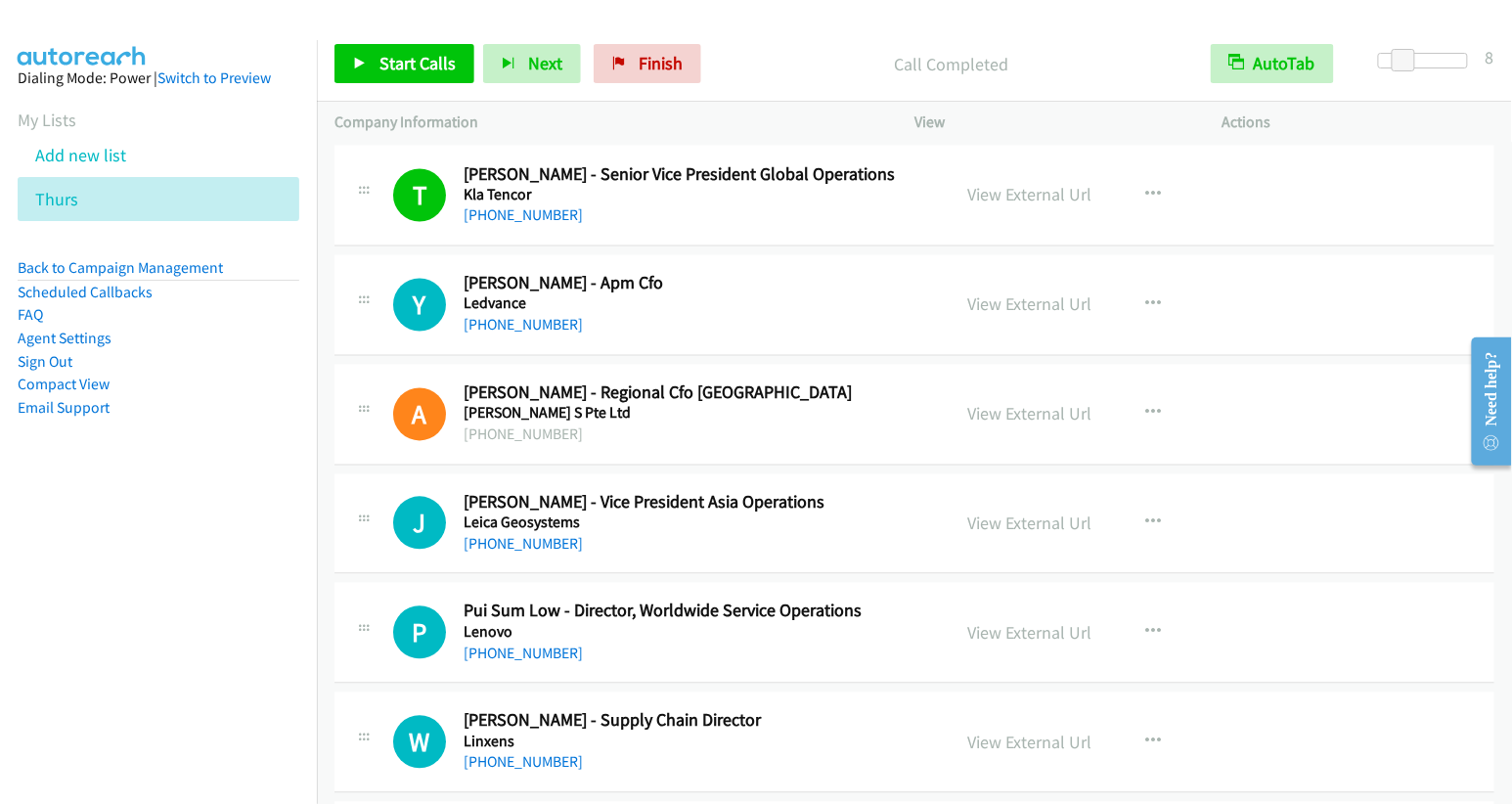
scroll to position [10175, 0]
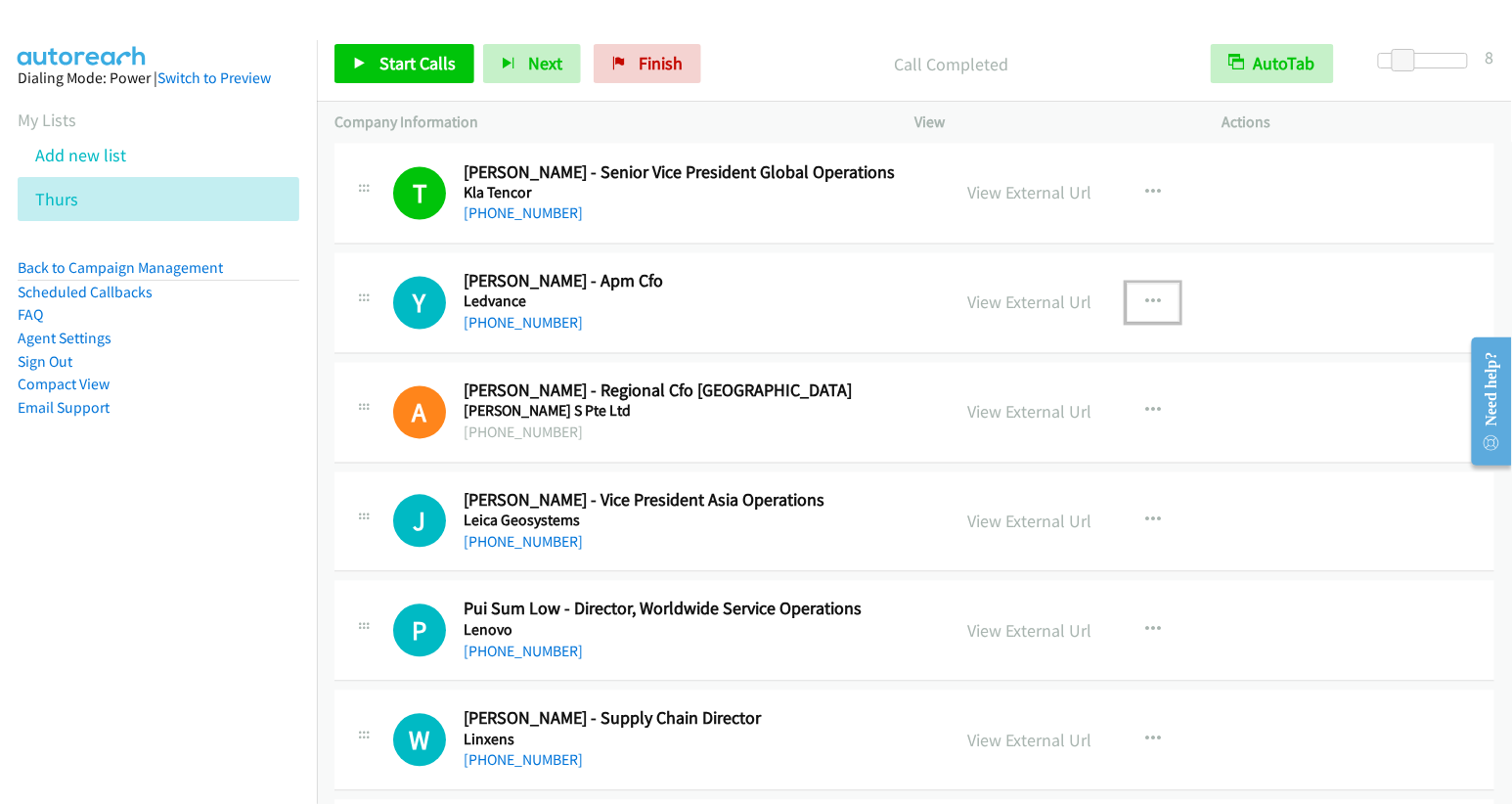
click at [1147, 296] on icon "button" at bounding box center [1153, 304] width 16 height 16
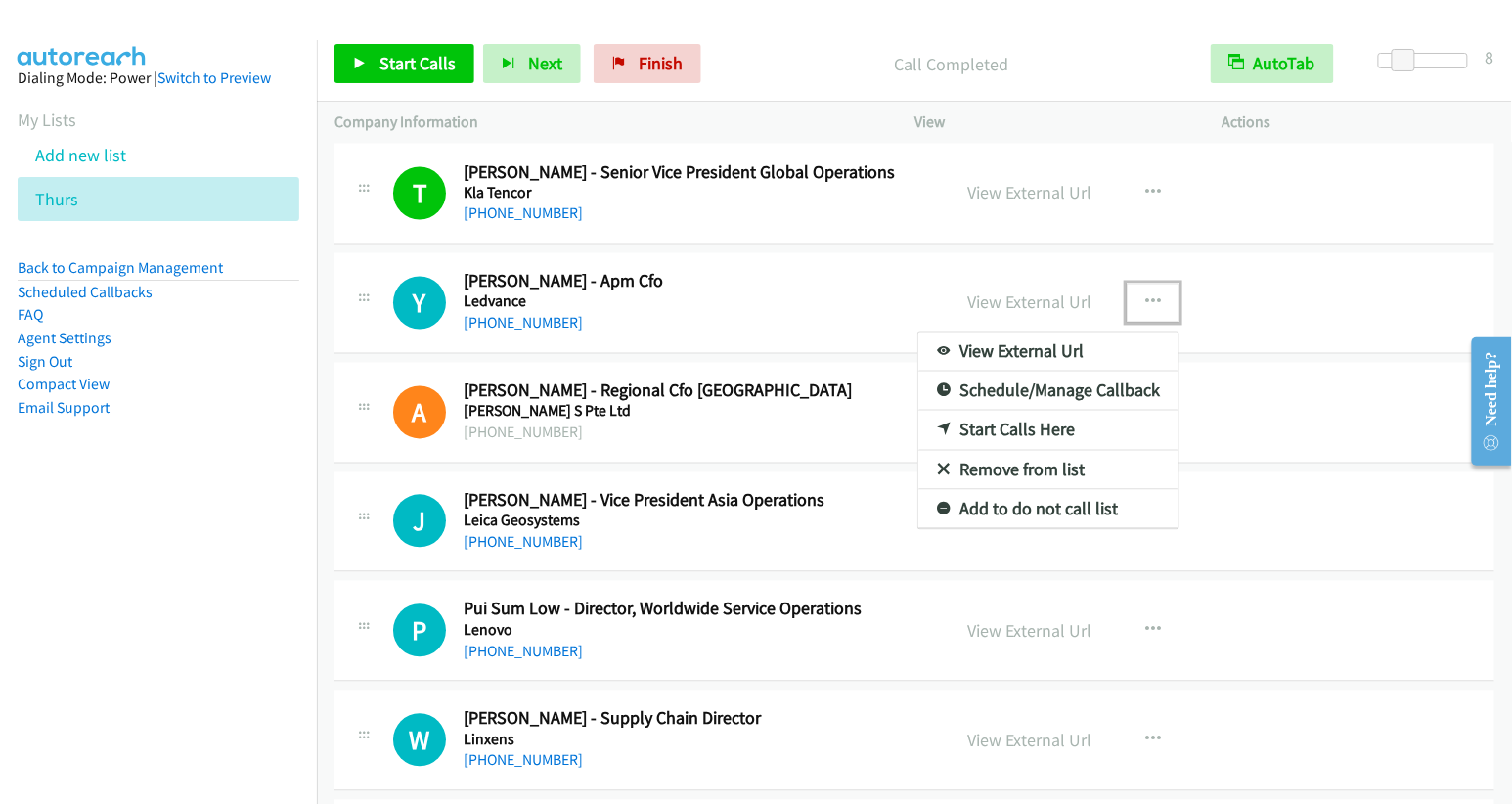
click at [1025, 410] on link "Start Calls Here" at bounding box center [1048, 429] width 260 height 39
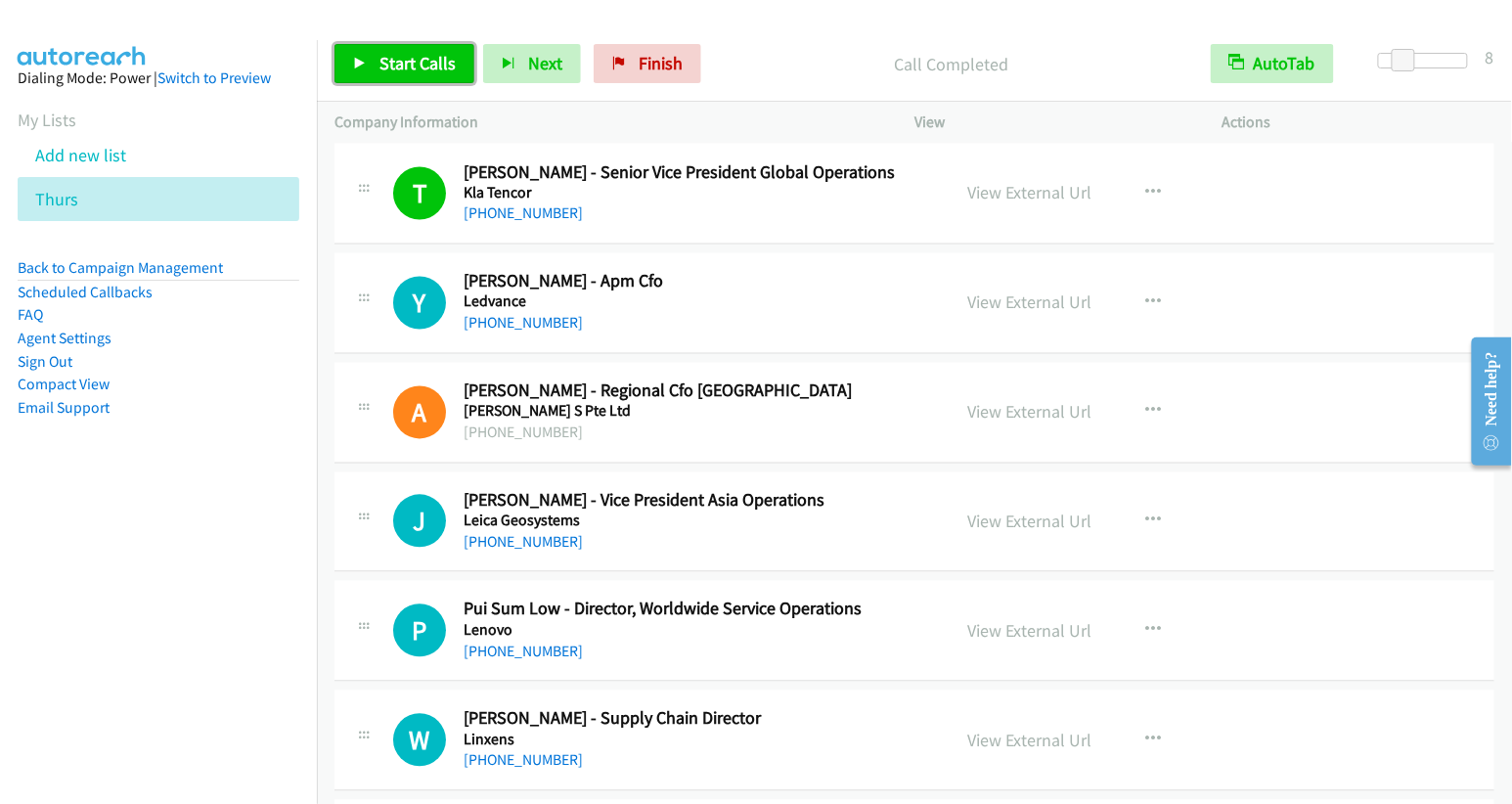
click at [387, 50] on link "Start Calls" at bounding box center [404, 63] width 139 height 39
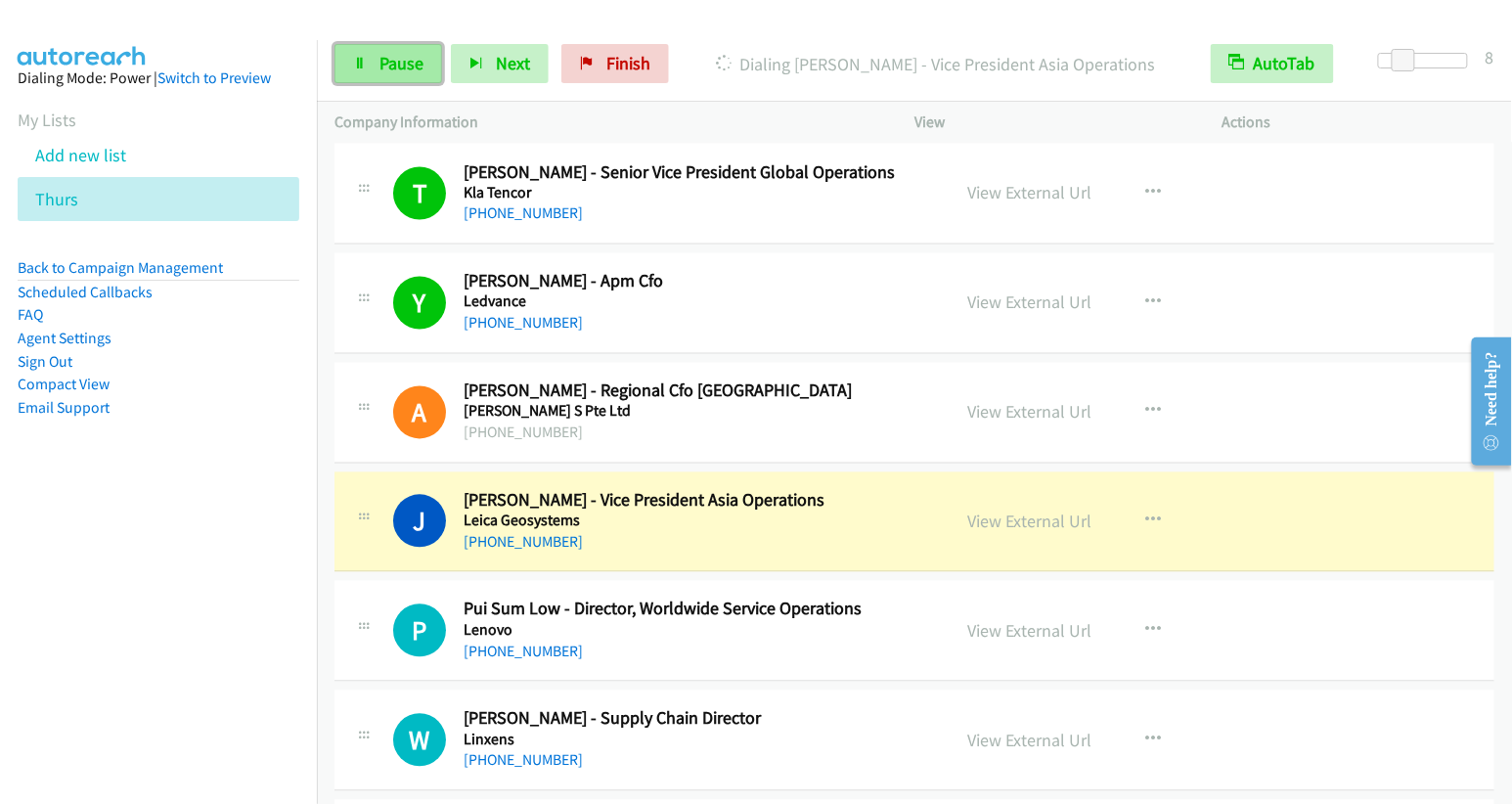
click at [384, 56] on span "Pause" at bounding box center [401, 63] width 44 height 23
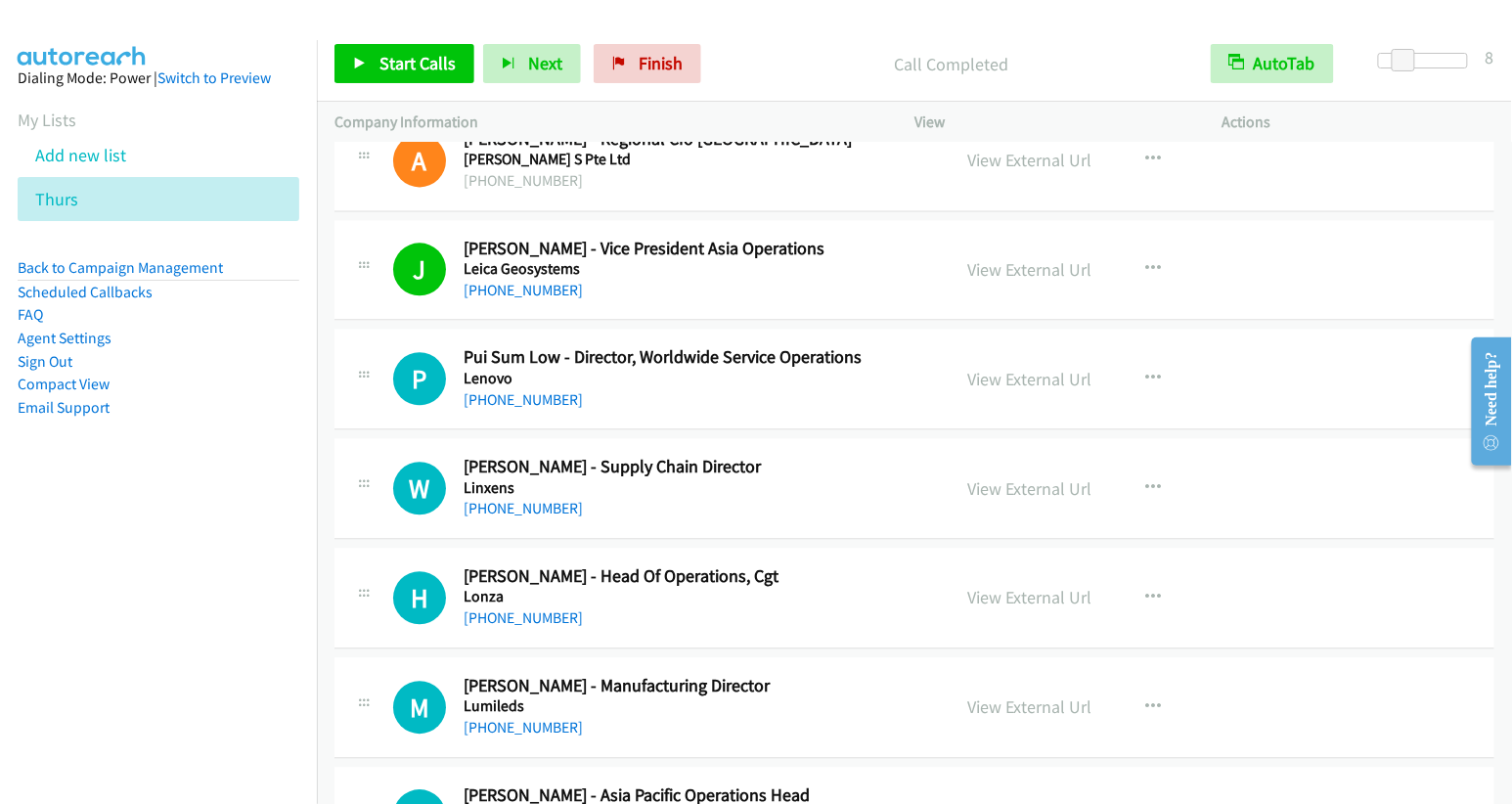
scroll to position [10433, 0]
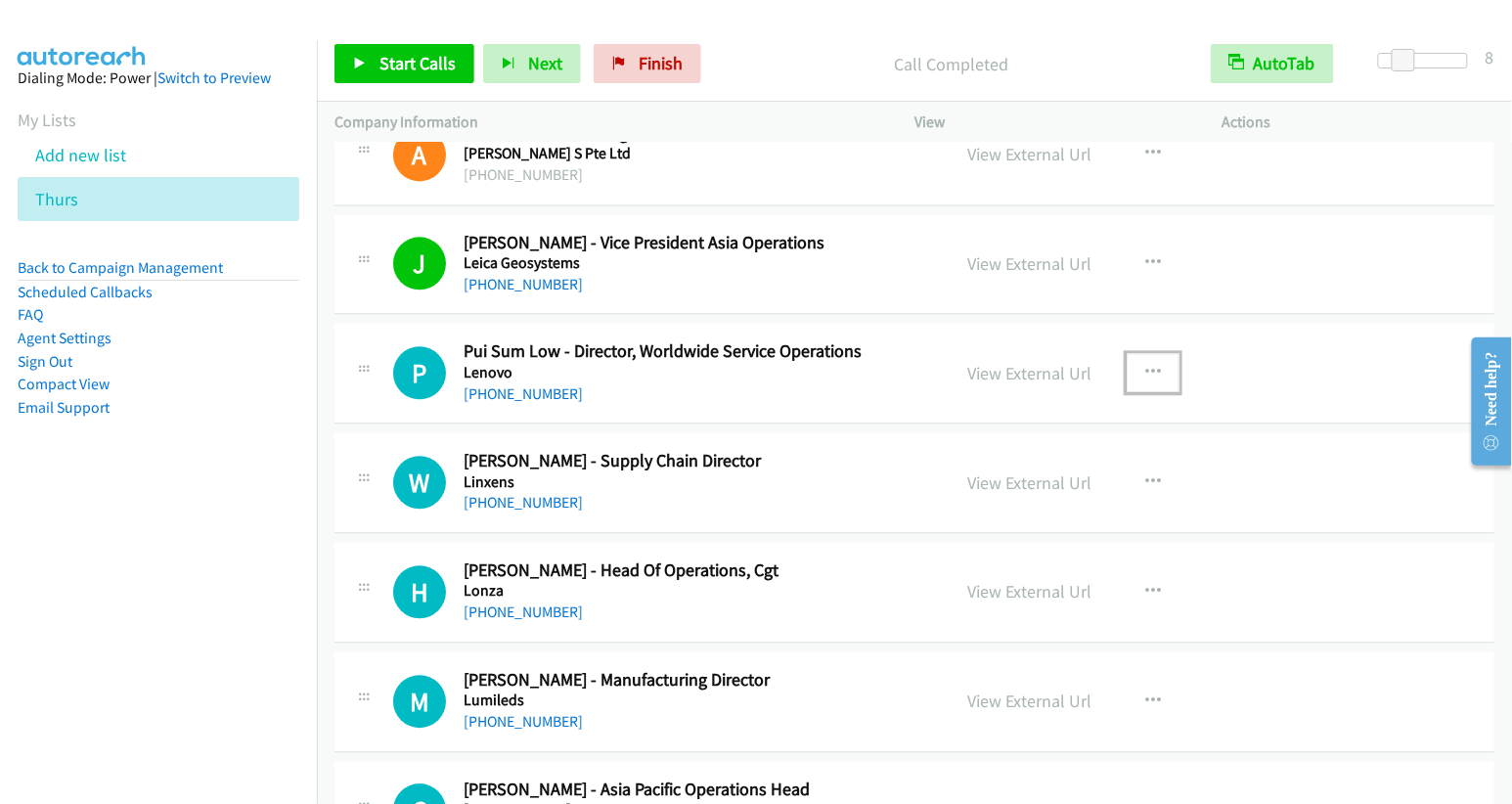
click at [1145, 365] on icon "button" at bounding box center [1153, 373] width 16 height 16
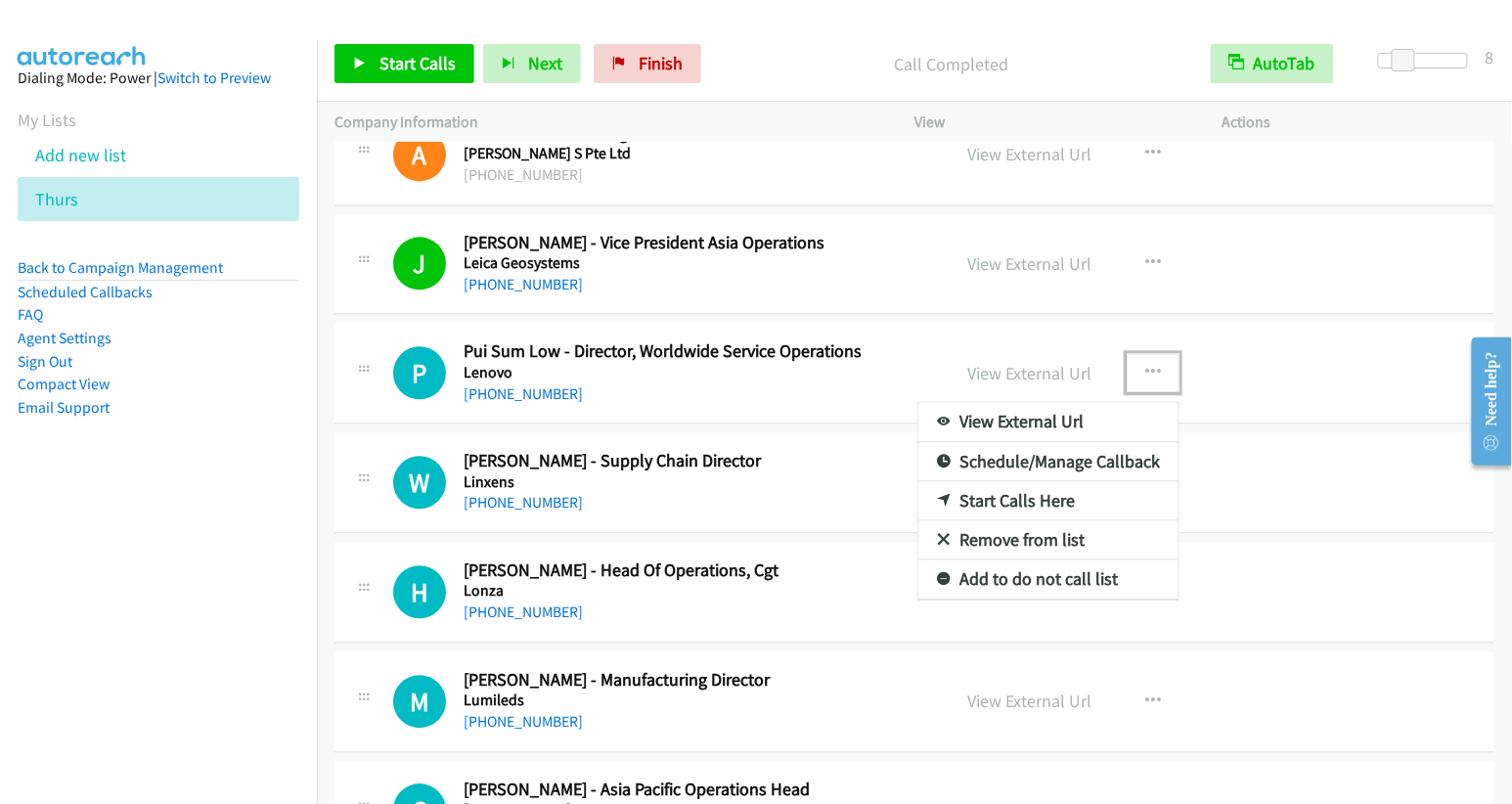
click at [1032, 481] on link "Start Calls Here" at bounding box center [1048, 500] width 260 height 39
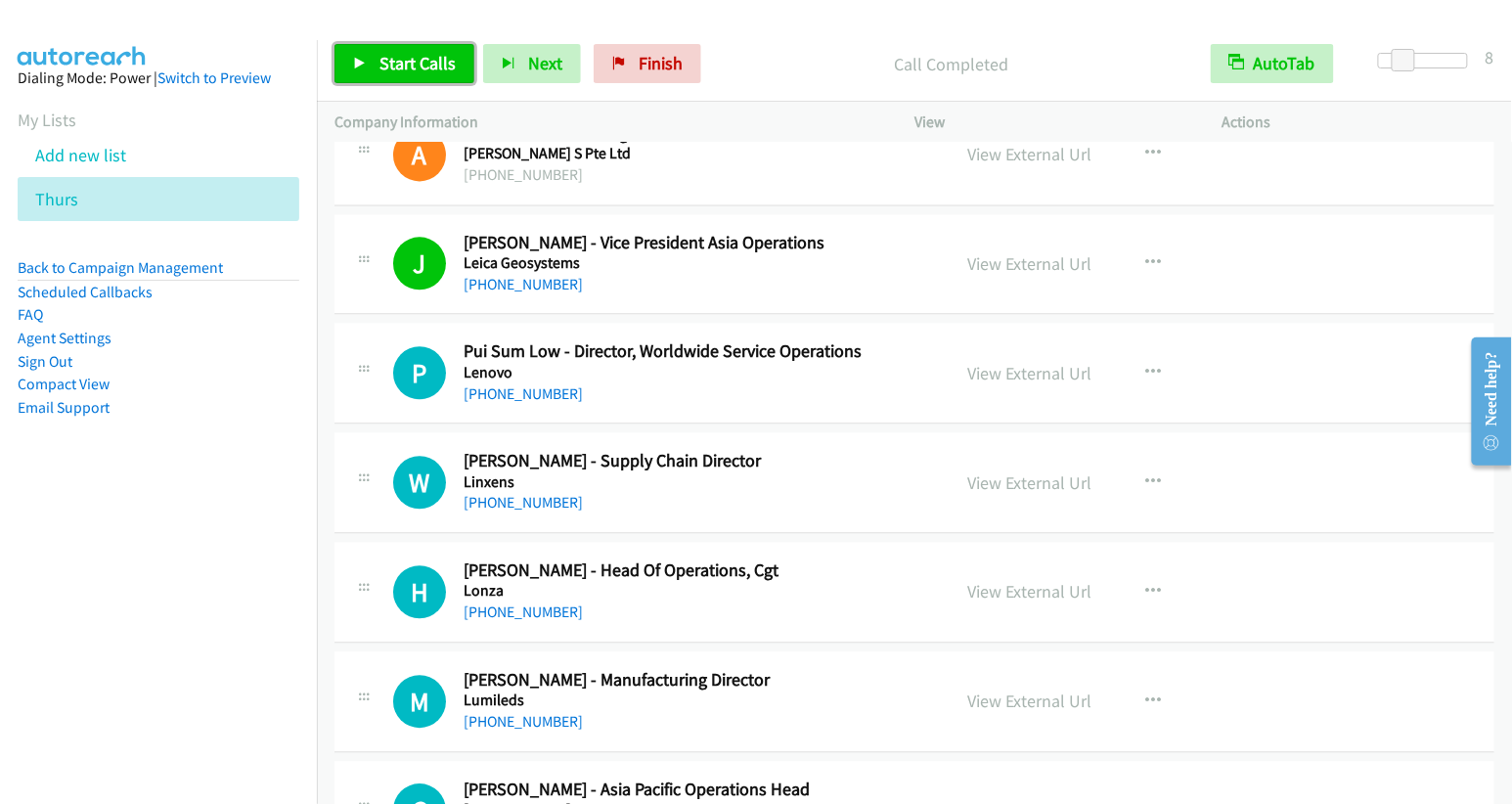
click at [388, 71] on span "Start Calls" at bounding box center [417, 63] width 77 height 23
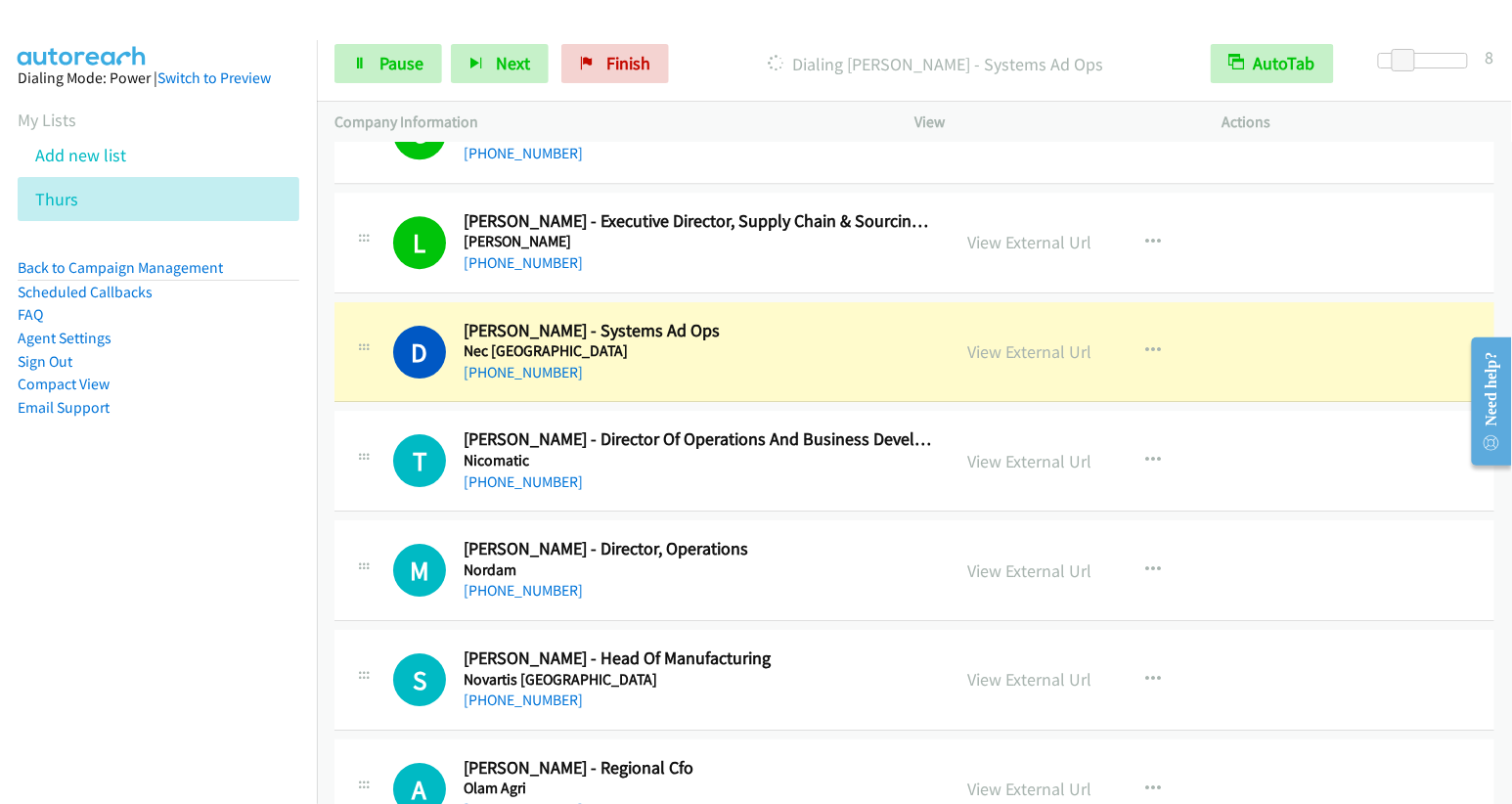
scroll to position [13189, 0]
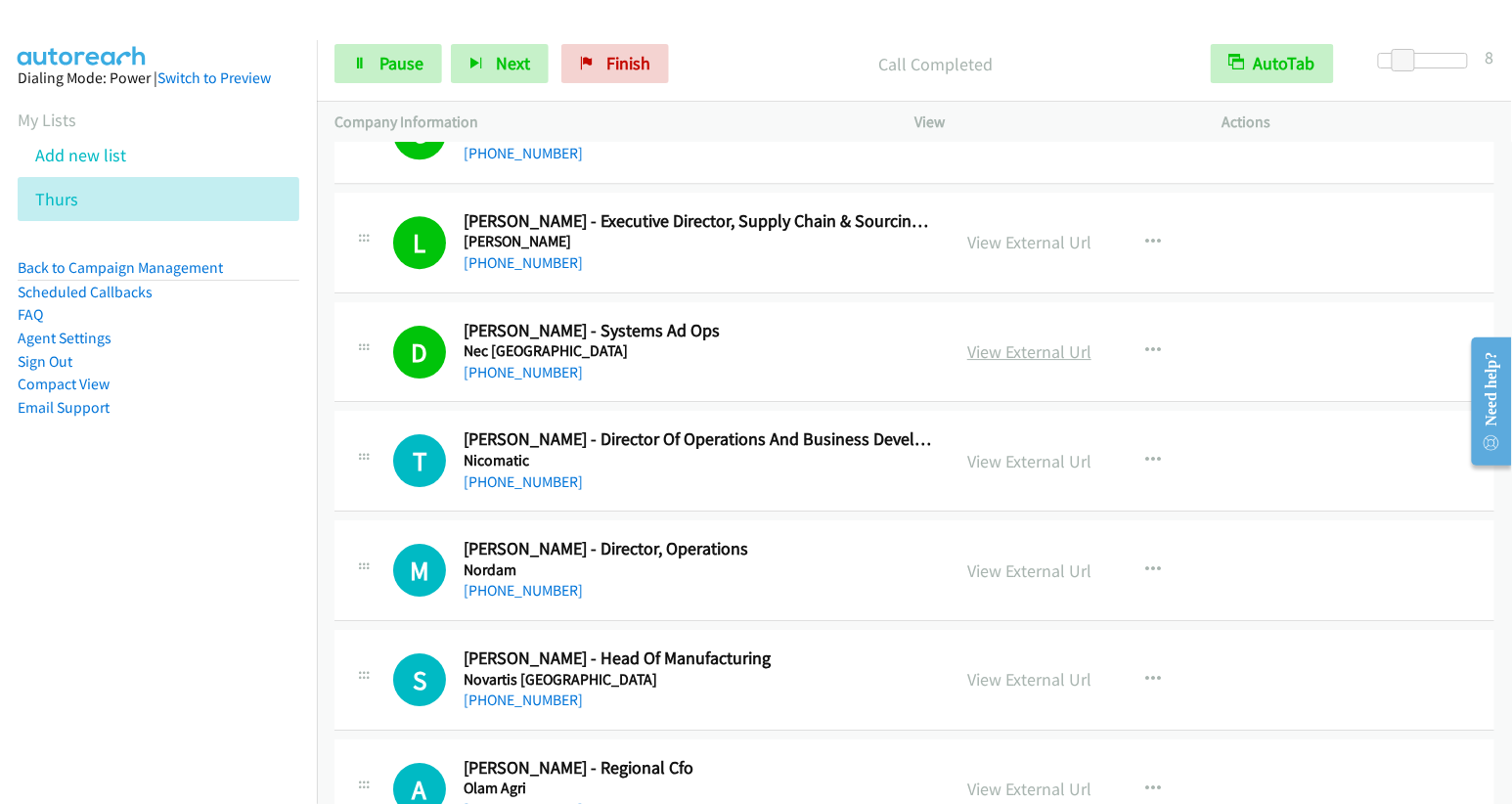
click at [1039, 341] on link "View External Url" at bounding box center [1029, 352] width 125 height 23
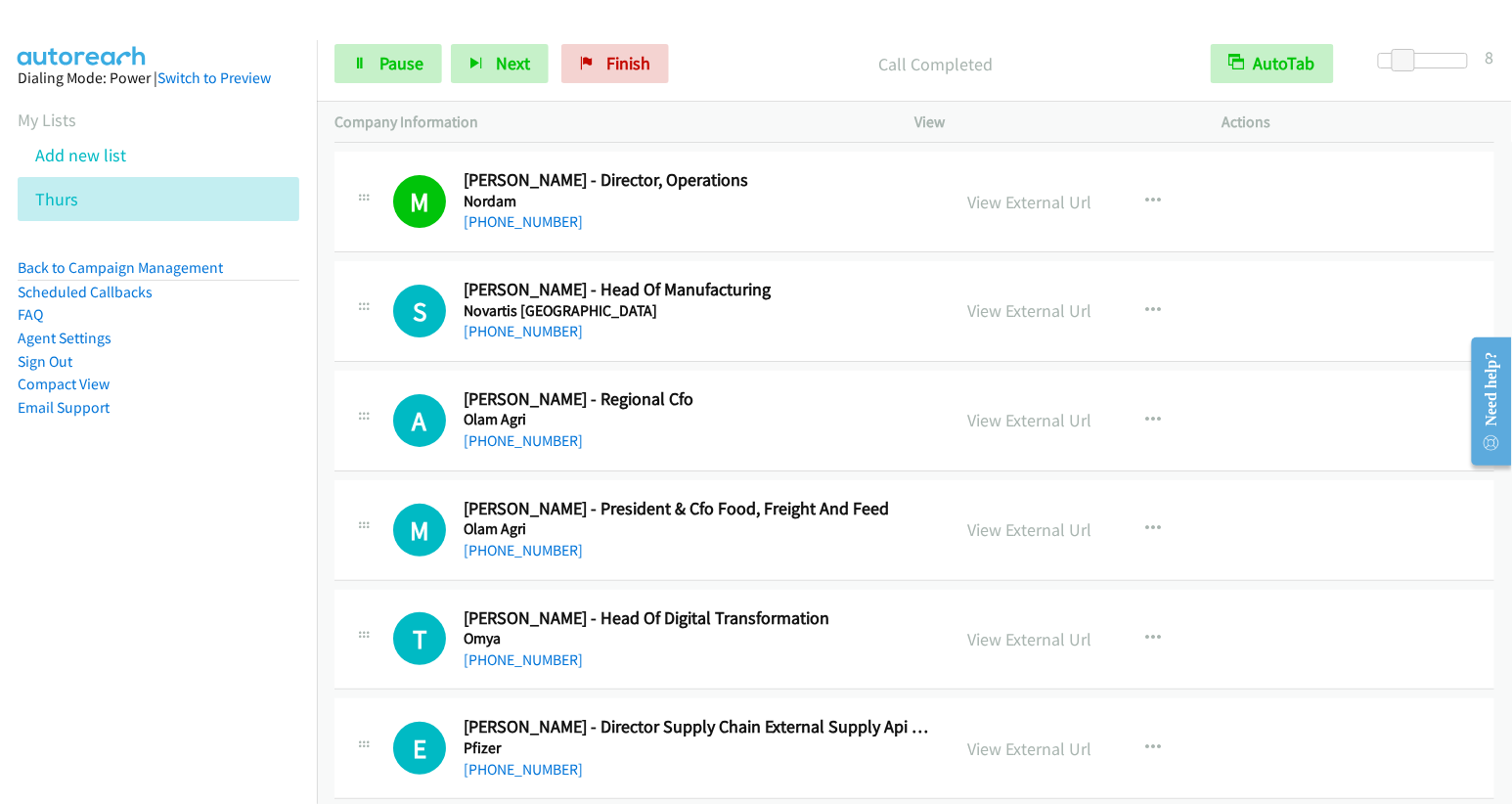
scroll to position [13565, 0]
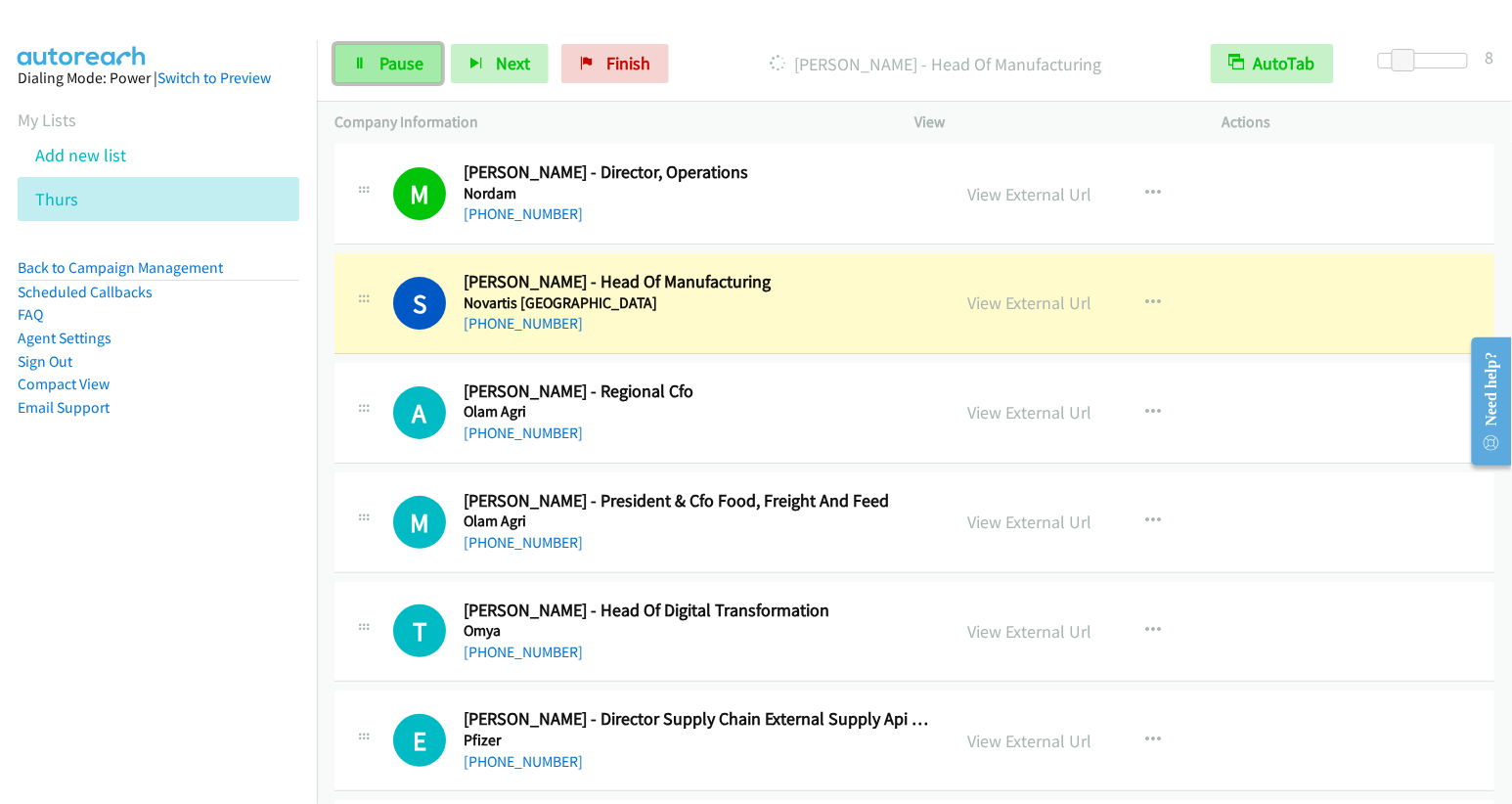
click at [367, 55] on link "Pause" at bounding box center [388, 63] width 108 height 39
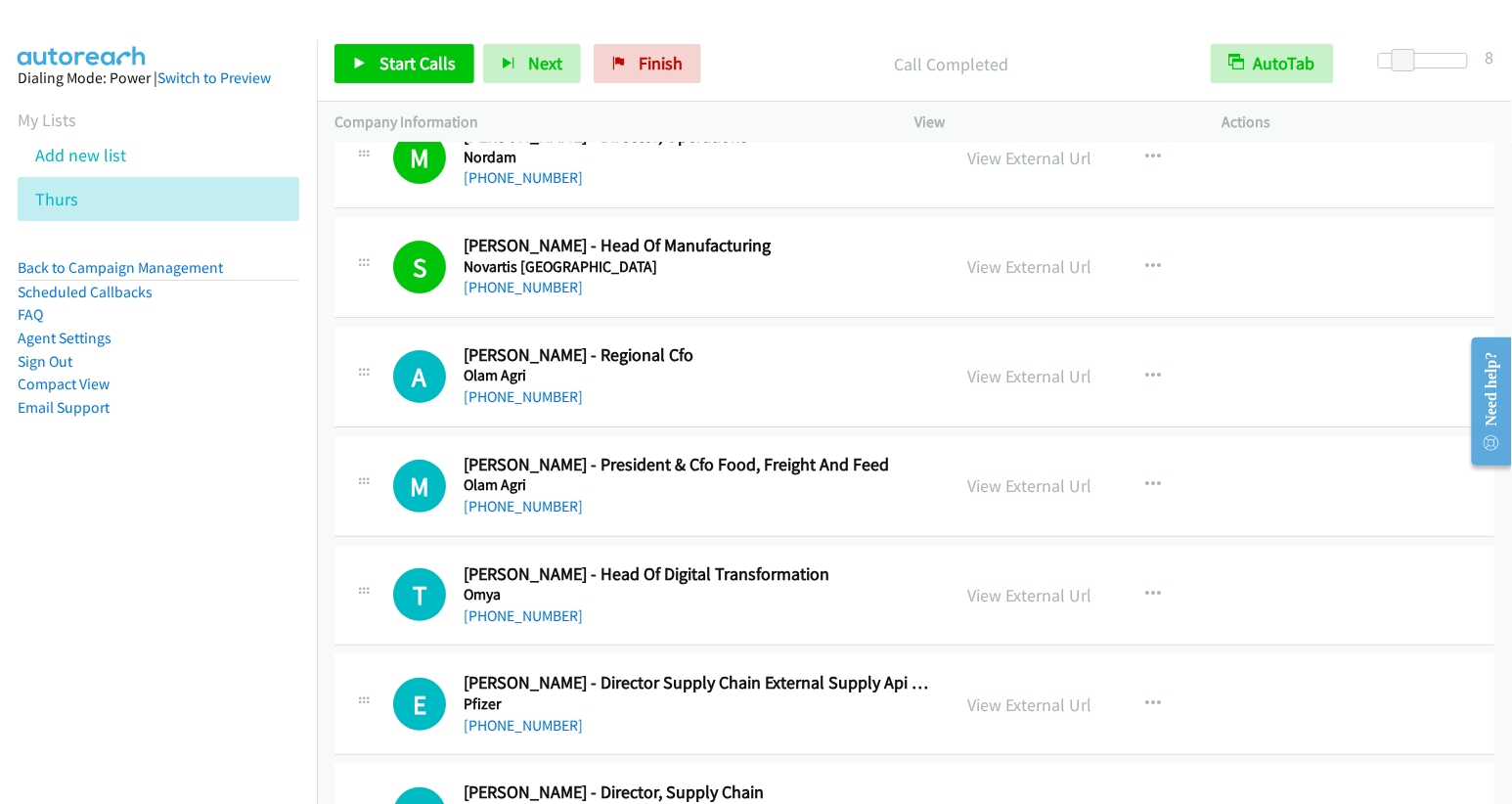
scroll to position [13606, 0]
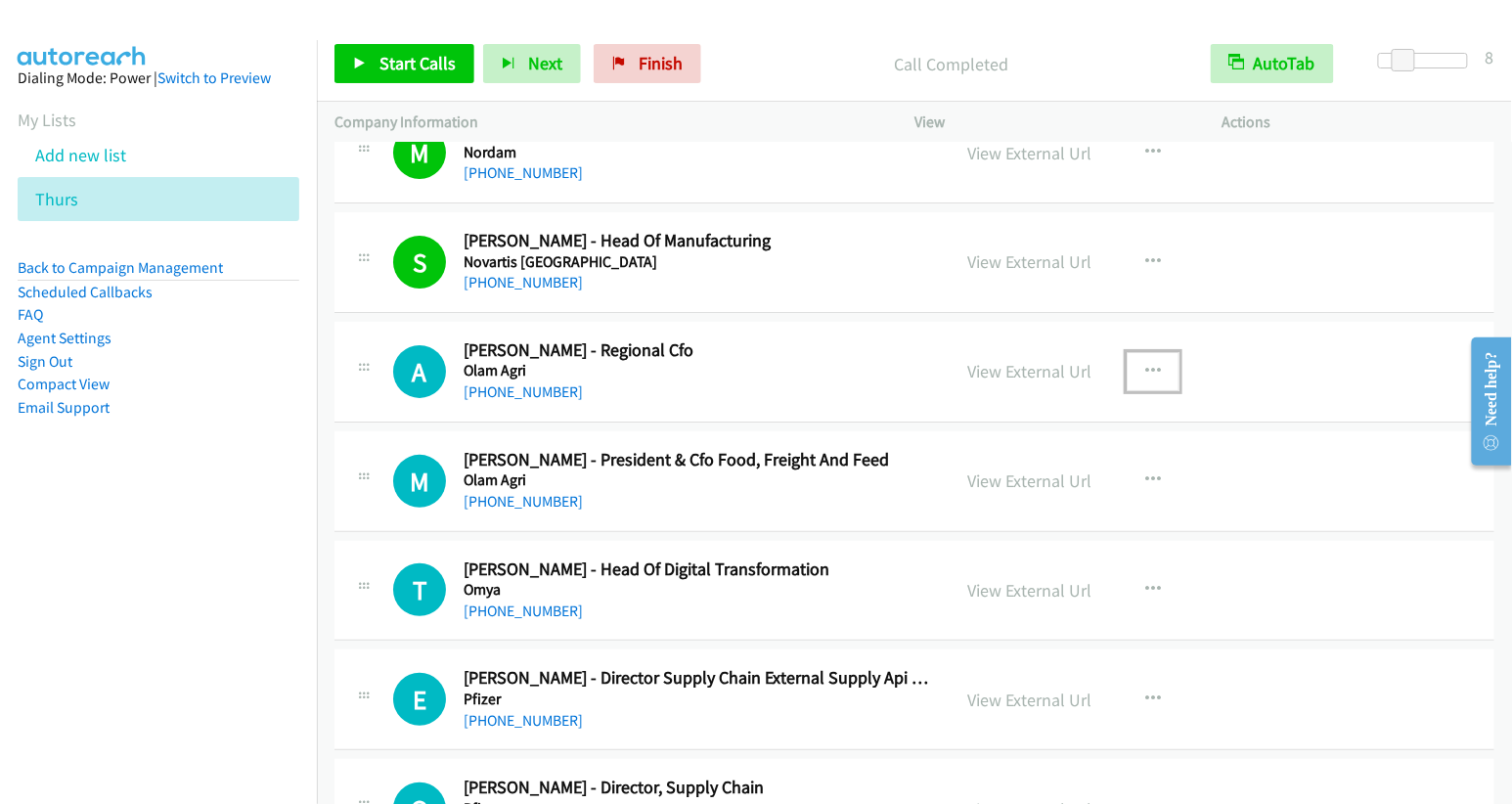
click at [1148, 364] on icon "button" at bounding box center [1153, 372] width 16 height 16
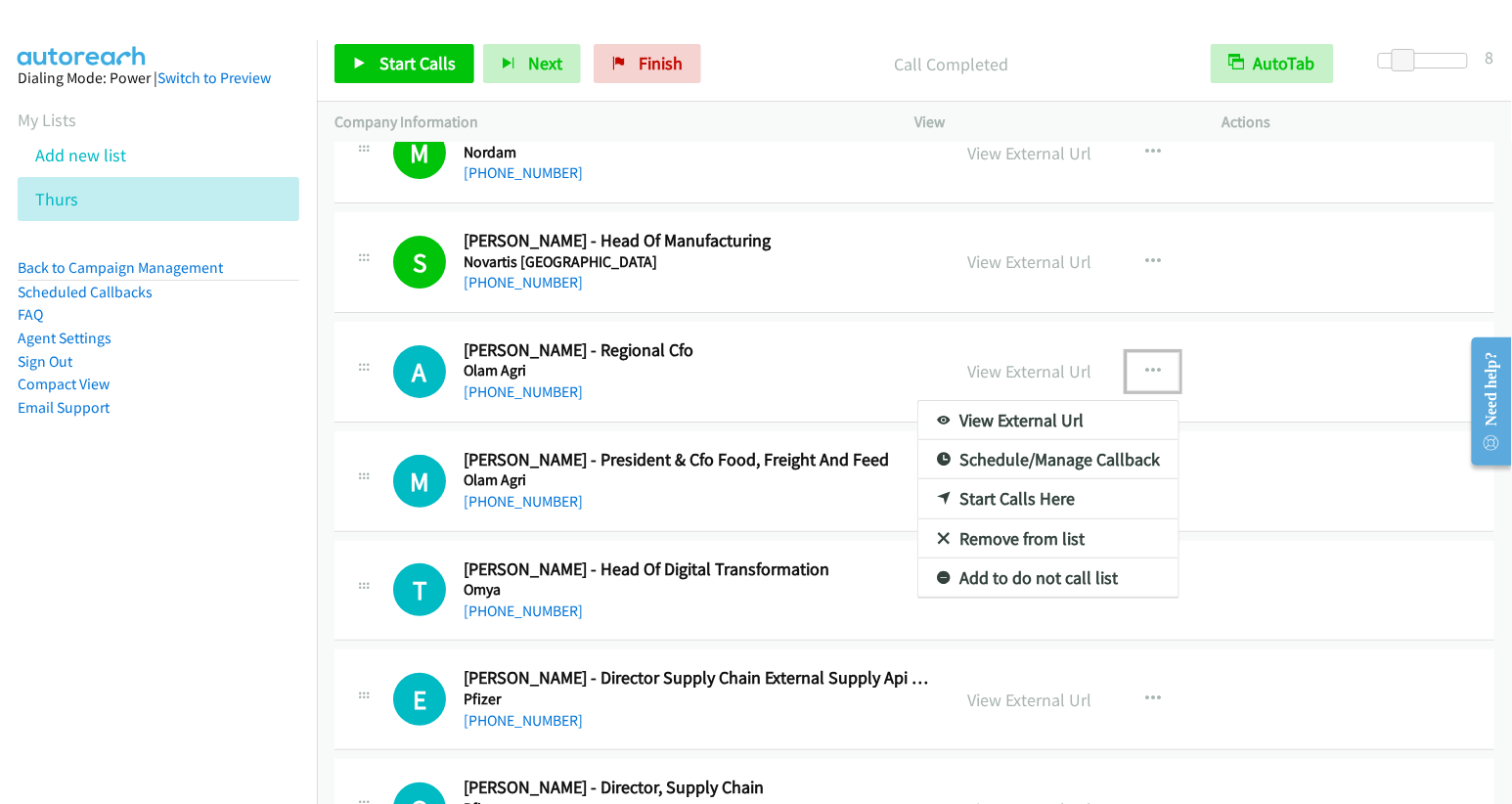
click at [1058, 479] on link "Start Calls Here" at bounding box center [1048, 498] width 260 height 39
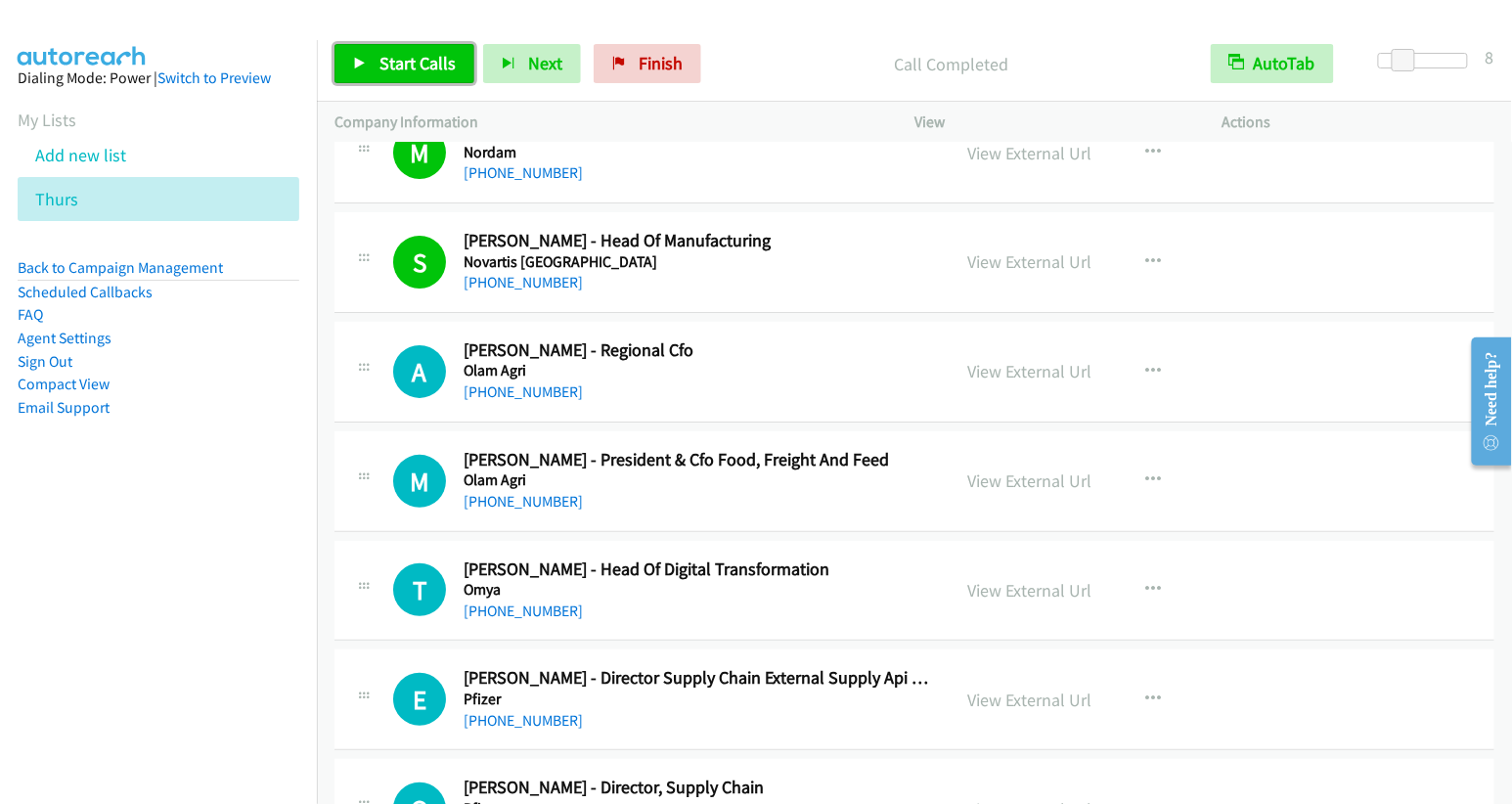
click at [412, 73] on span "Start Calls" at bounding box center [417, 63] width 77 height 23
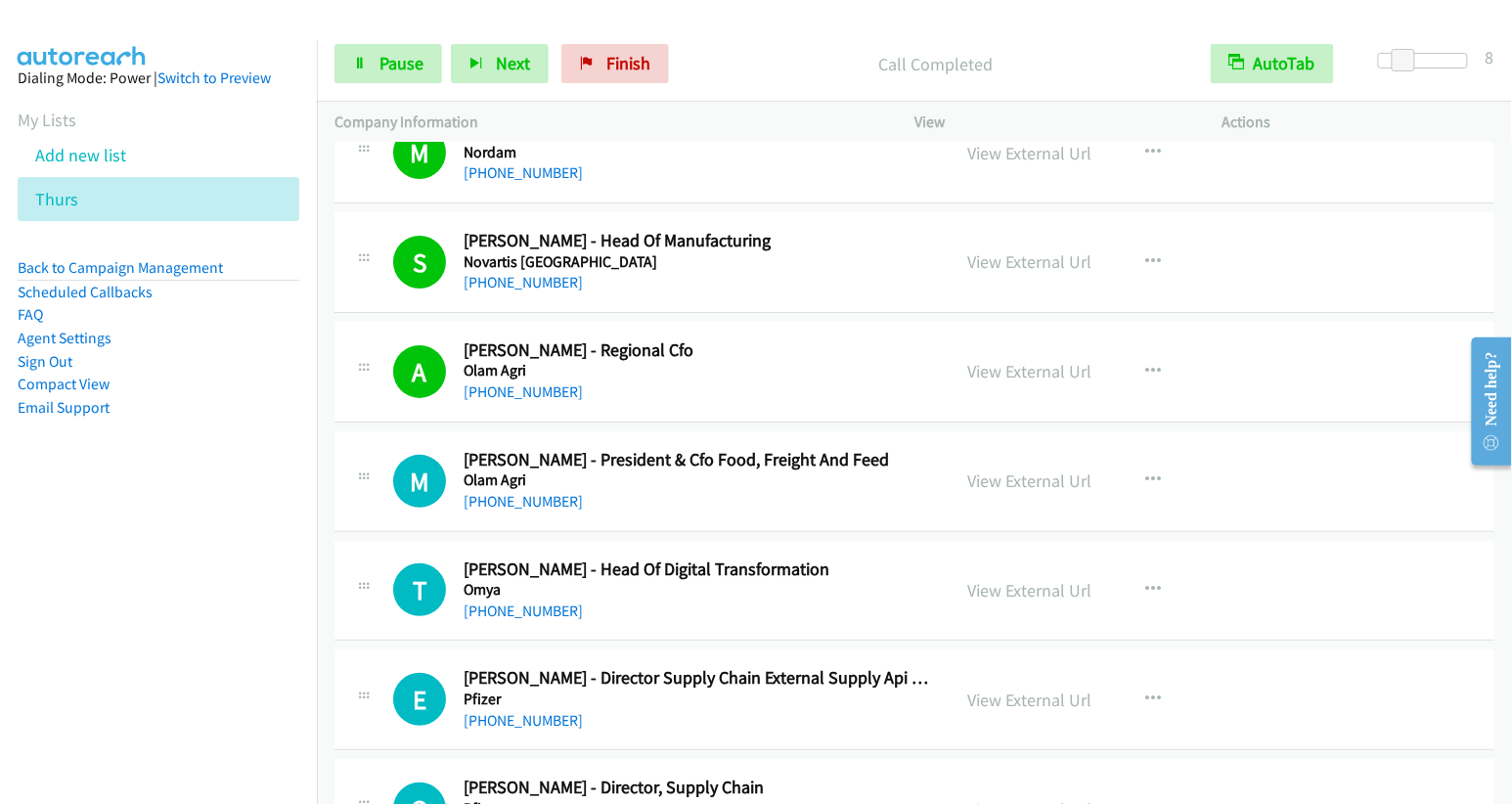
drag, startPoint x: 410, startPoint y: 72, endPoint x: 1107, endPoint y: 136, distance: 699.9
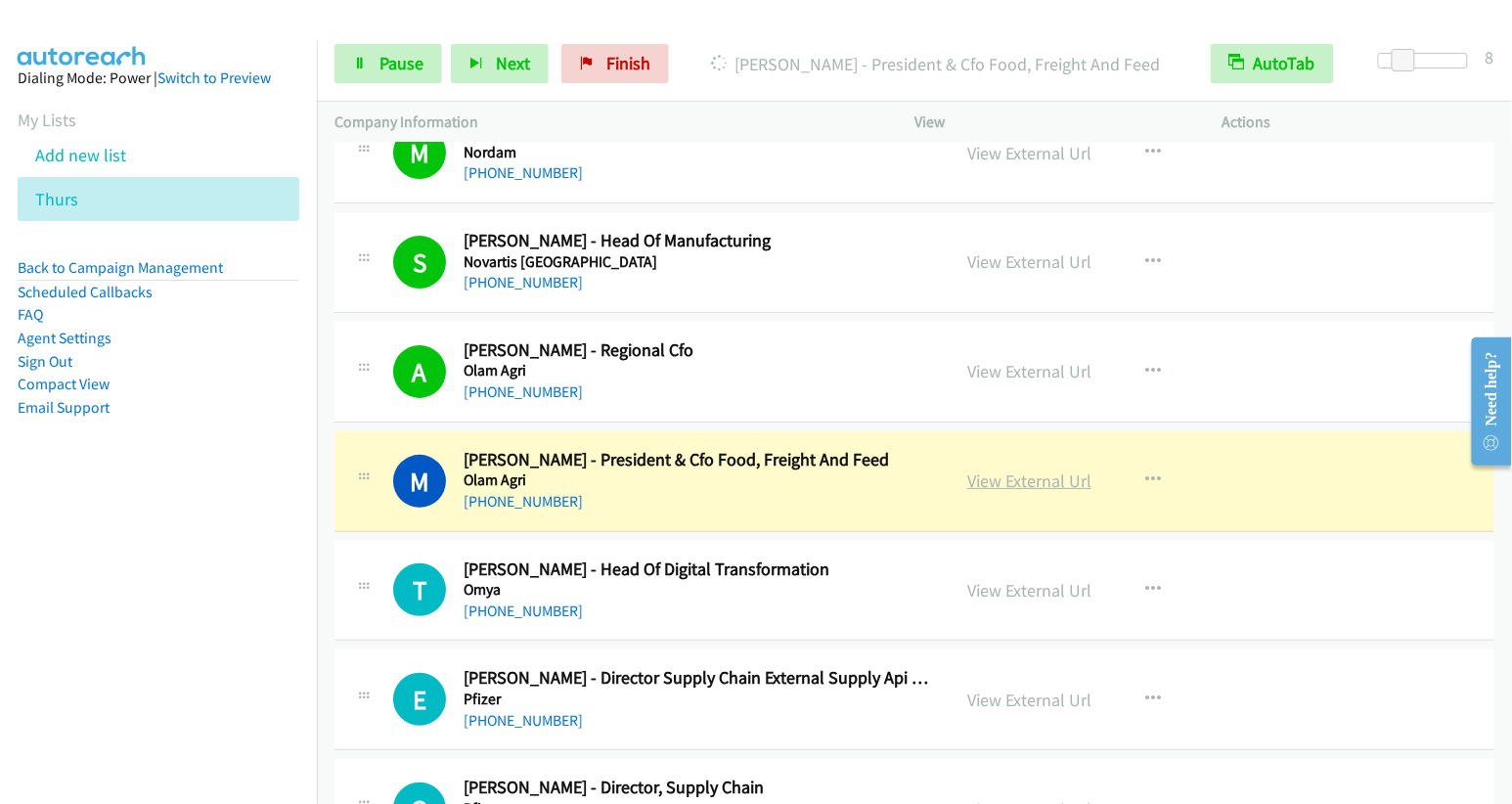
click at [1030, 469] on link "View External Url" at bounding box center [1029, 480] width 125 height 23
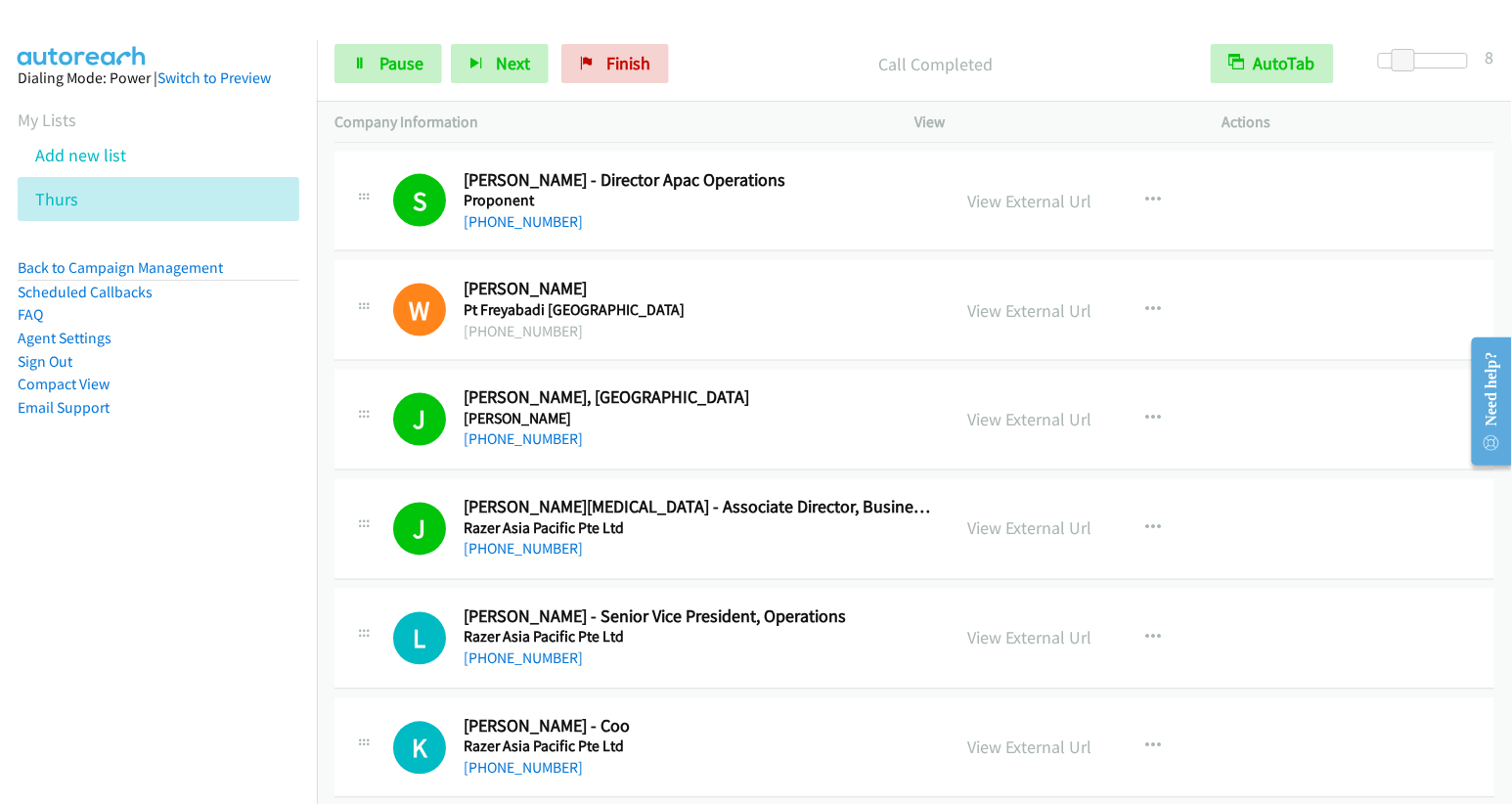
scroll to position [14659, 0]
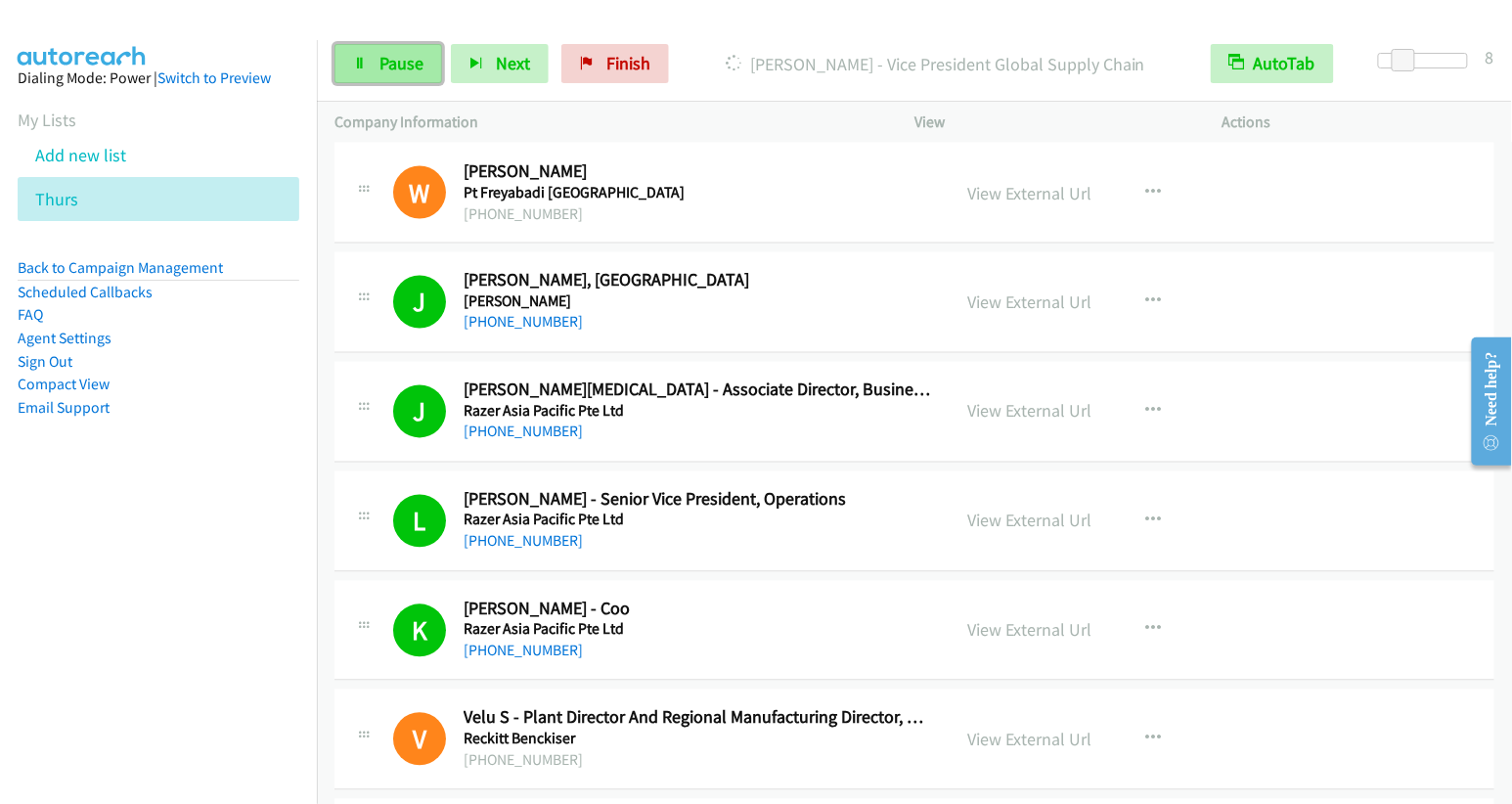
click at [388, 59] on span "Pause" at bounding box center [401, 63] width 44 height 23
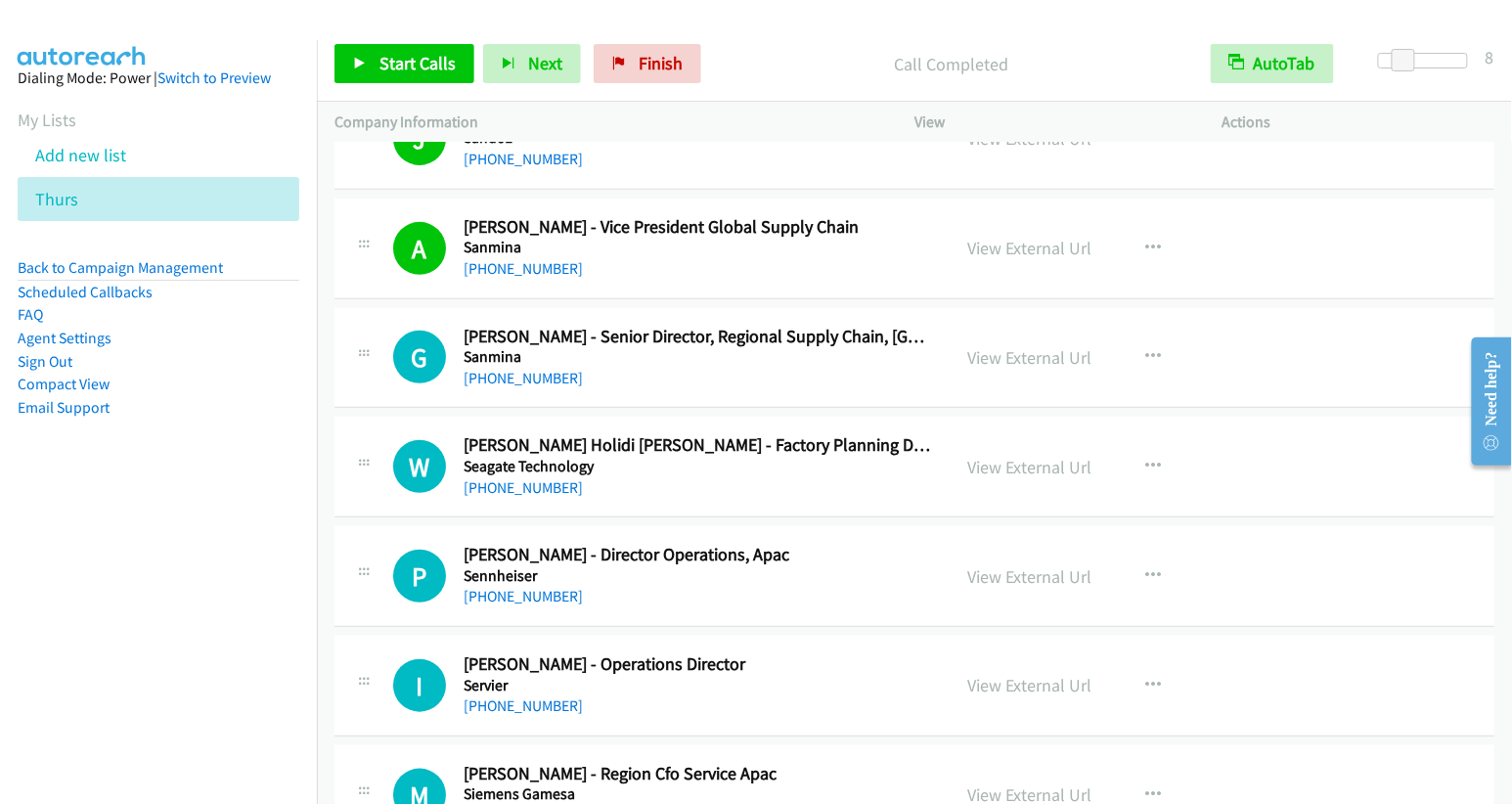
scroll to position [16146, 0]
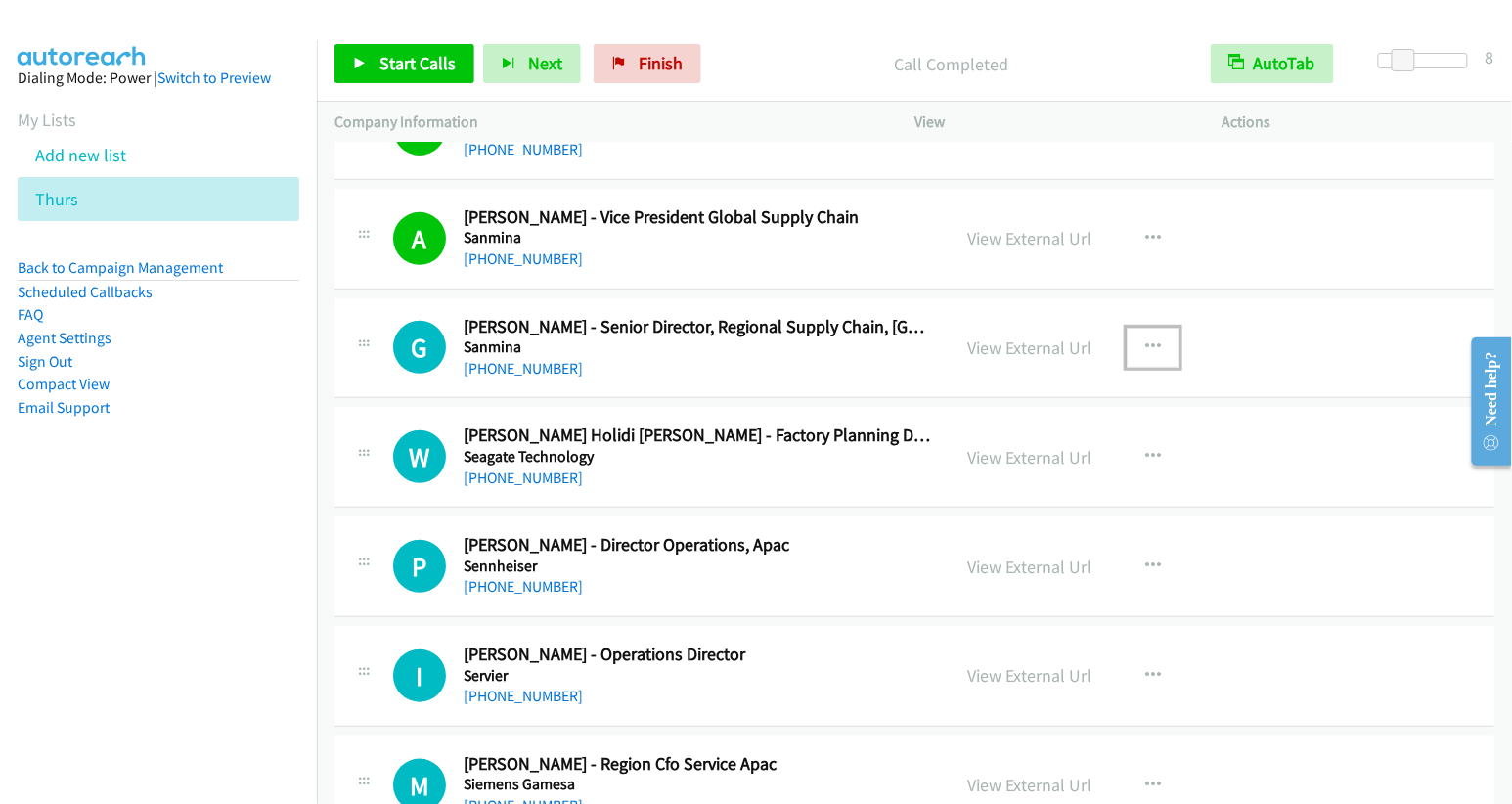
click at [1145, 340] on icon "button" at bounding box center [1153, 348] width 16 height 16
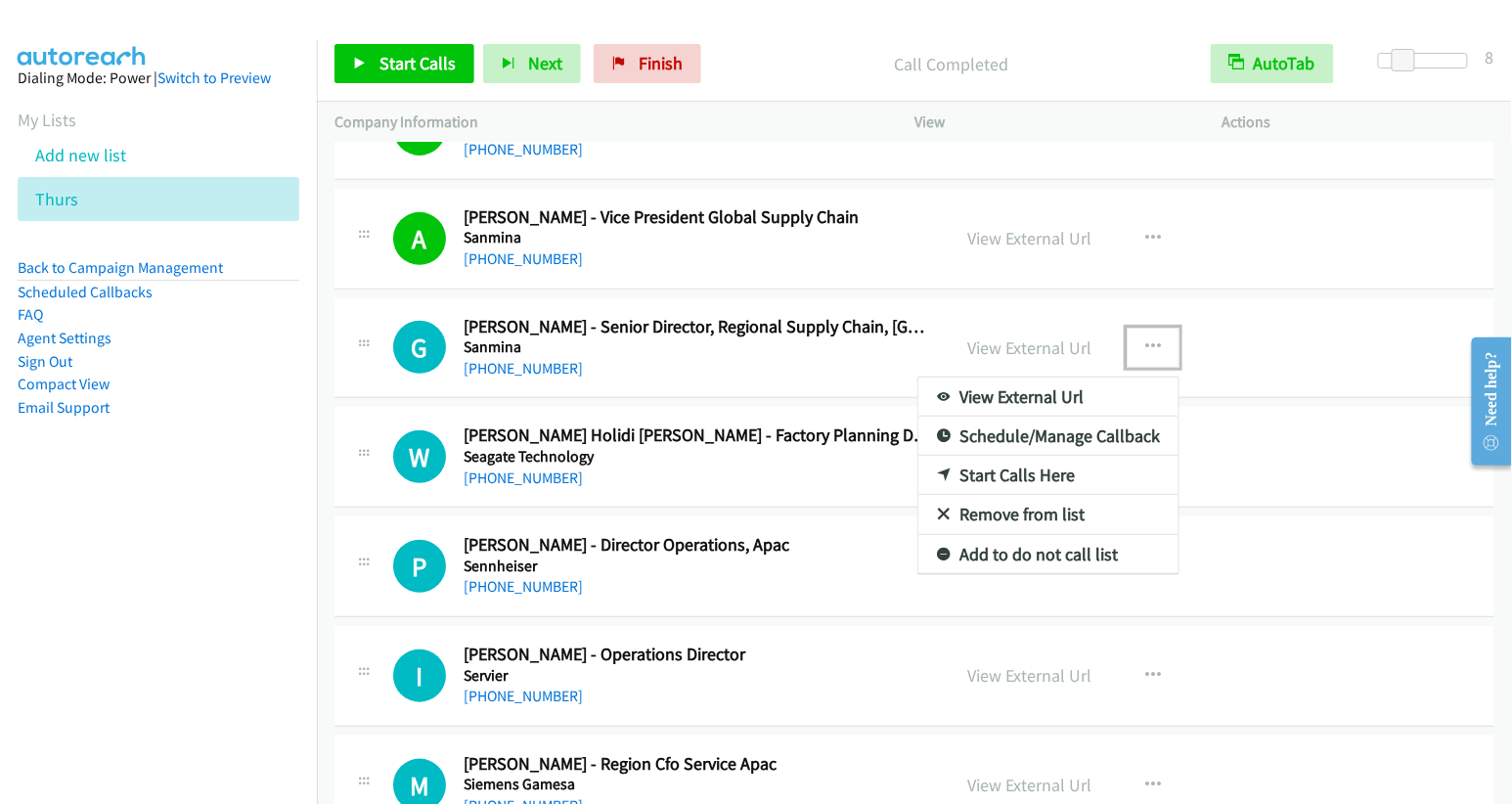
click at [1032, 456] on link "Start Calls Here" at bounding box center [1048, 475] width 260 height 39
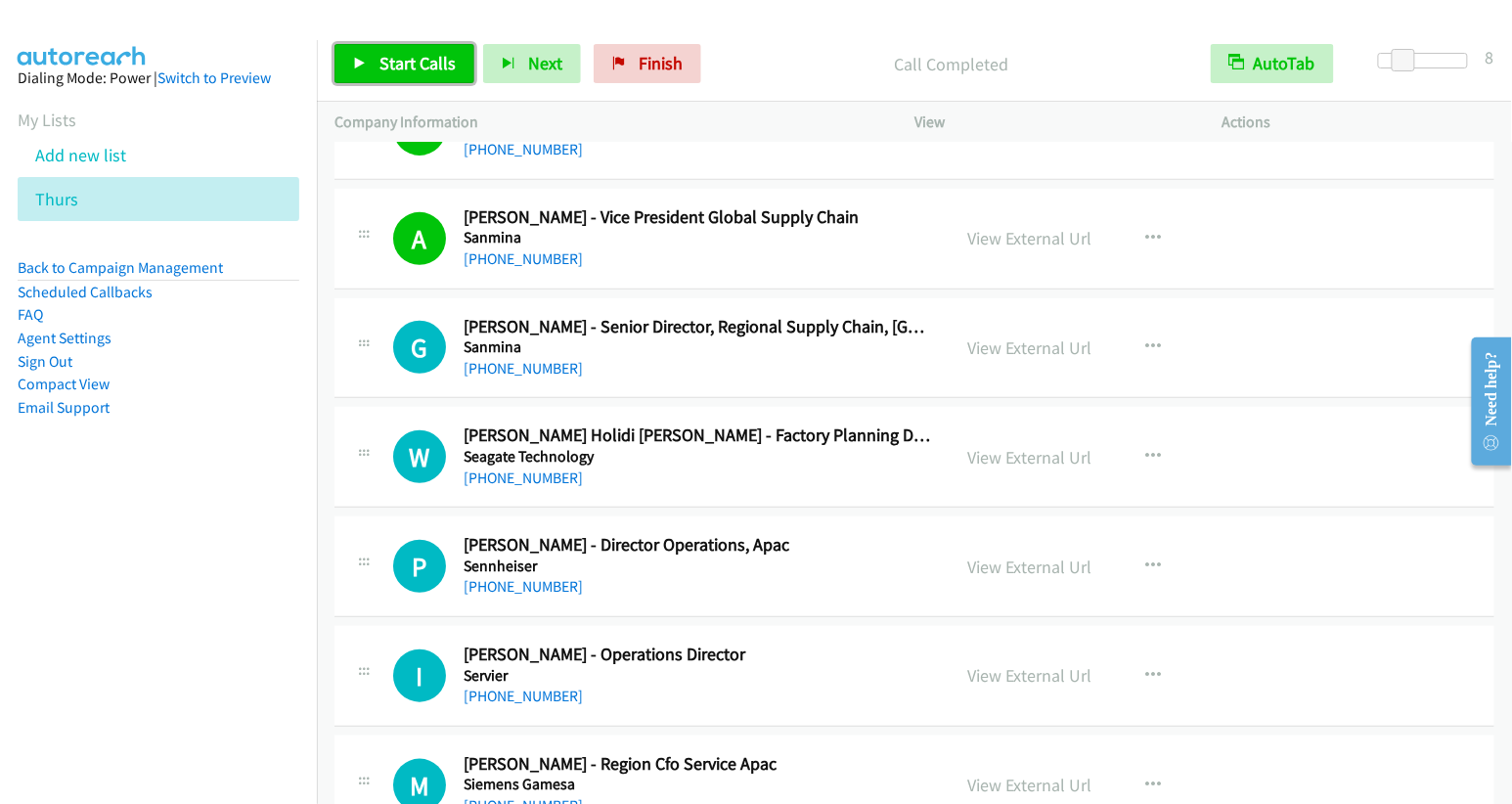
click at [405, 50] on link "Start Calls" at bounding box center [404, 63] width 139 height 39
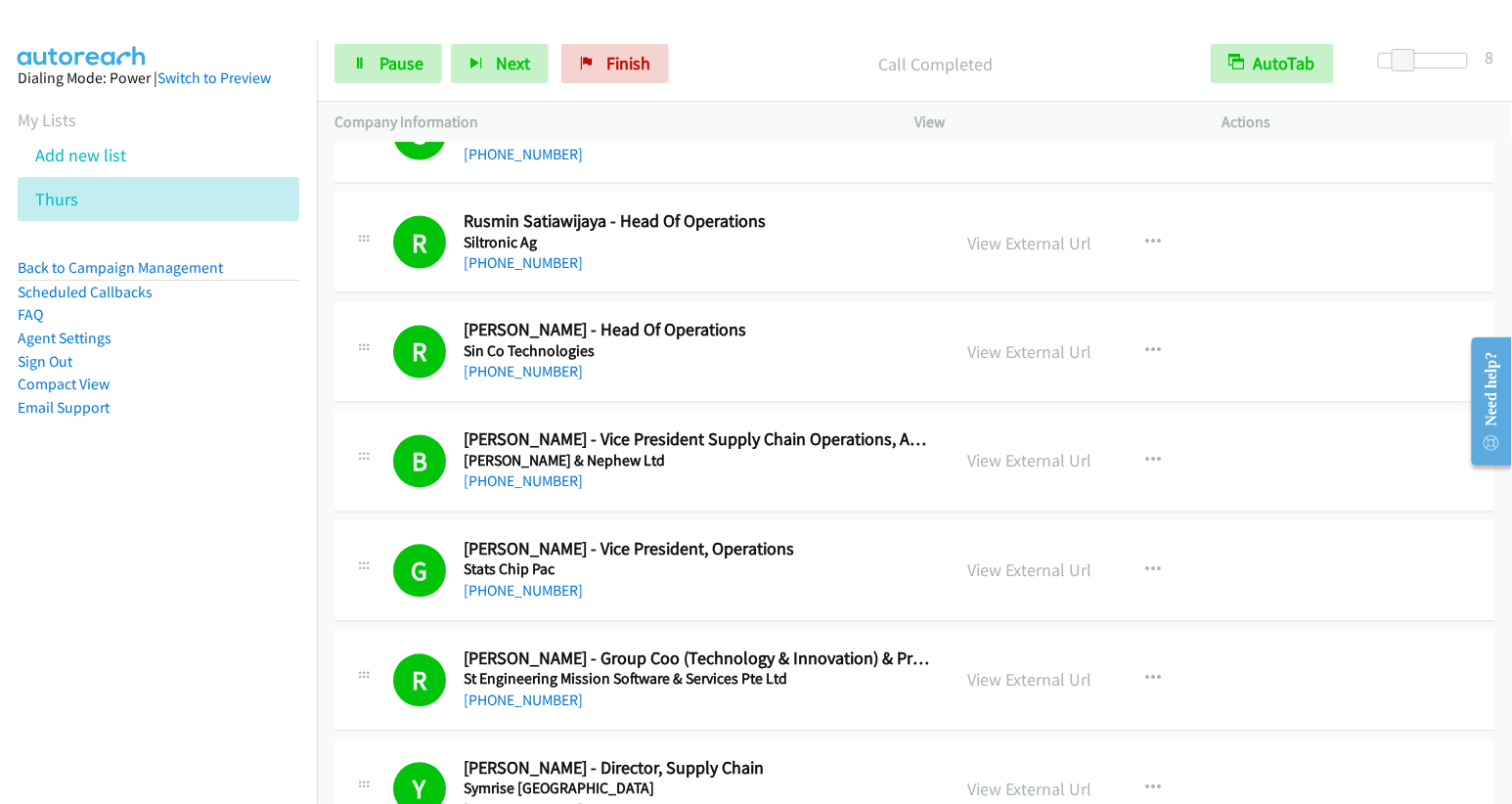
scroll to position [17211, 0]
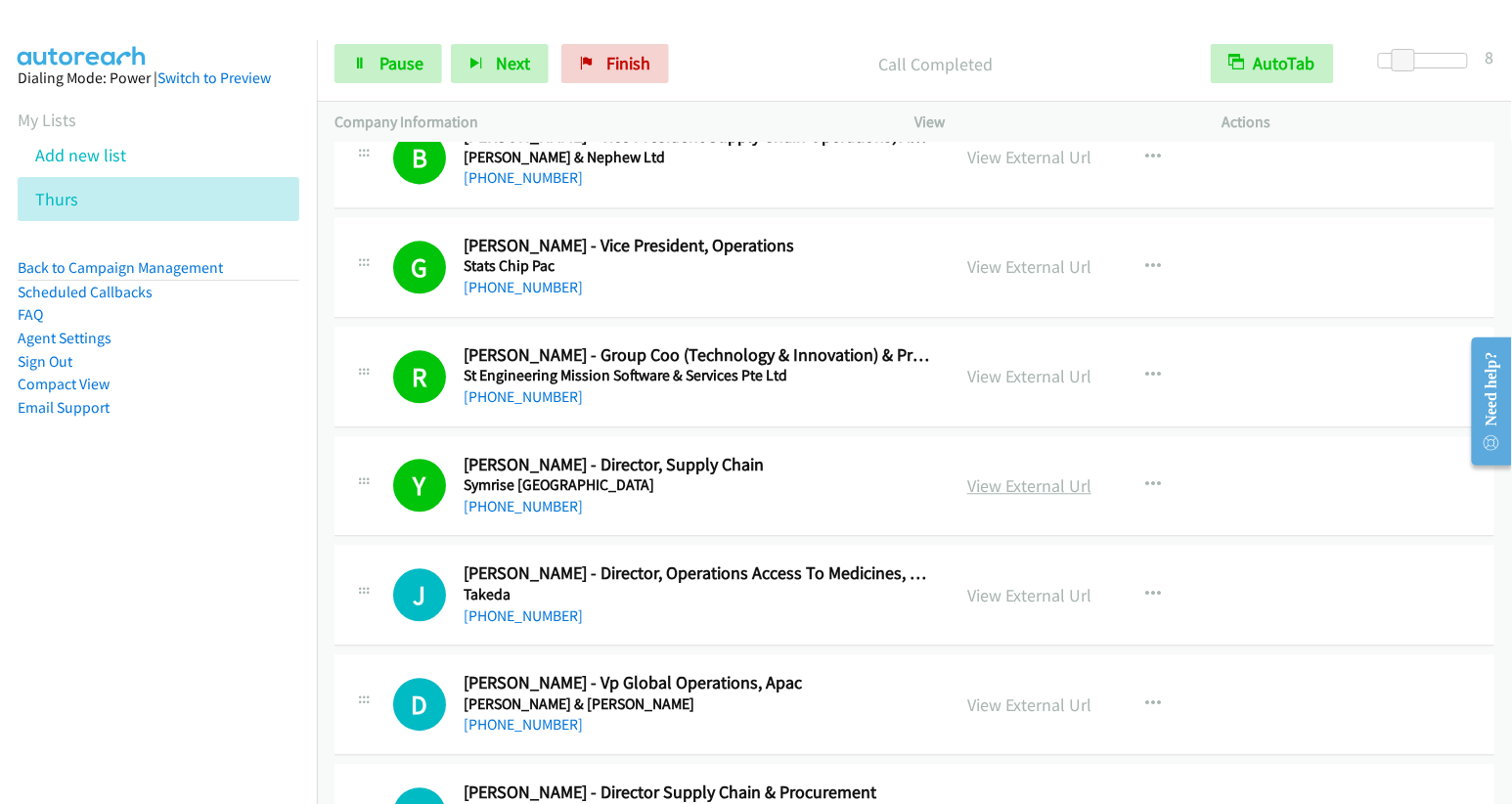
click at [1046, 474] on link "View External Url" at bounding box center [1029, 485] width 125 height 23
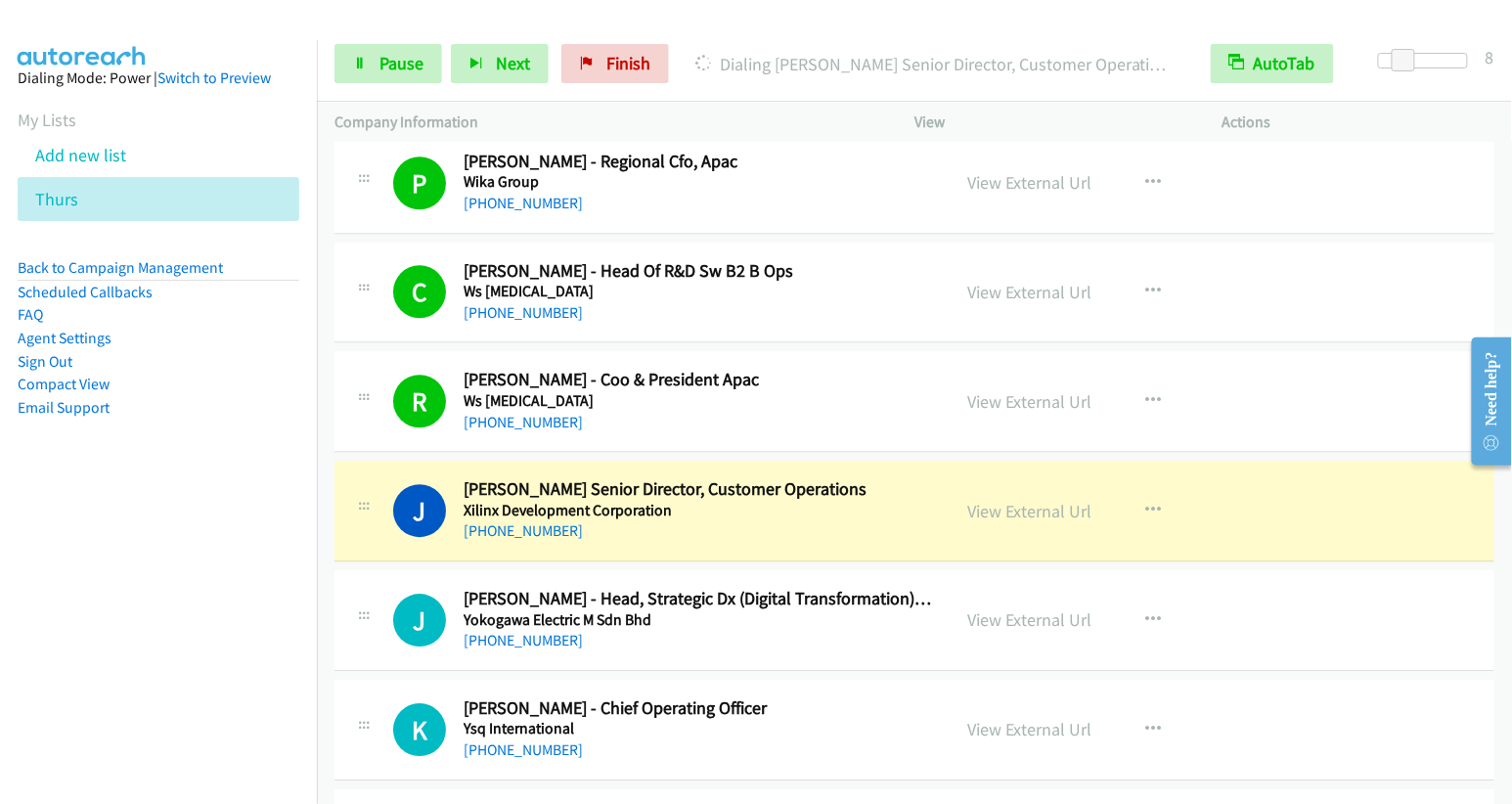
scroll to position [19770, 0]
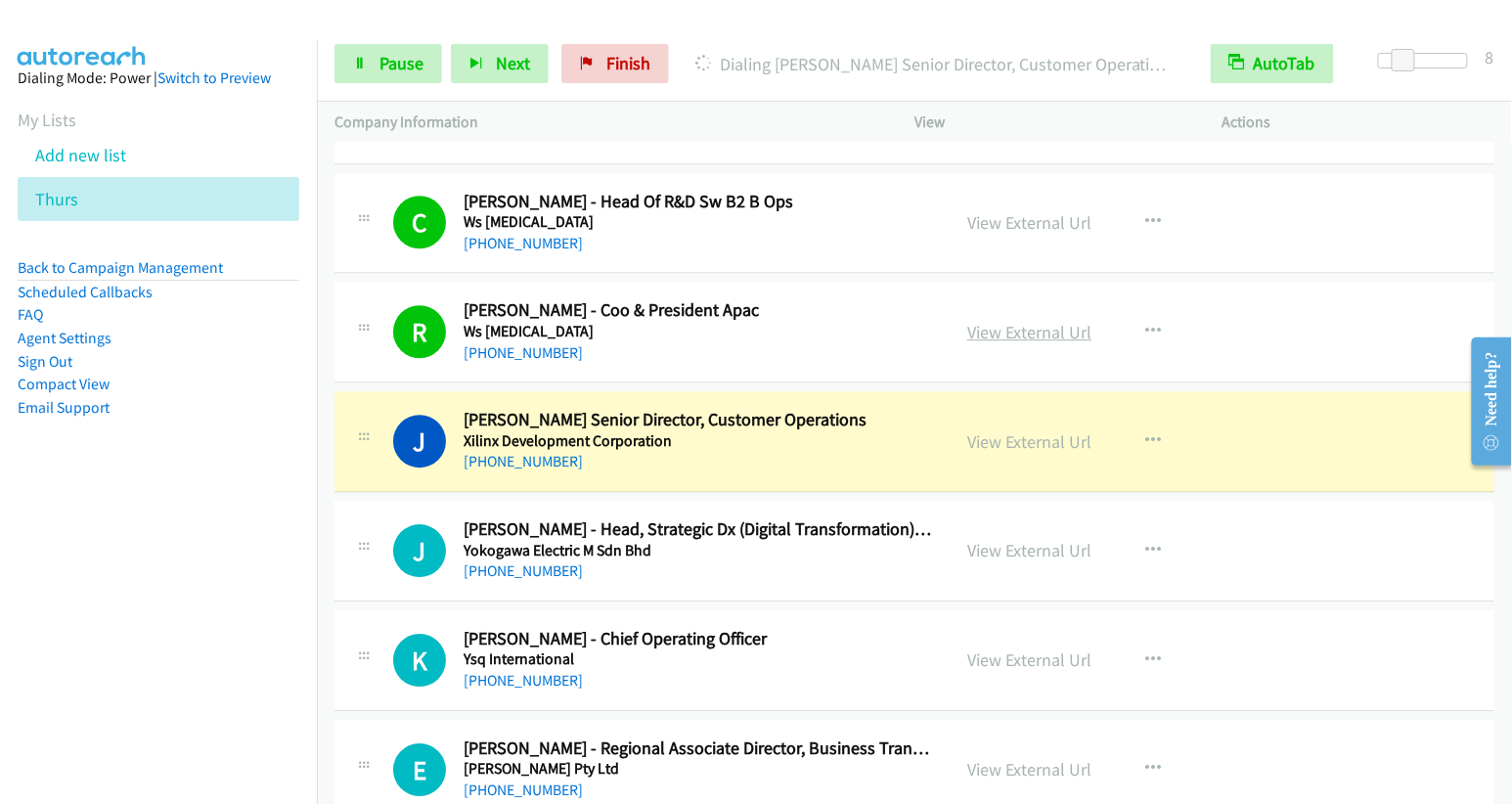
click at [1045, 321] on link "View External Url" at bounding box center [1029, 332] width 125 height 23
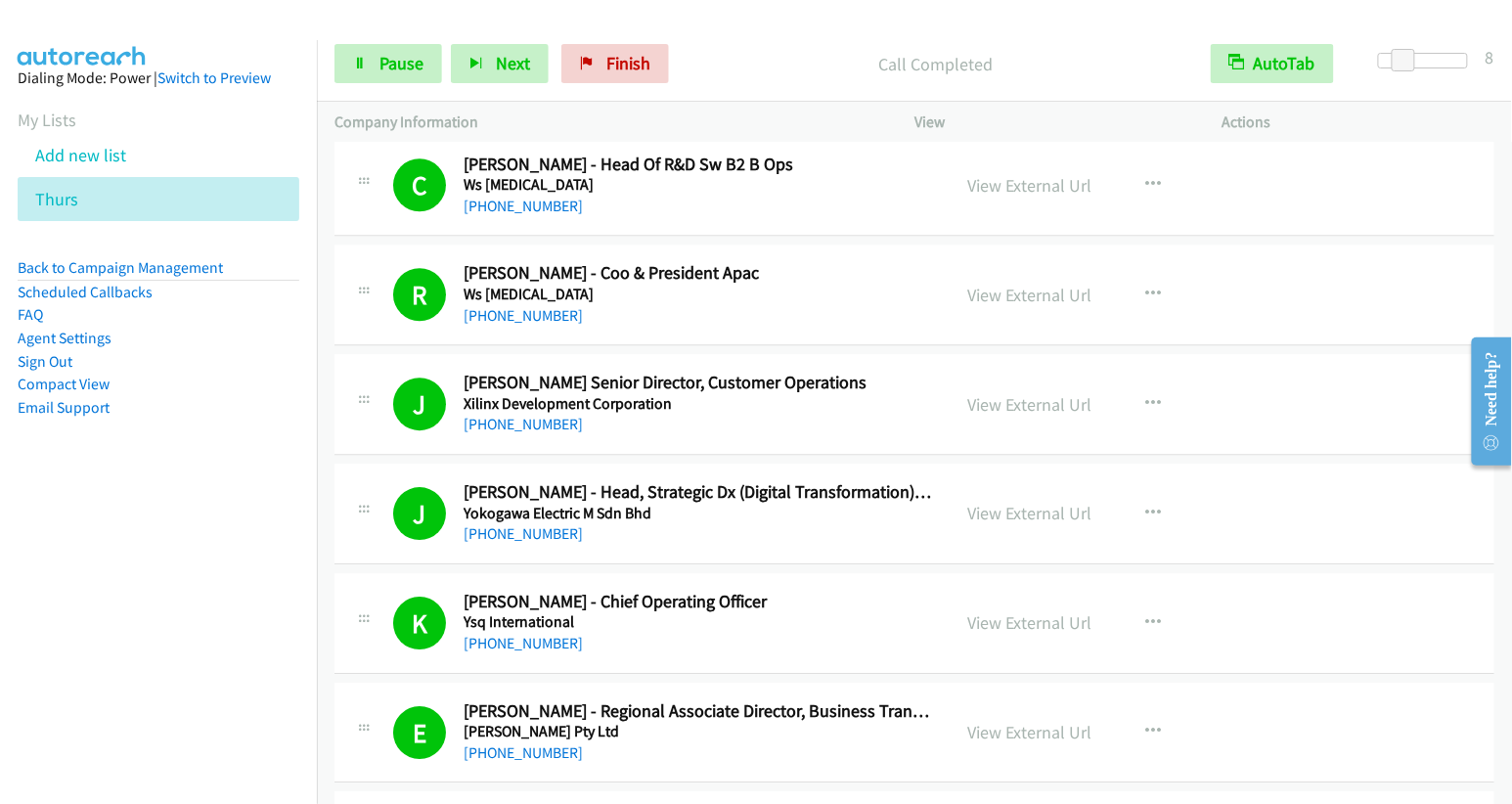
scroll to position [19838, 0]
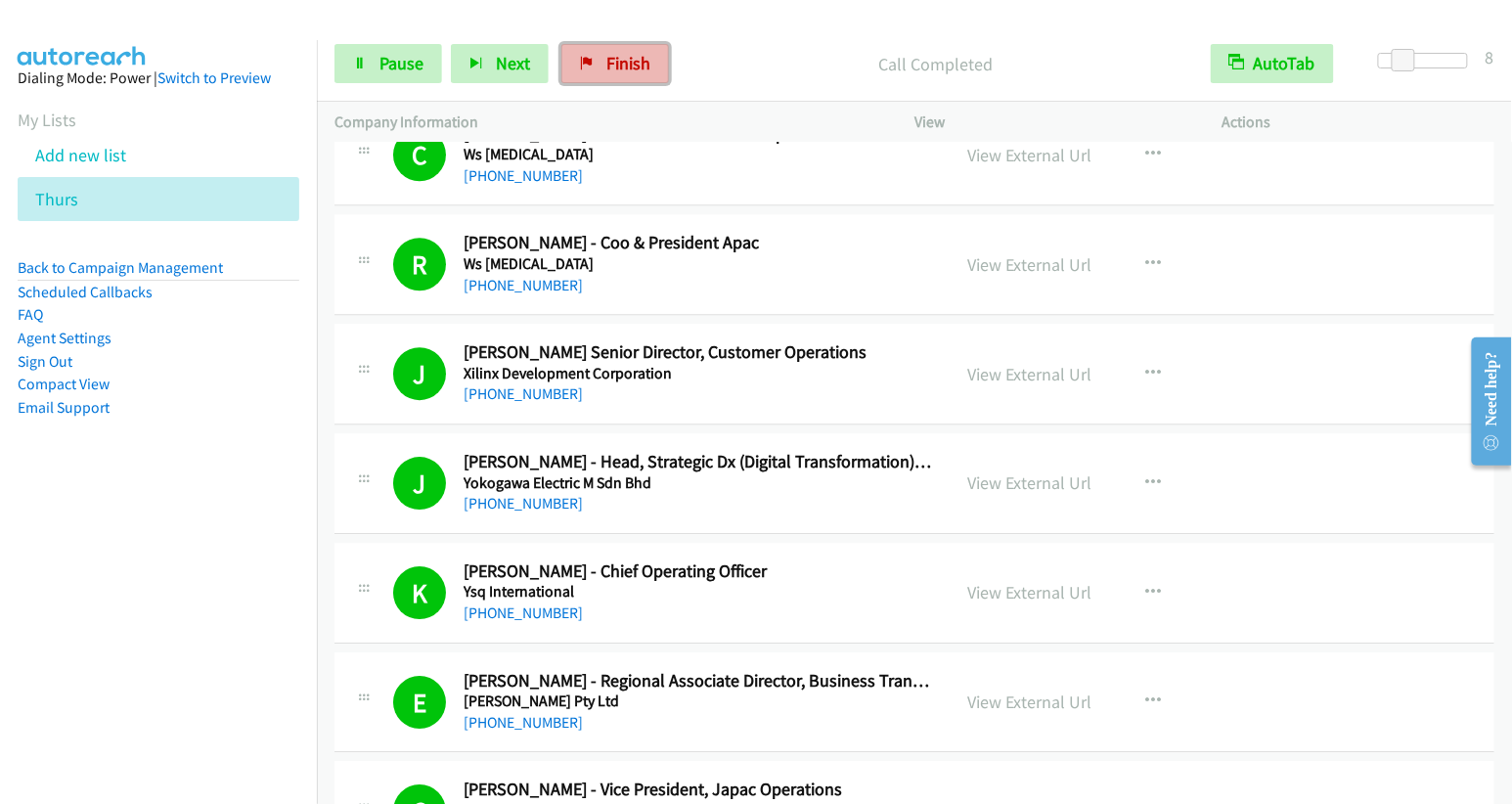
click at [634, 62] on span "Finish" at bounding box center [629, 63] width 44 height 23
